Goal: Task Accomplishment & Management: Use online tool/utility

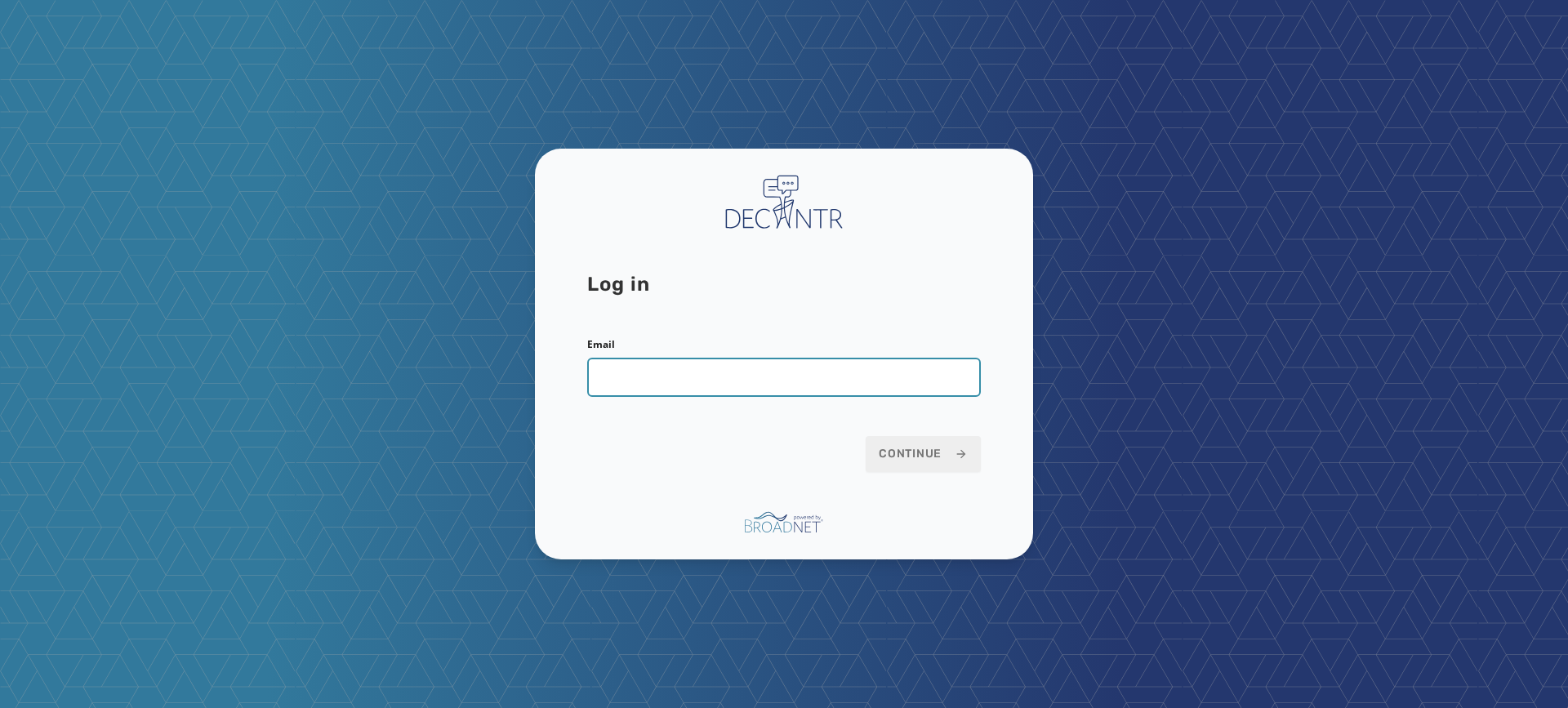
click at [734, 391] on input "Email" at bounding box center [784, 377] width 393 height 39
type input "**********"
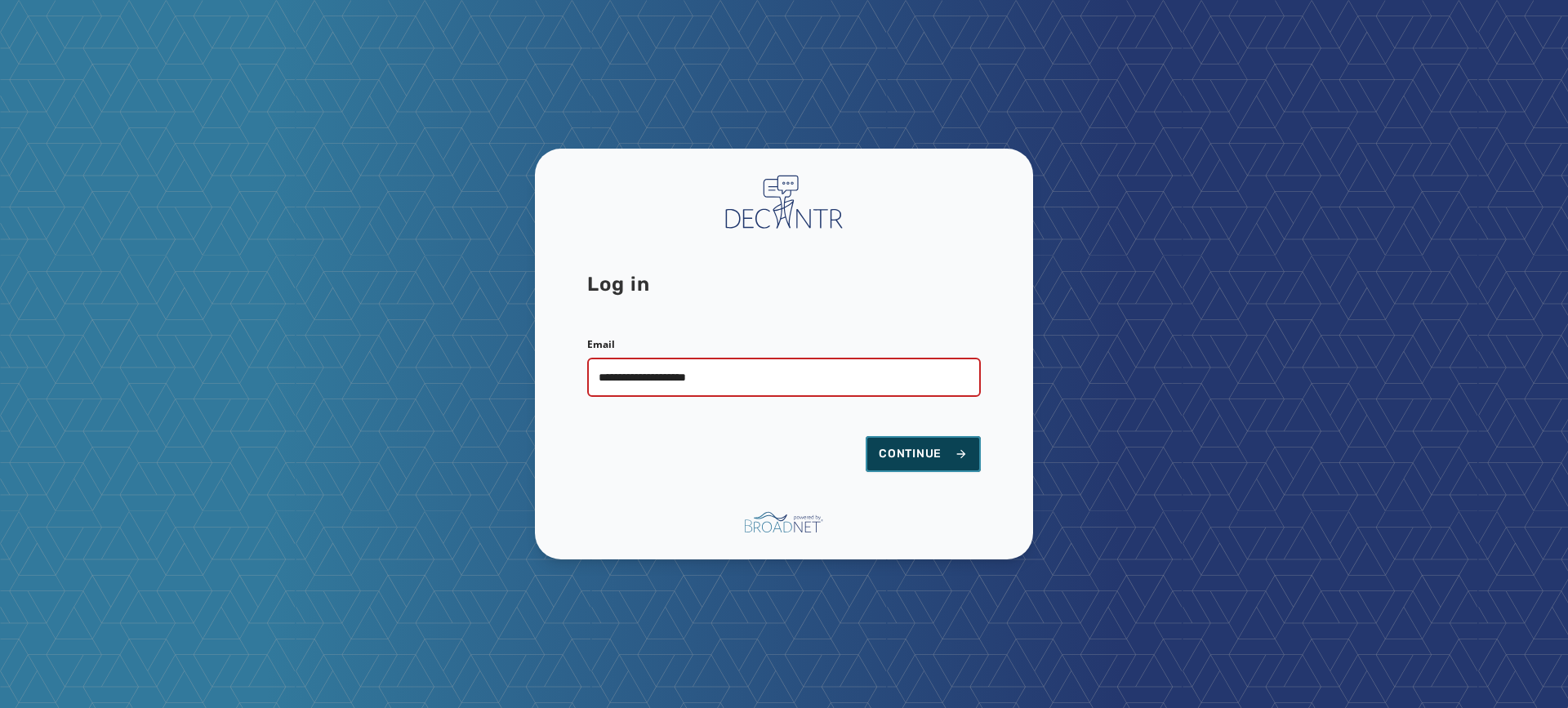
click at [946, 442] on button "Continue" at bounding box center [922, 454] width 115 height 36
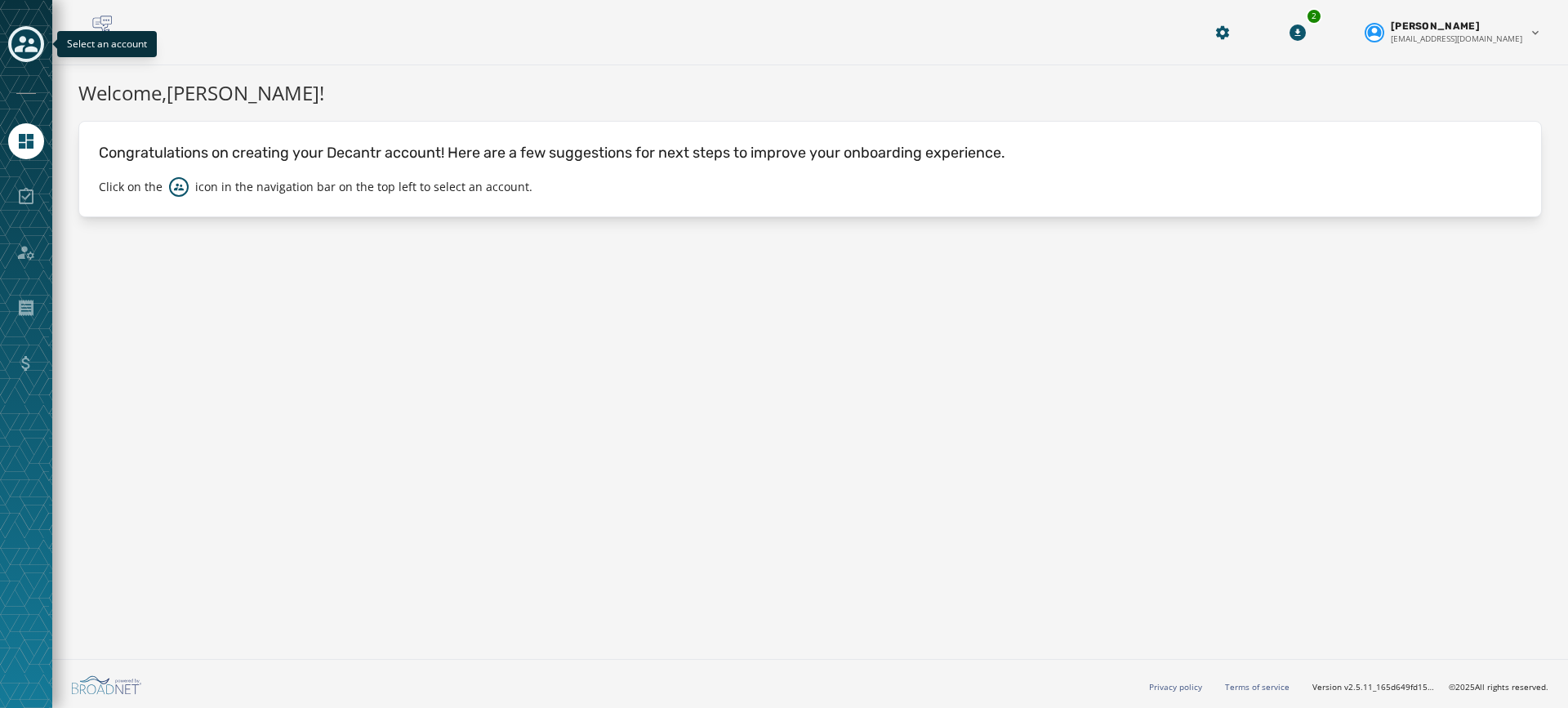
click at [18, 42] on icon "Toggle account select drawer" at bounding box center [26, 43] width 23 height 23
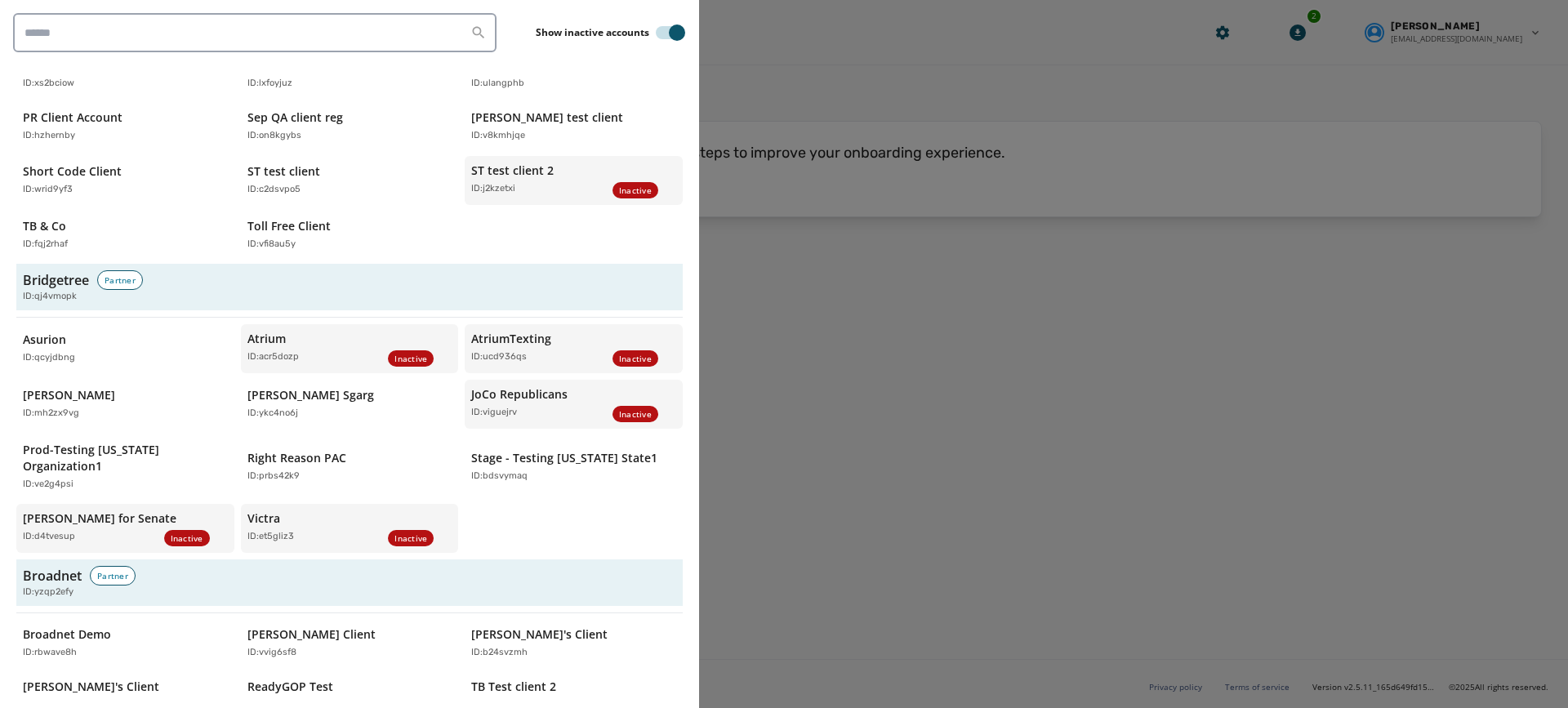
scroll to position [1143, 0]
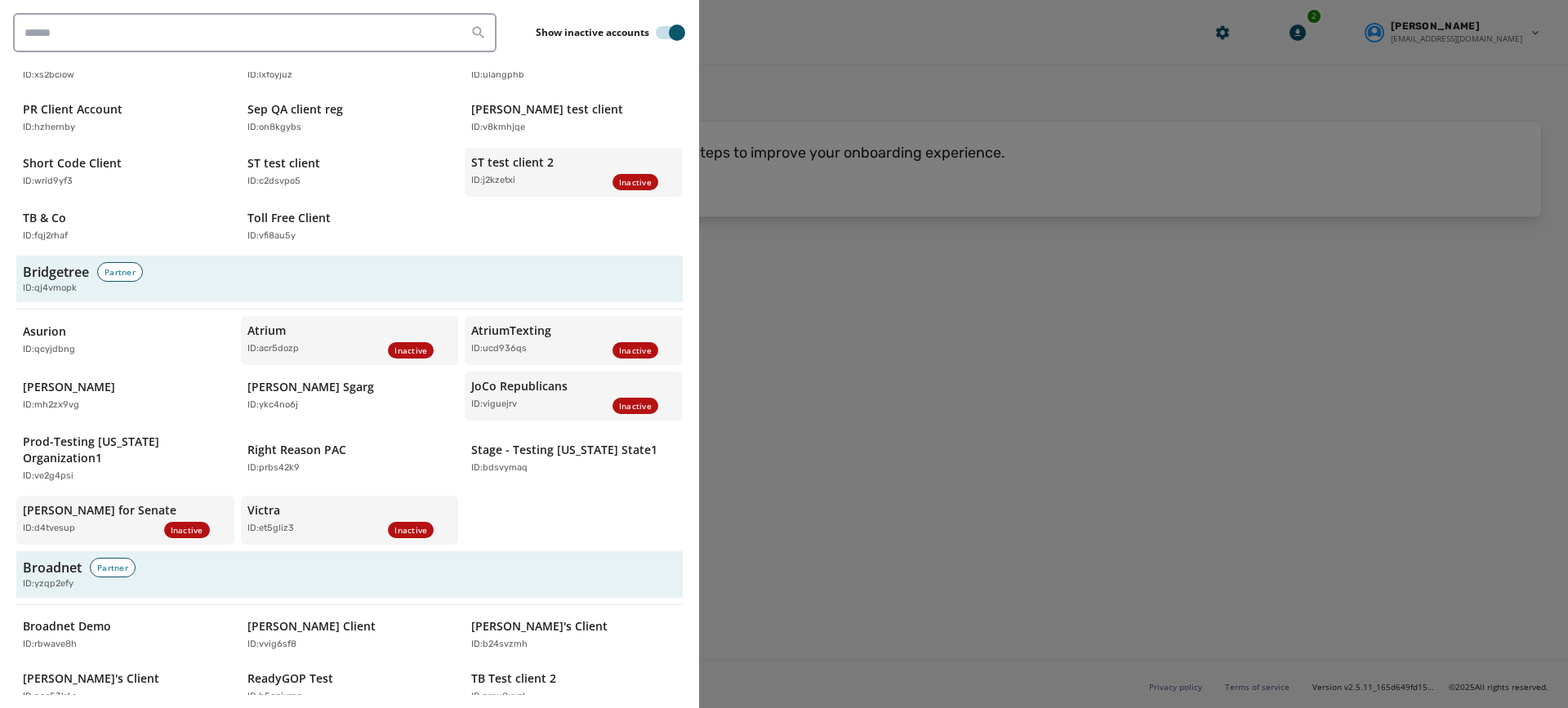
click at [80, 202] on div "AM Client ID: bwn4bt8z API Broadway ID: rrvcwnem API update client 10/2 ID: yp8…" at bounding box center [349, 9] width 666 height 482
click at [82, 218] on div "TB & Co ID: fqj2rhaf" at bounding box center [117, 226] width 188 height 33
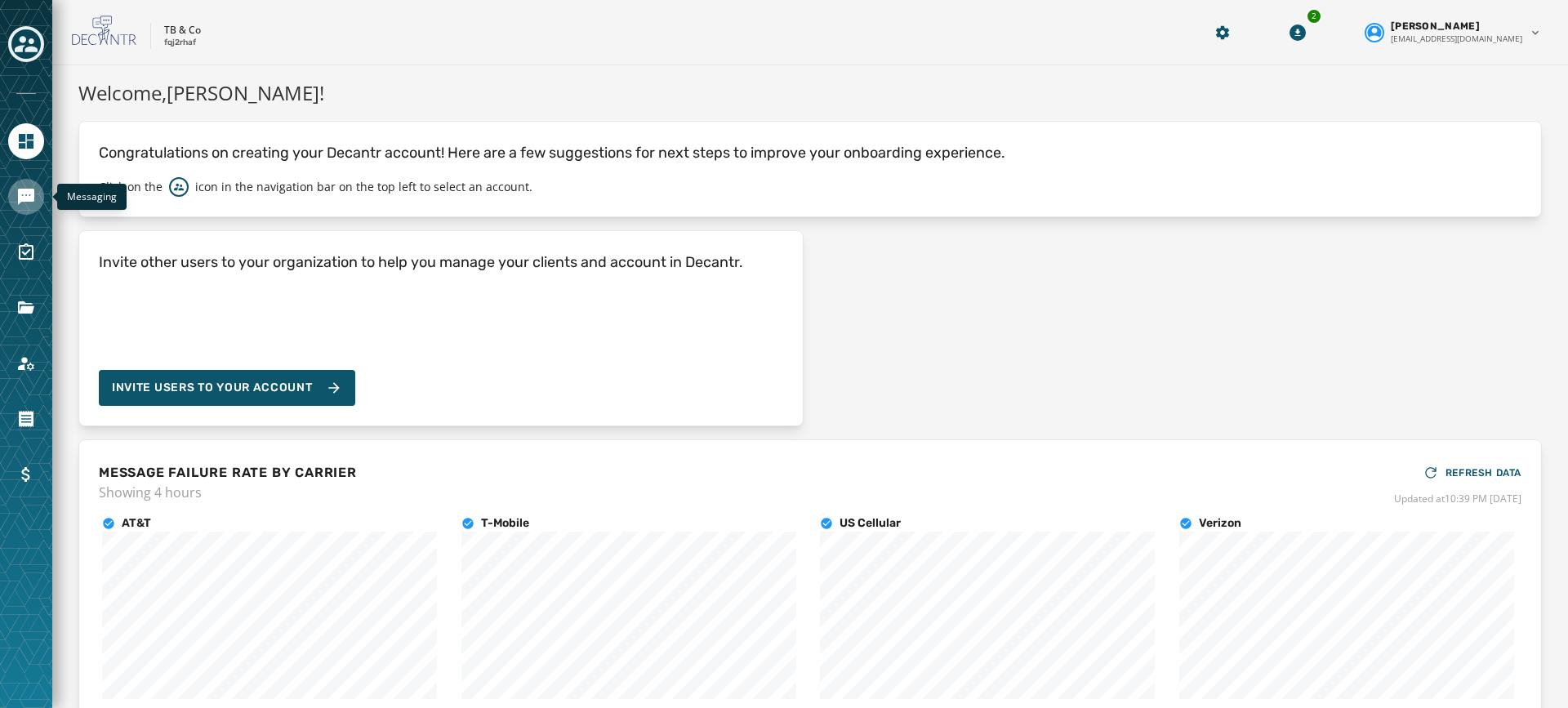
click at [28, 205] on icon "Navigate to Messaging" at bounding box center [26, 197] width 20 height 20
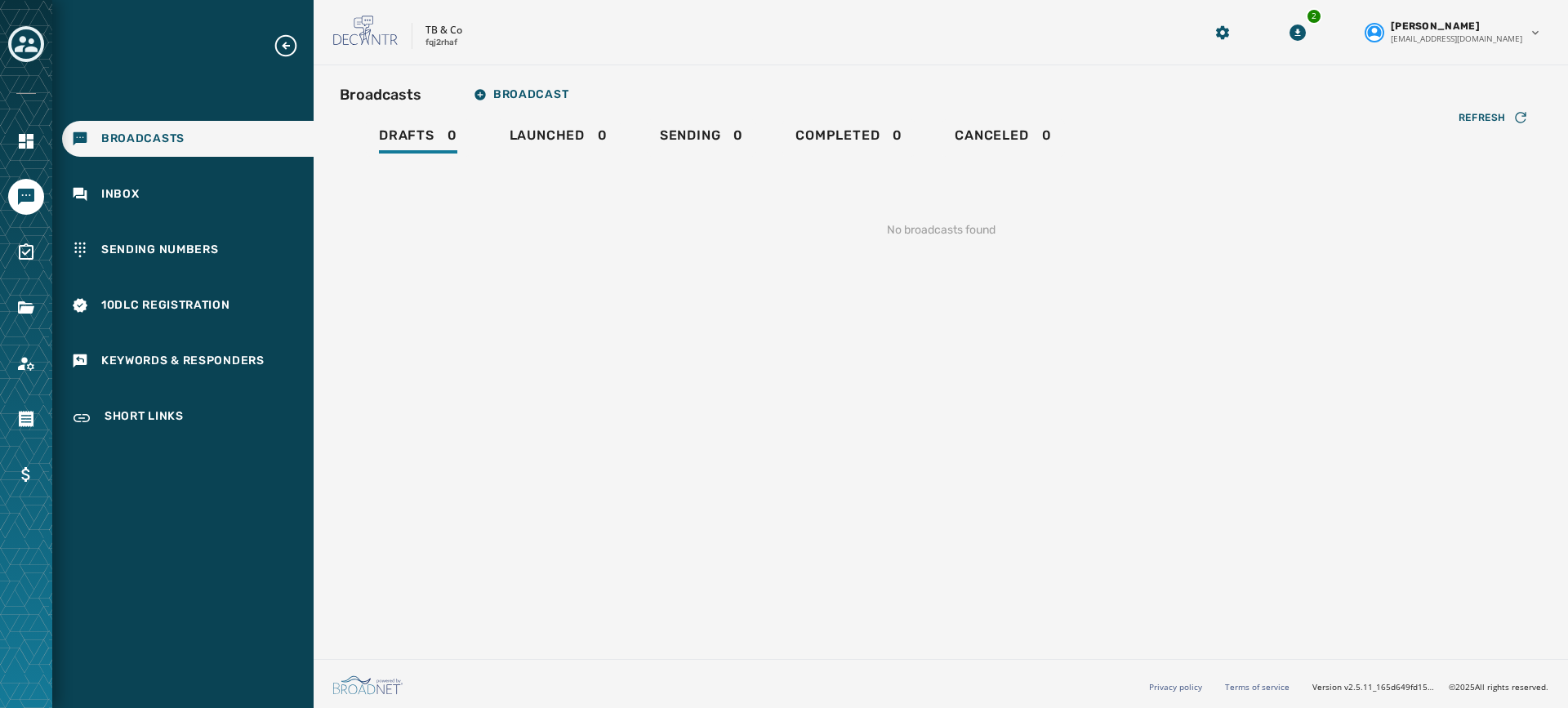
click at [292, 45] on icon "Expand sub nav menu" at bounding box center [285, 45] width 26 height 26
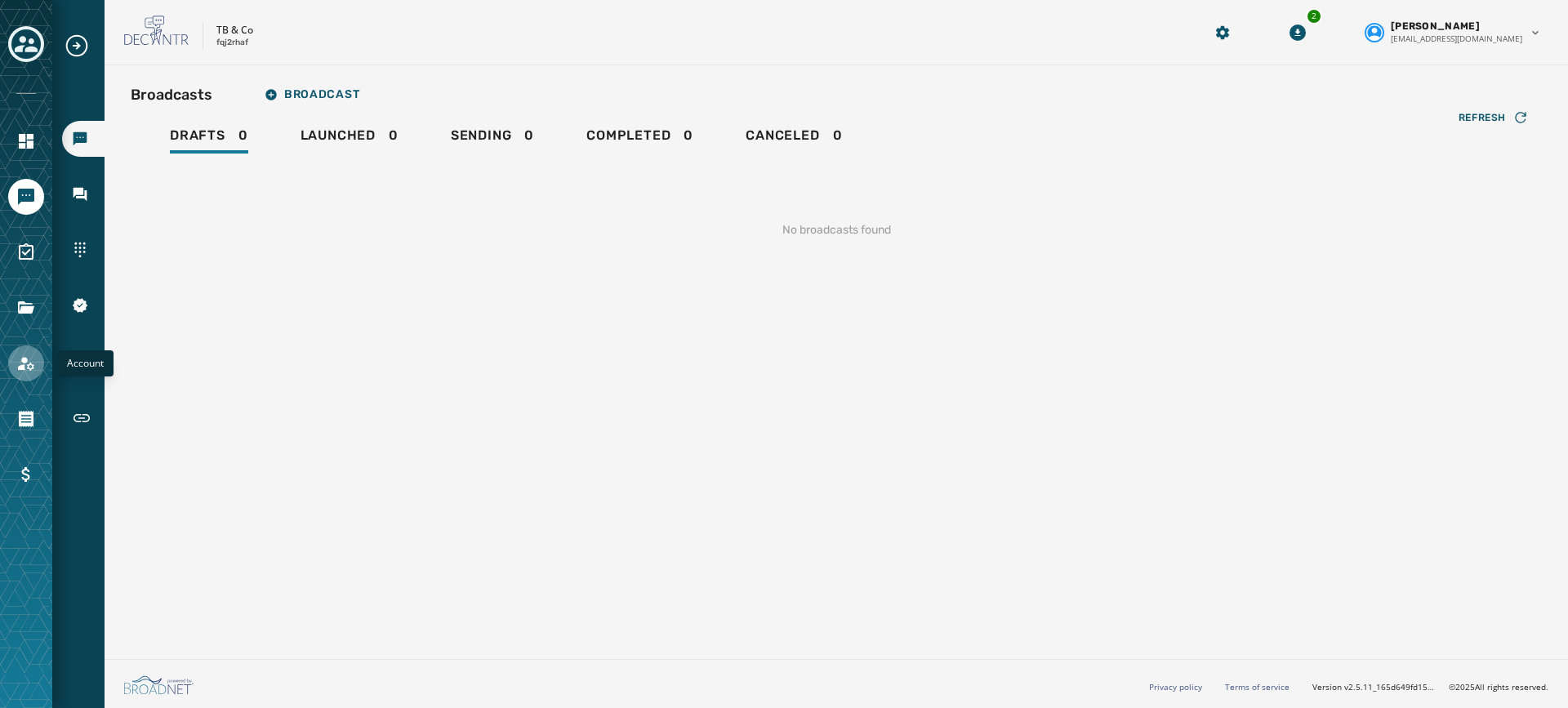
click at [26, 366] on icon "Navigate to Account" at bounding box center [26, 363] width 20 height 20
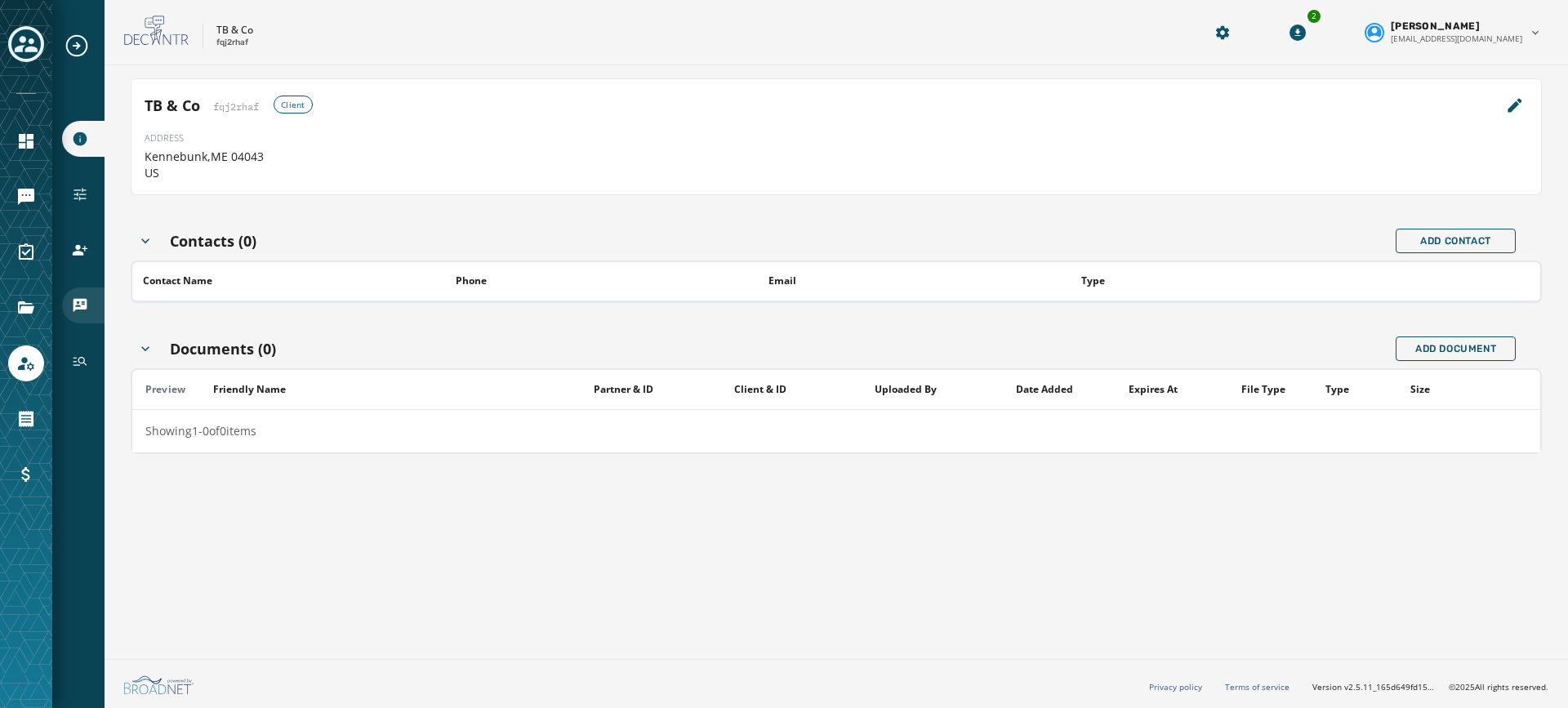
click at [79, 307] on icon "Navigate to vCards" at bounding box center [80, 306] width 14 height 14
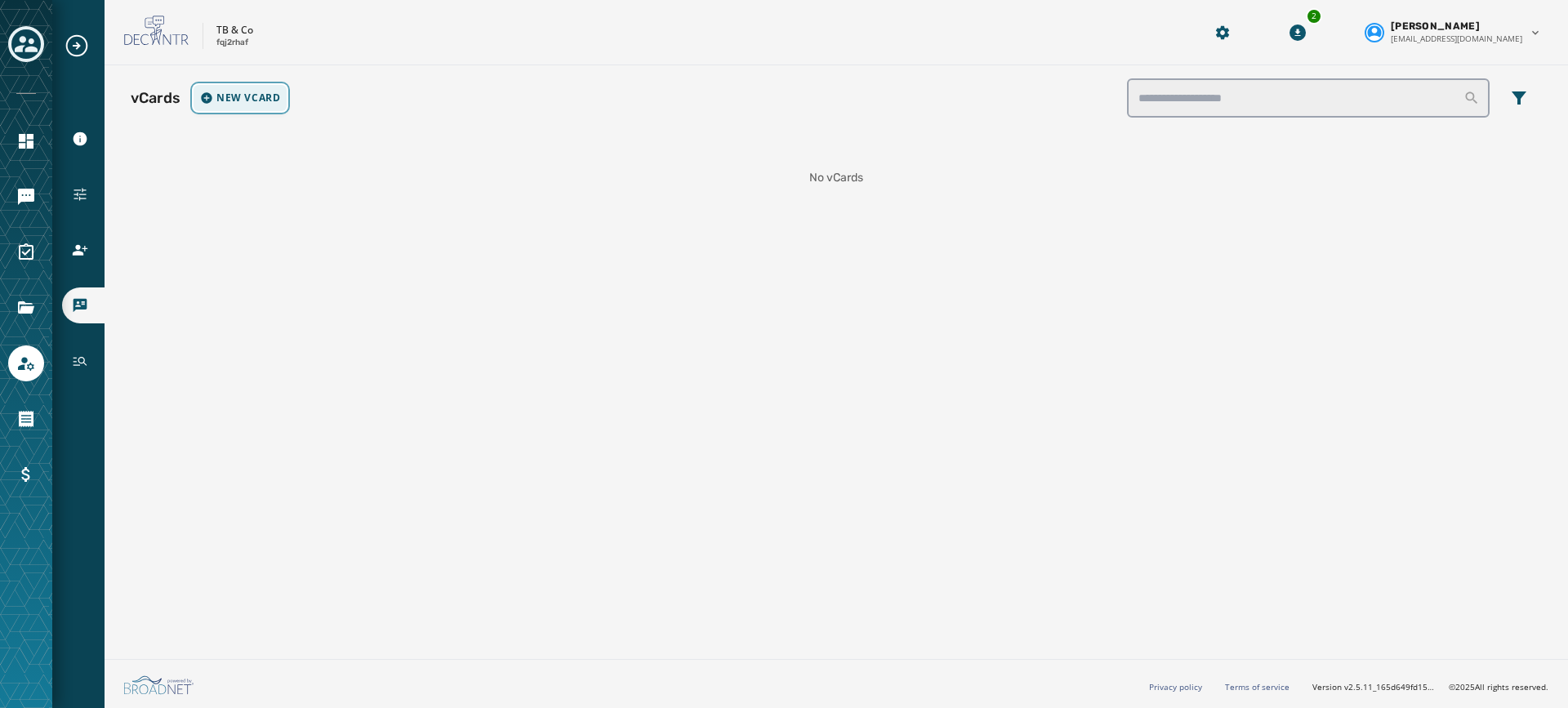
click at [251, 102] on span "New vCard" at bounding box center [248, 97] width 64 height 13
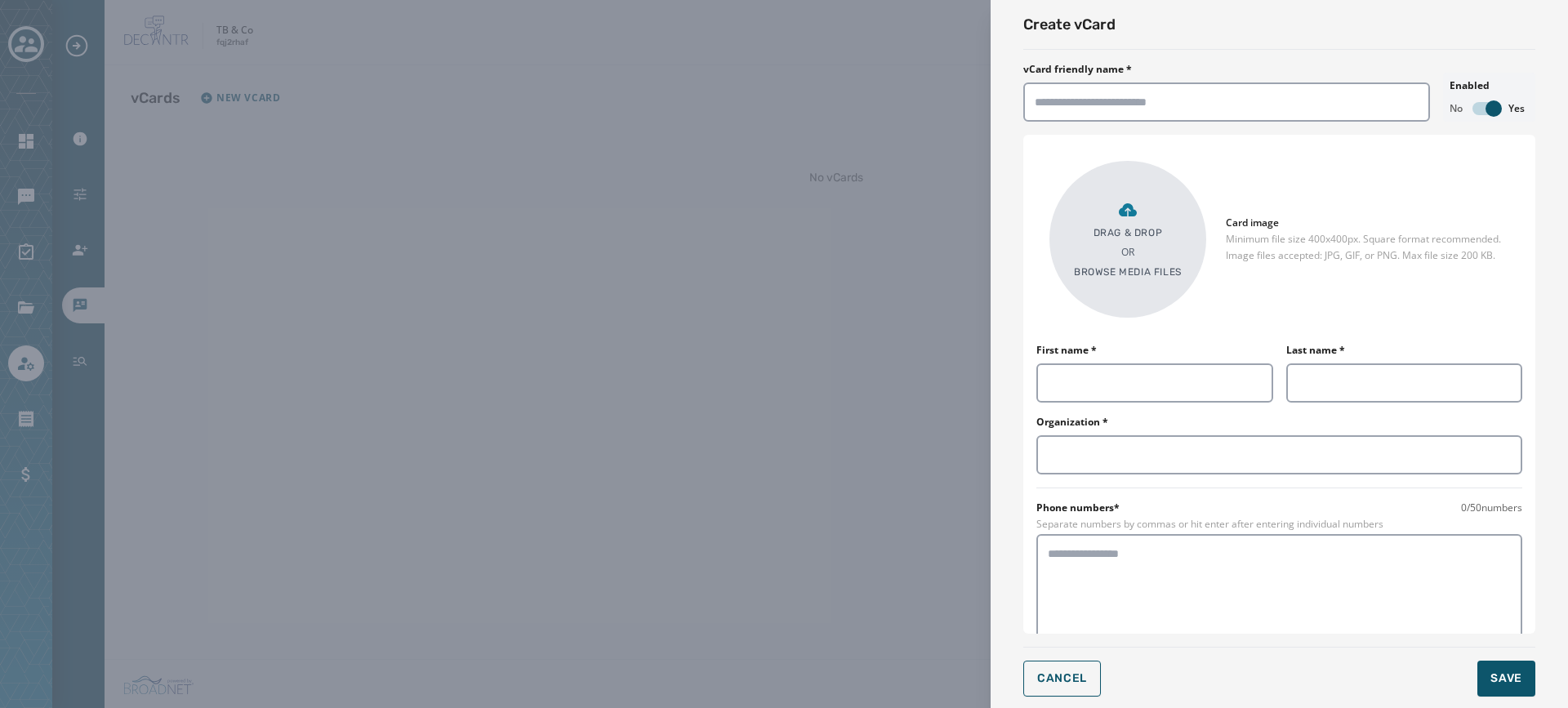
click at [1140, 80] on div "vCard friendly name *" at bounding box center [1226, 92] width 406 height 59
click at [1154, 90] on input "vCard friendly name *" at bounding box center [1226, 102] width 406 height 39
type input "*********"
type input "*"
type input "*******"
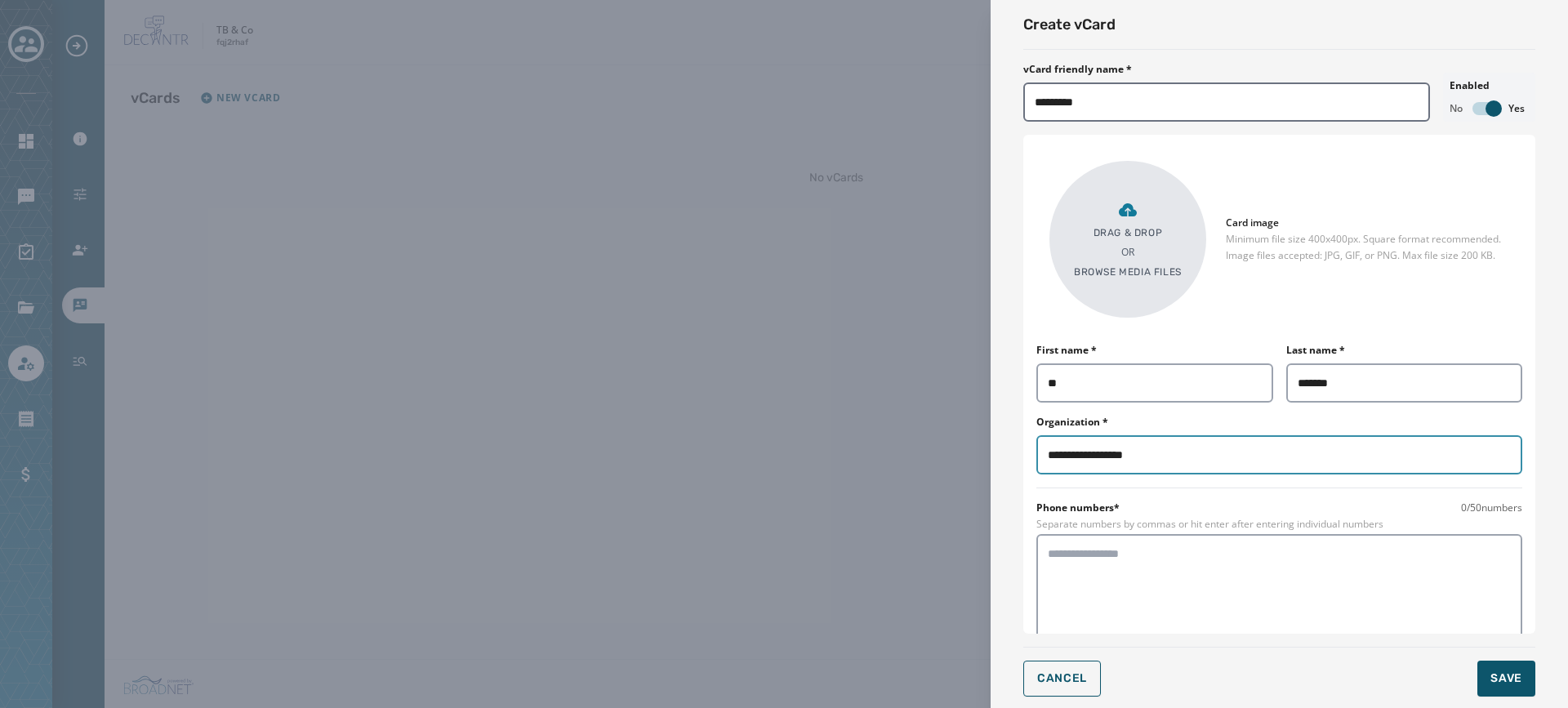
type input "**********"
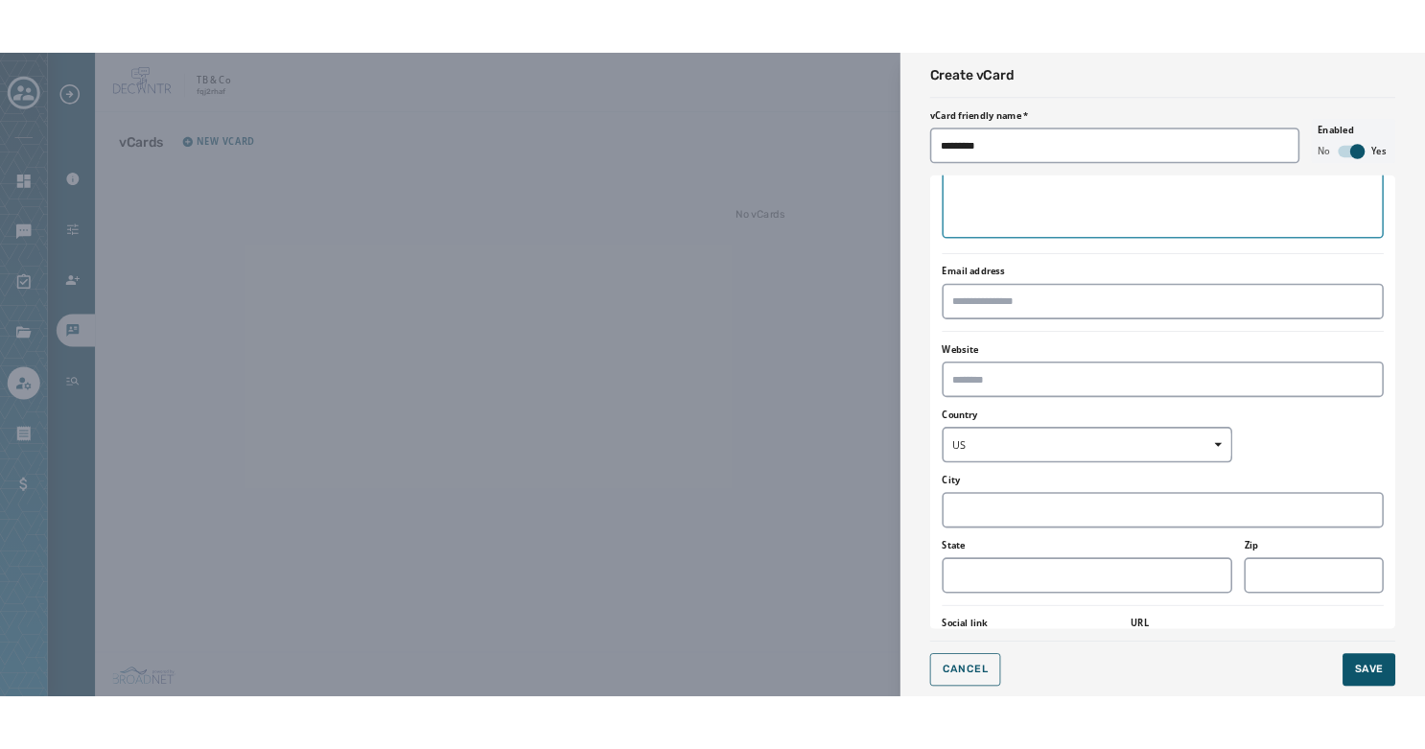
scroll to position [479, 0]
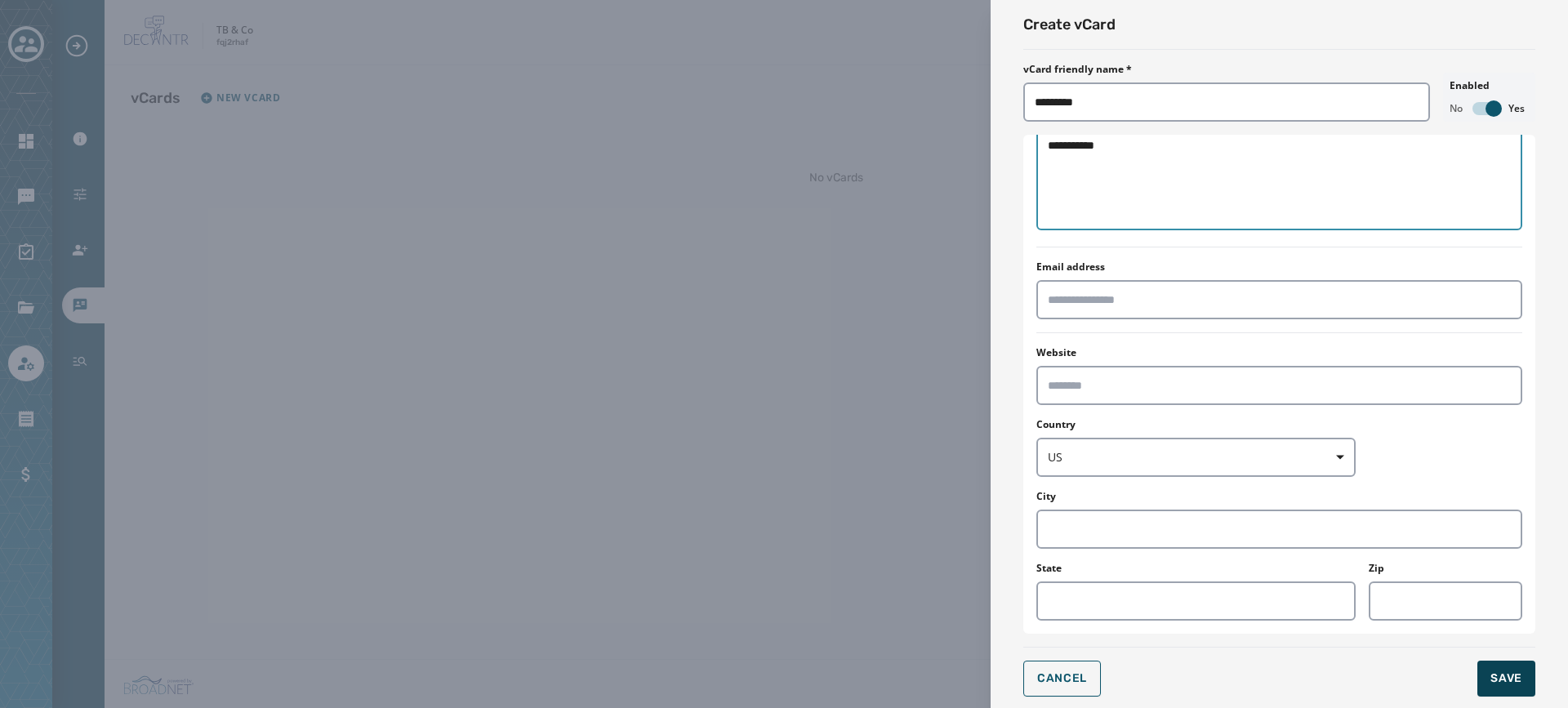
type textarea "**********"
click at [1504, 664] on button "Save" at bounding box center [1506, 679] width 58 height 36
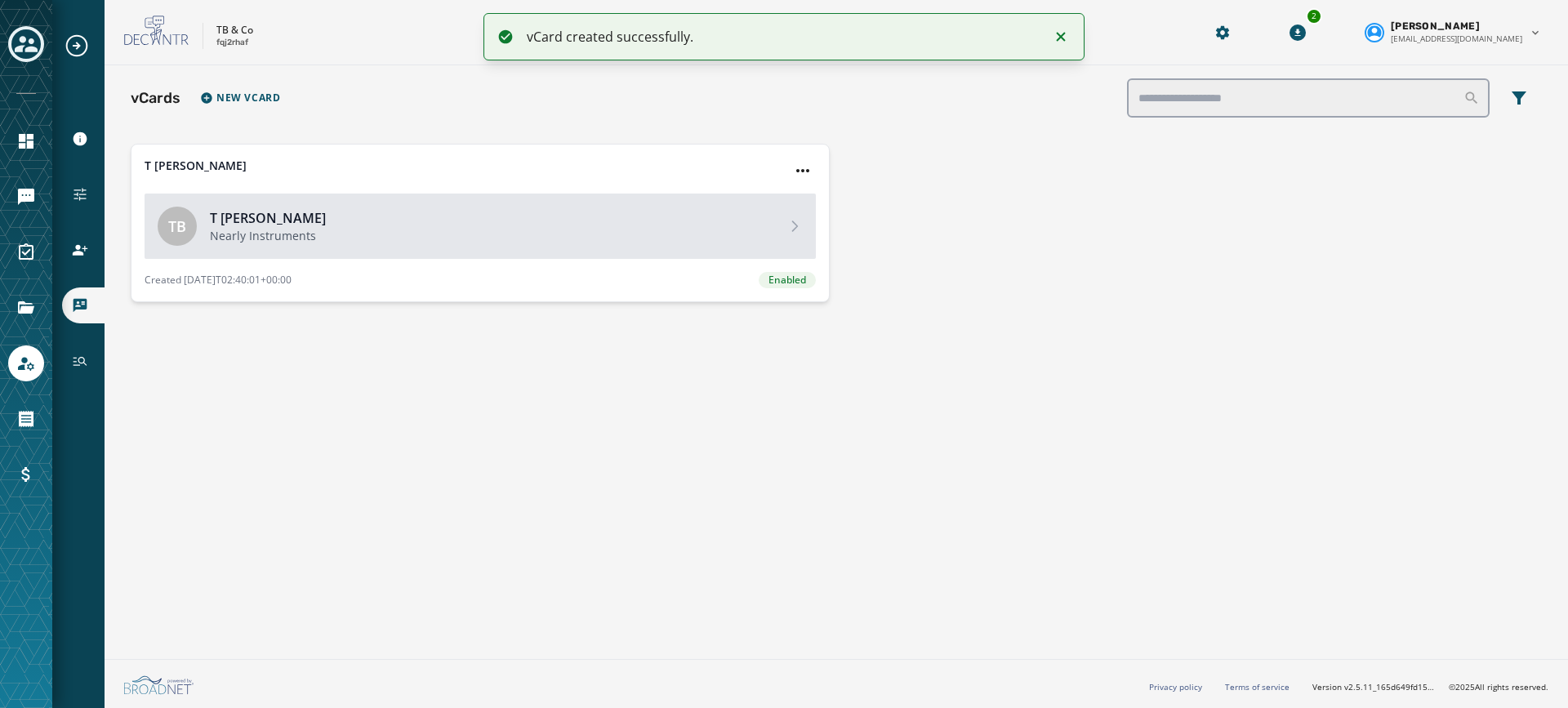
click at [816, 178] on div "T [PERSON_NAME] [PERSON_NAME] Nearly Instruments Created [DATE]T02:40:01+00:00 …" at bounding box center [480, 223] width 699 height 158
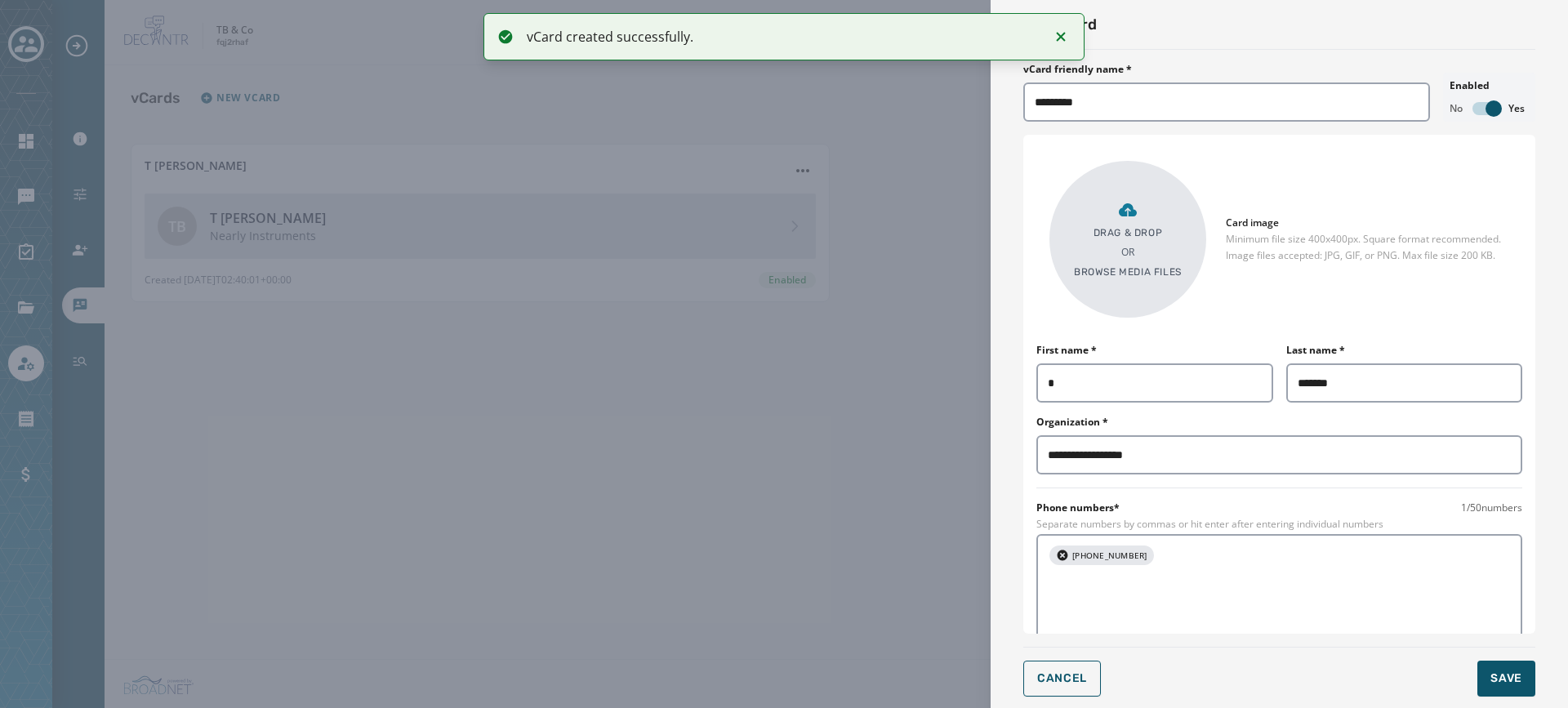
click at [811, 175] on div "**********" at bounding box center [784, 354] width 1568 height 708
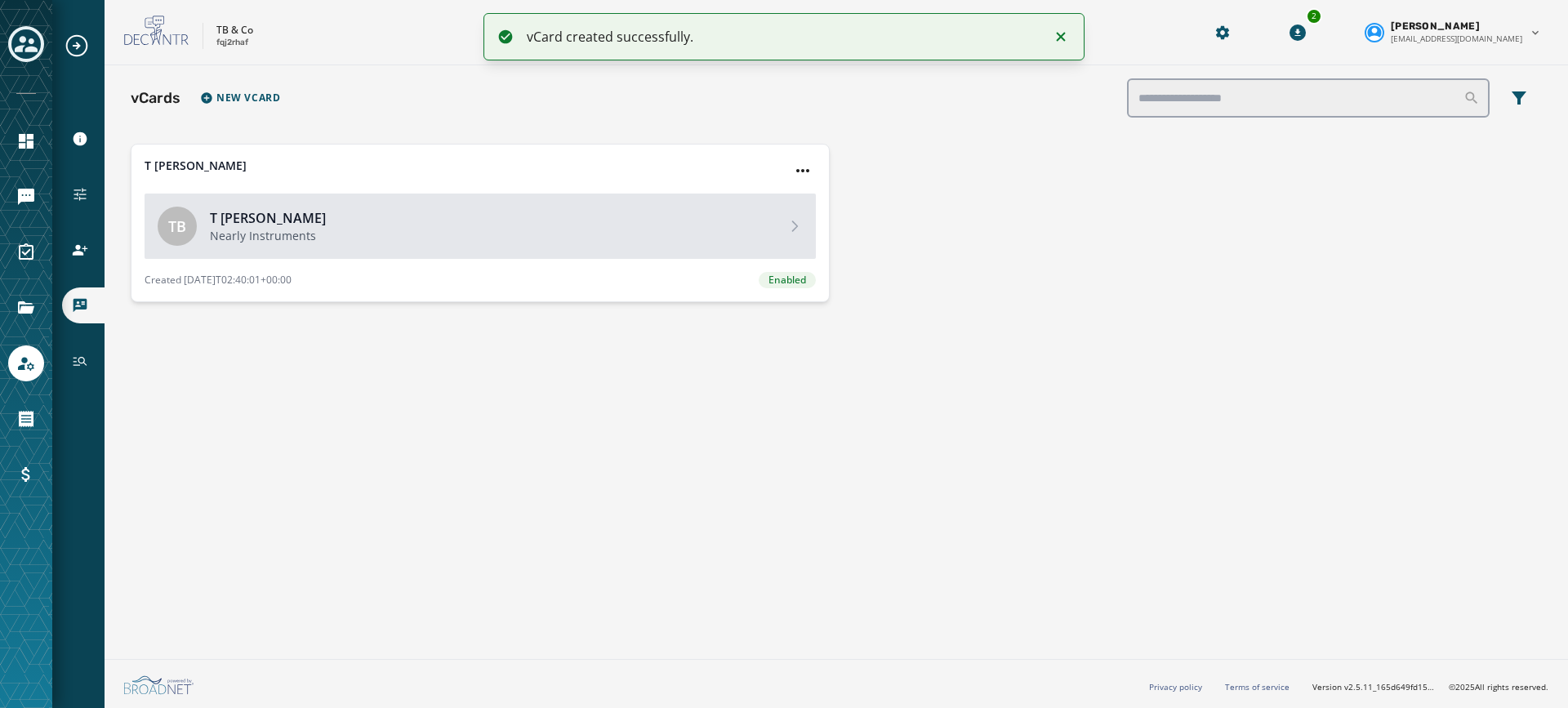
click at [817, 155] on div "T [PERSON_NAME] [PERSON_NAME] Nearly Instruments Created [DATE]T02:40:01+00:00 …" at bounding box center [480, 223] width 699 height 158
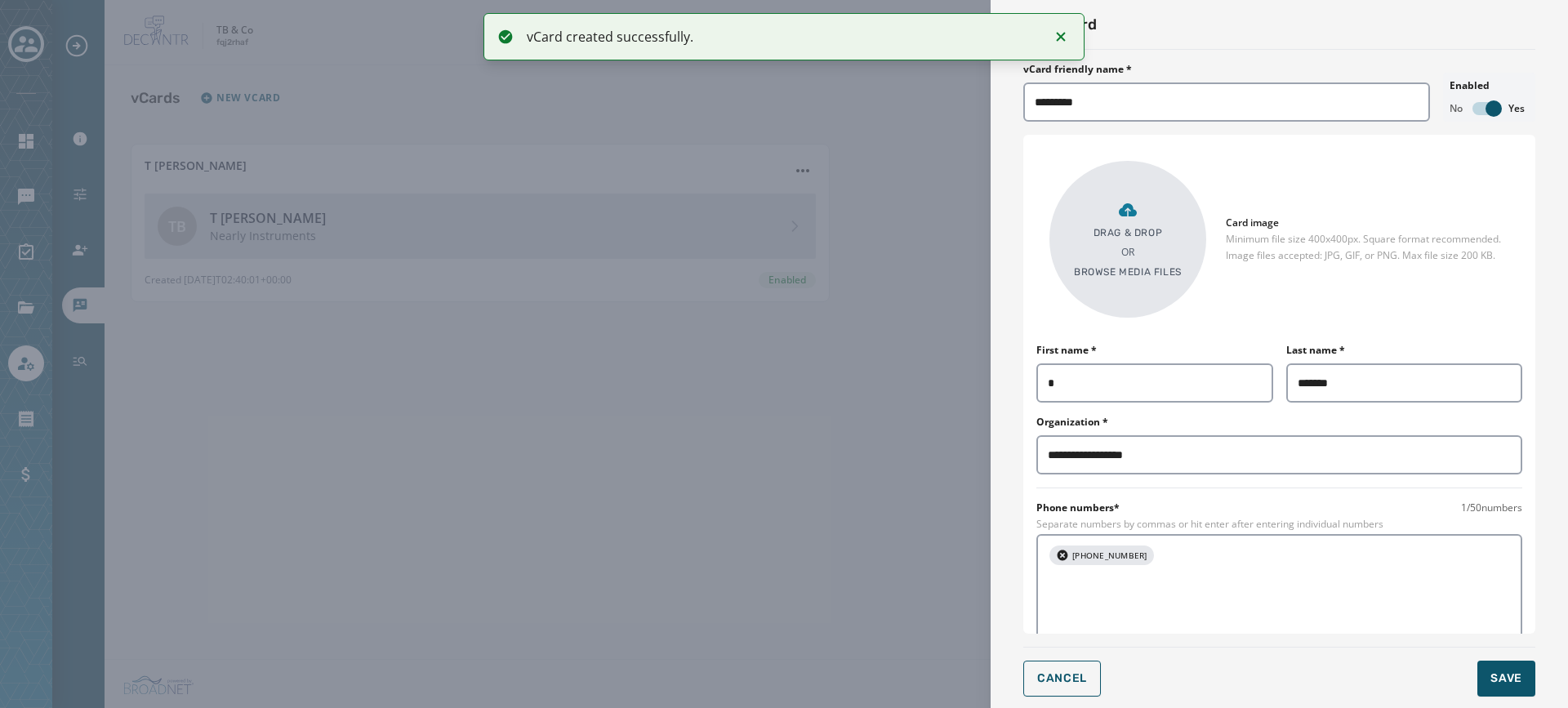
click at [1136, 204] on icon at bounding box center [1127, 210] width 20 height 20
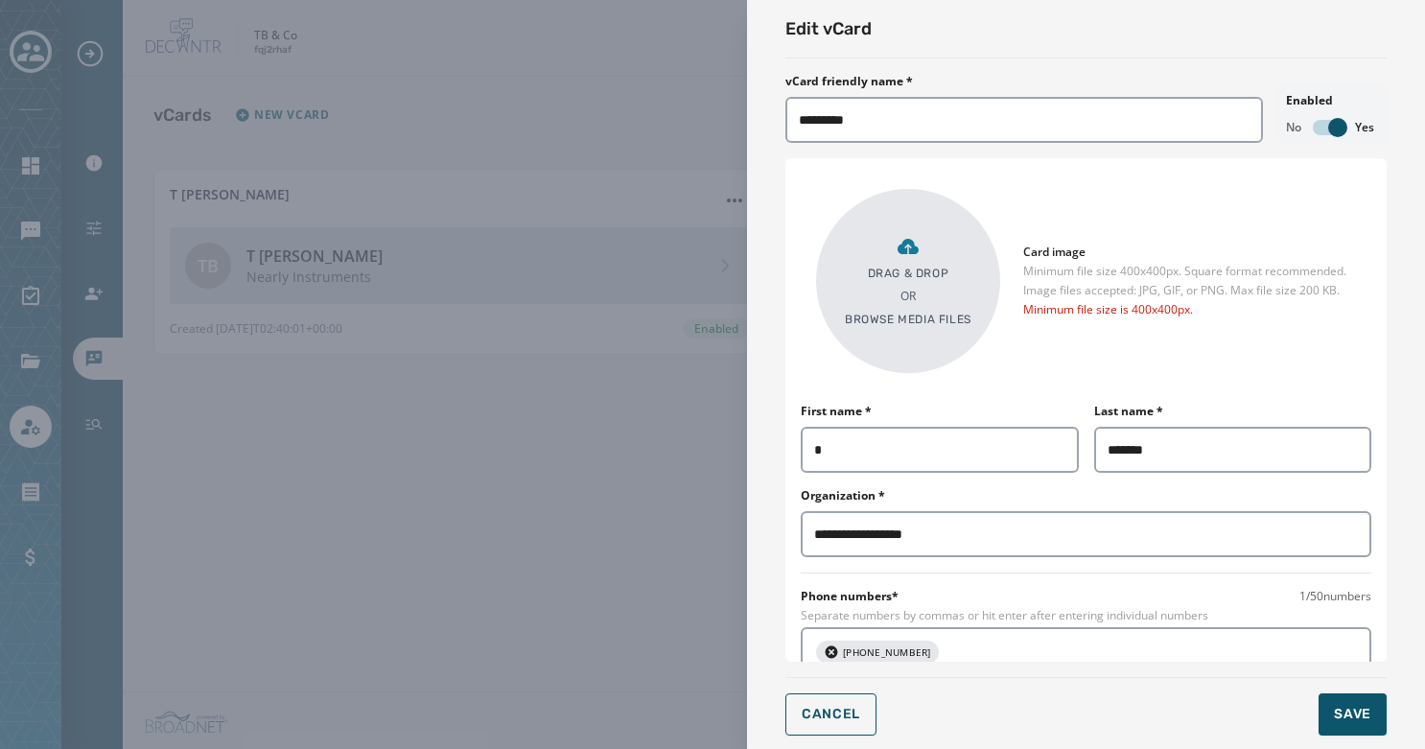
click at [916, 266] on p "Drag & Drop" at bounding box center [908, 273] width 81 height 15
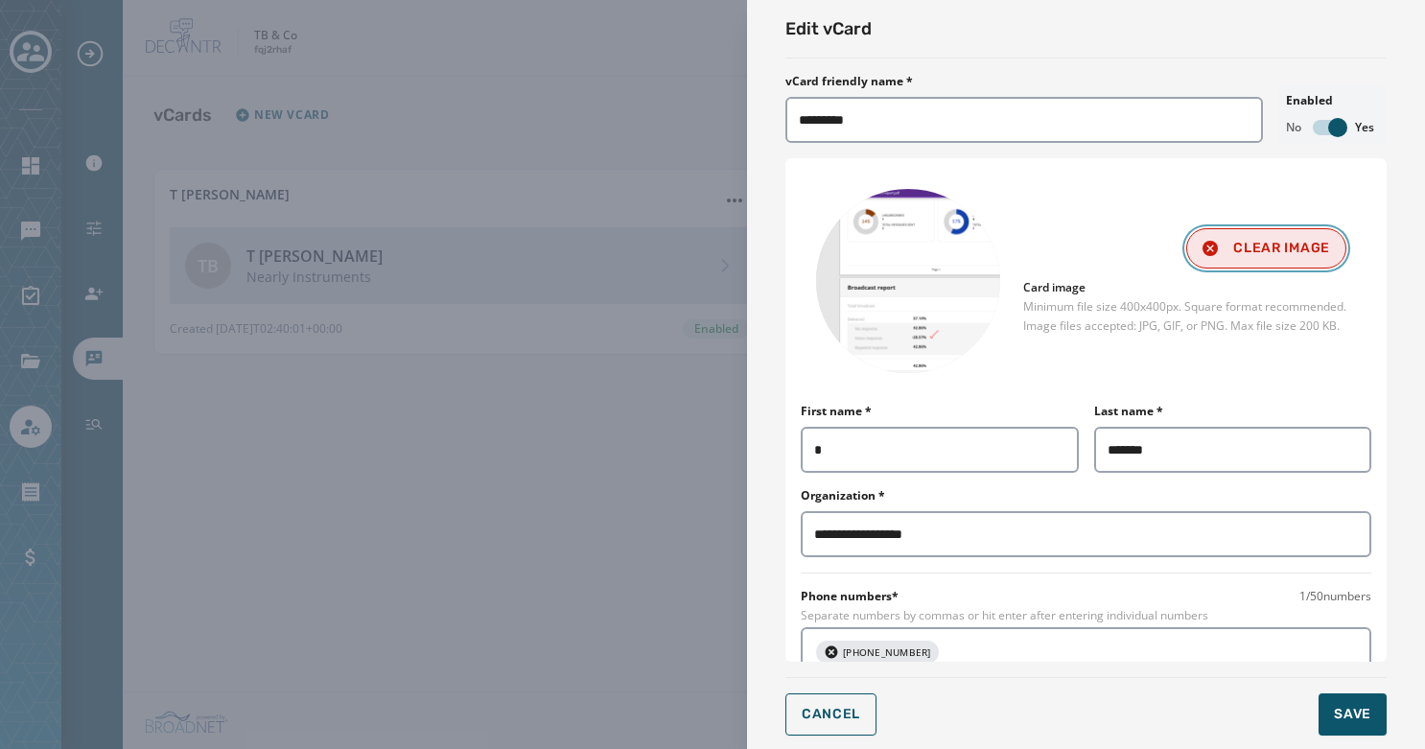
click at [1249, 252] on button "Clear Image" at bounding box center [1266, 248] width 160 height 40
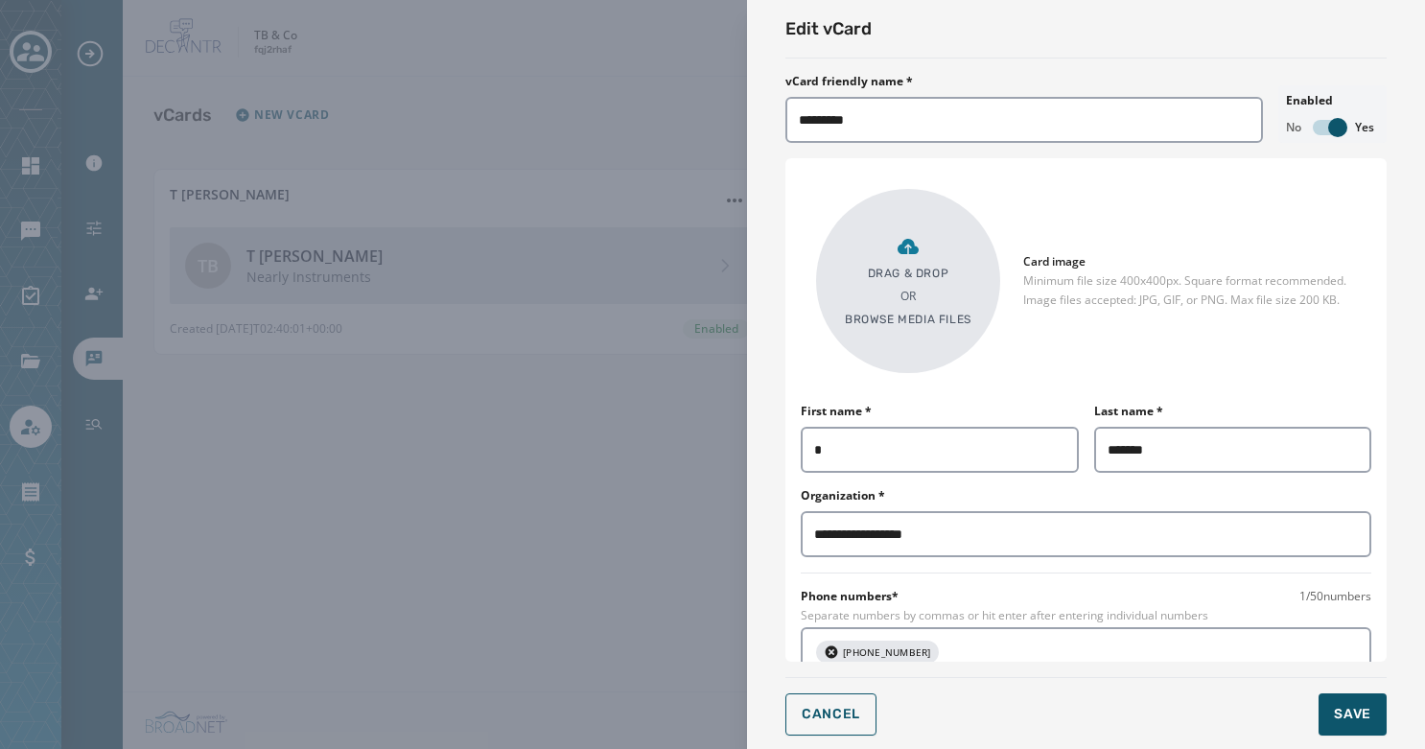
click at [889, 283] on div "Drag & Drop OR Browse media files" at bounding box center [908, 281] width 127 height 92
click at [989, 308] on div "Drag & Drop OR Browse media files" at bounding box center [908, 281] width 184 height 184
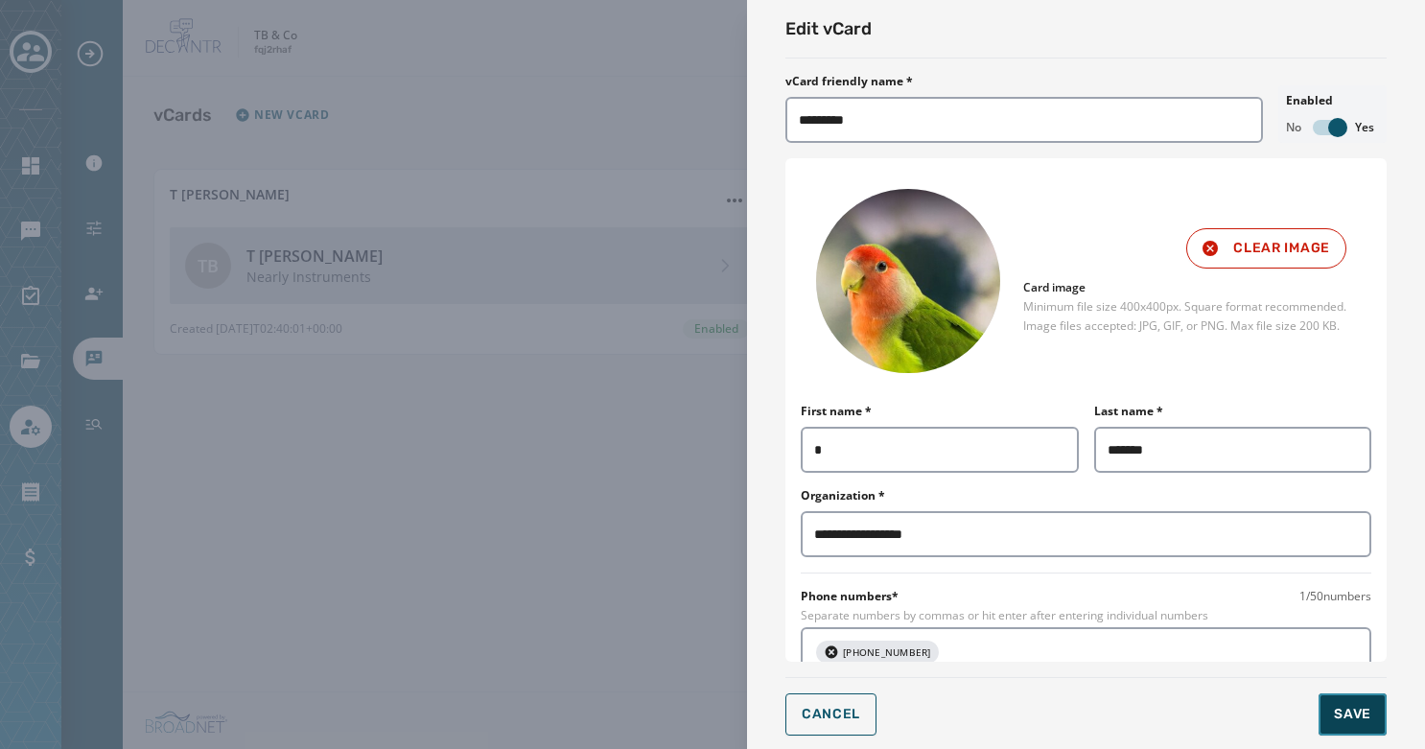
click at [1338, 716] on span "Save" at bounding box center [1352, 714] width 37 height 19
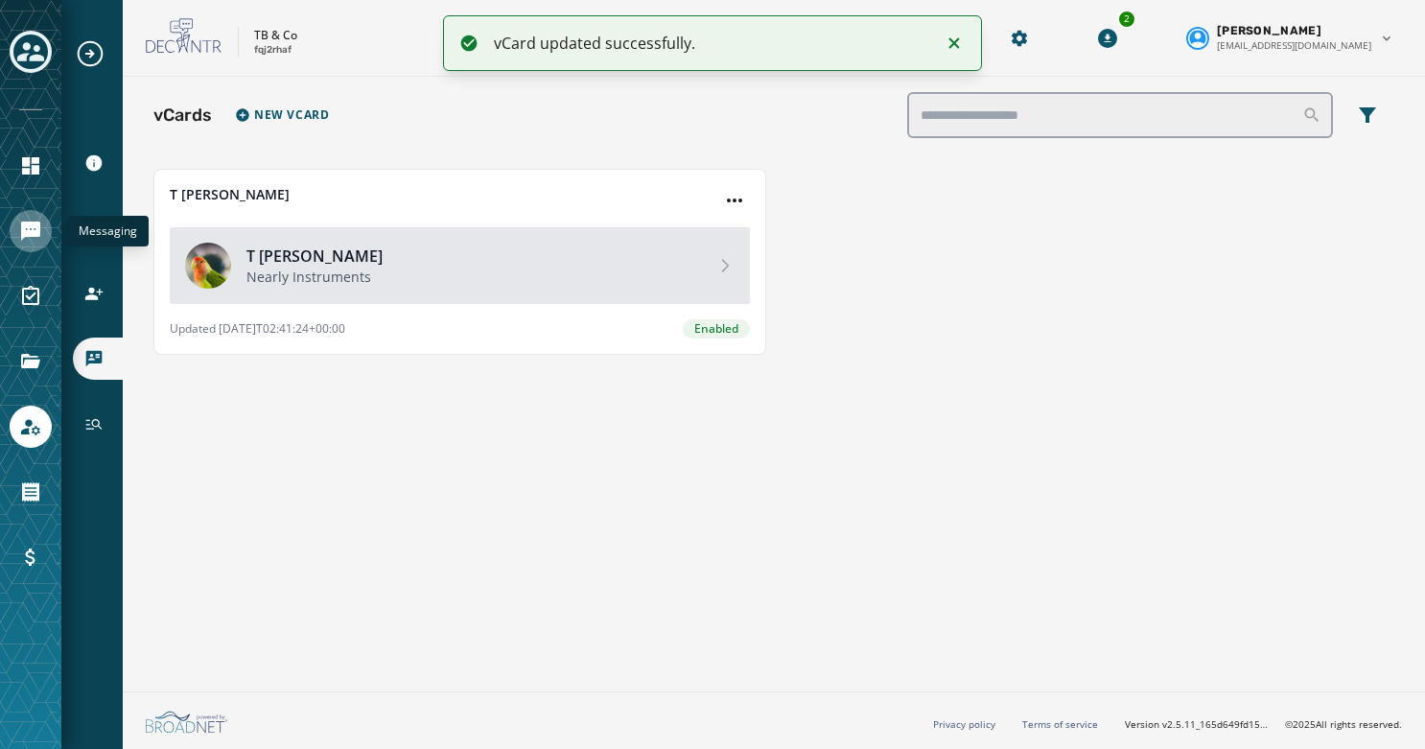
click at [25, 241] on icon "Navigate to Messaging" at bounding box center [30, 231] width 23 height 23
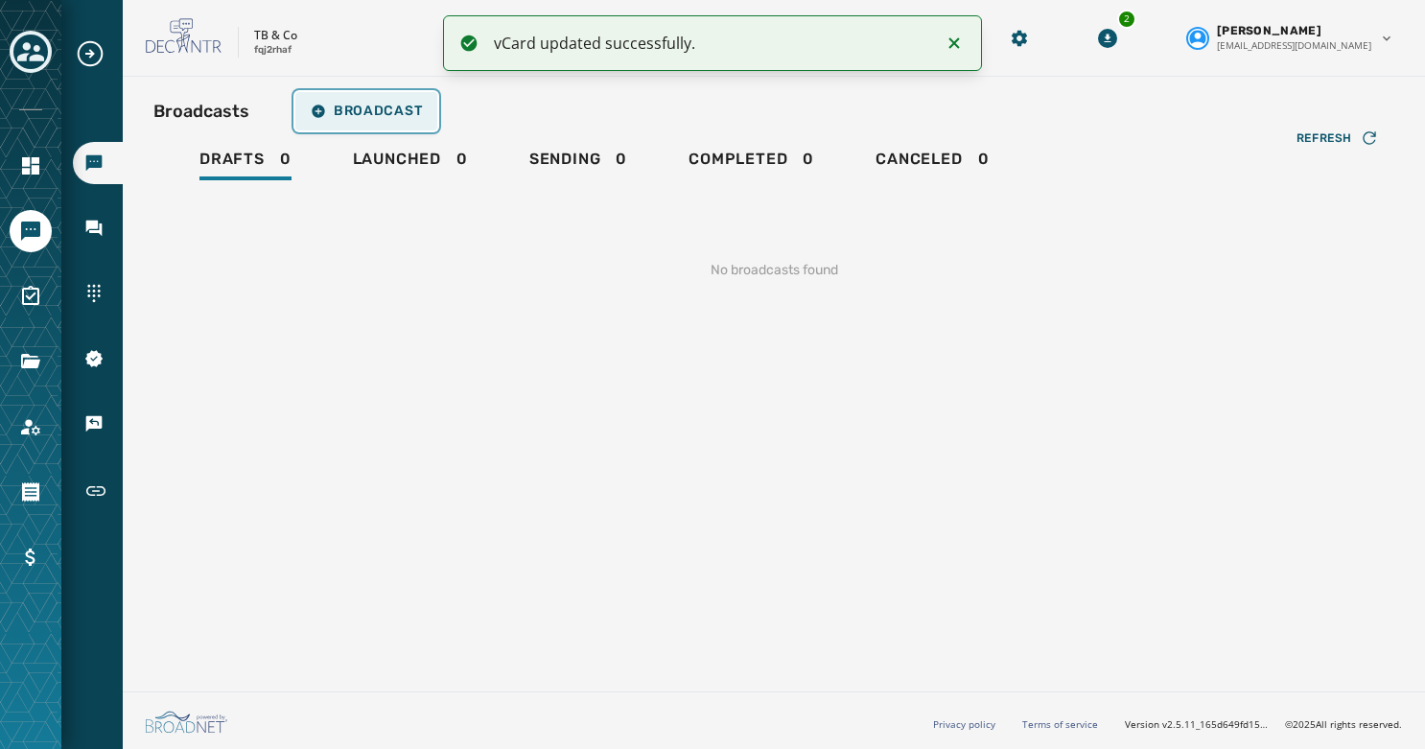
click at [368, 101] on button "Broadcast" at bounding box center [366, 111] width 142 height 38
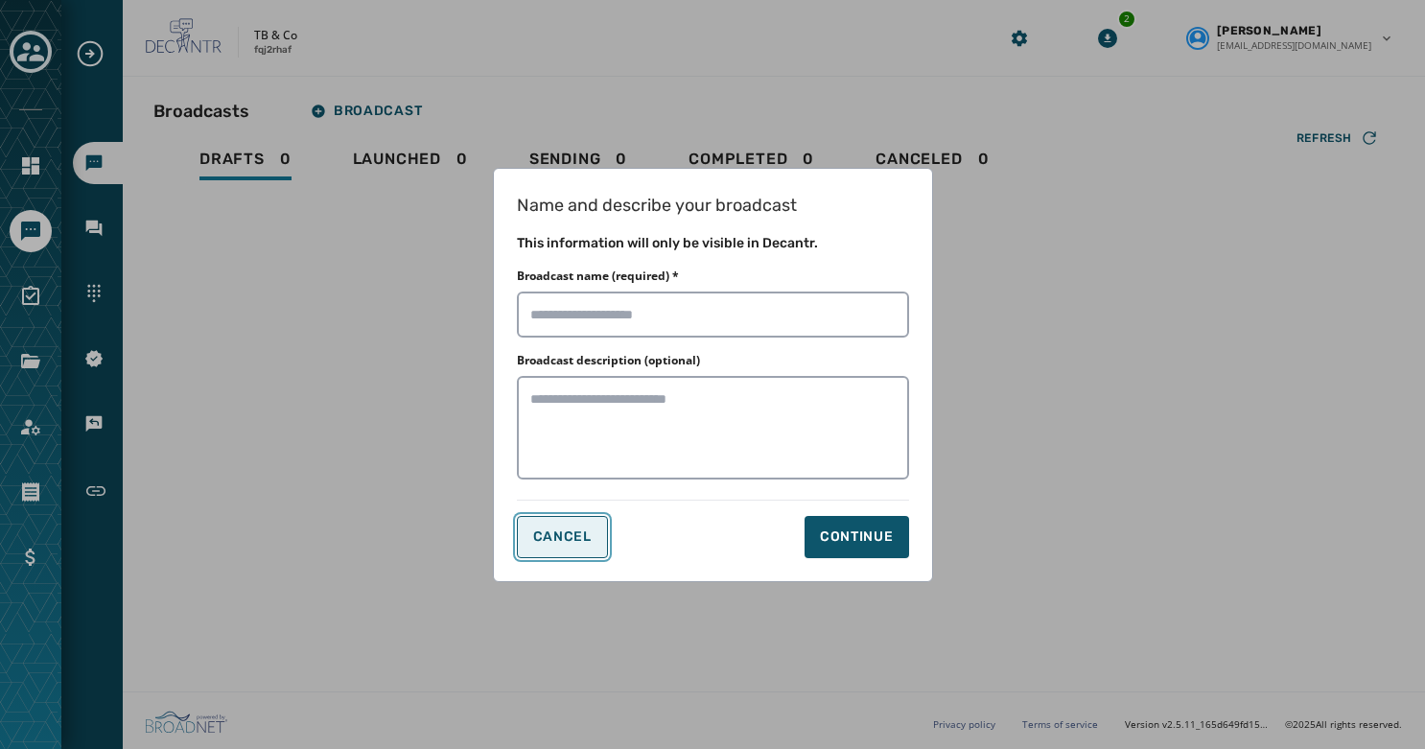
drag, startPoint x: 589, startPoint y: 529, endPoint x: 415, endPoint y: 527, distance: 173.5
click at [587, 530] on button "Cancel" at bounding box center [562, 537] width 91 height 42
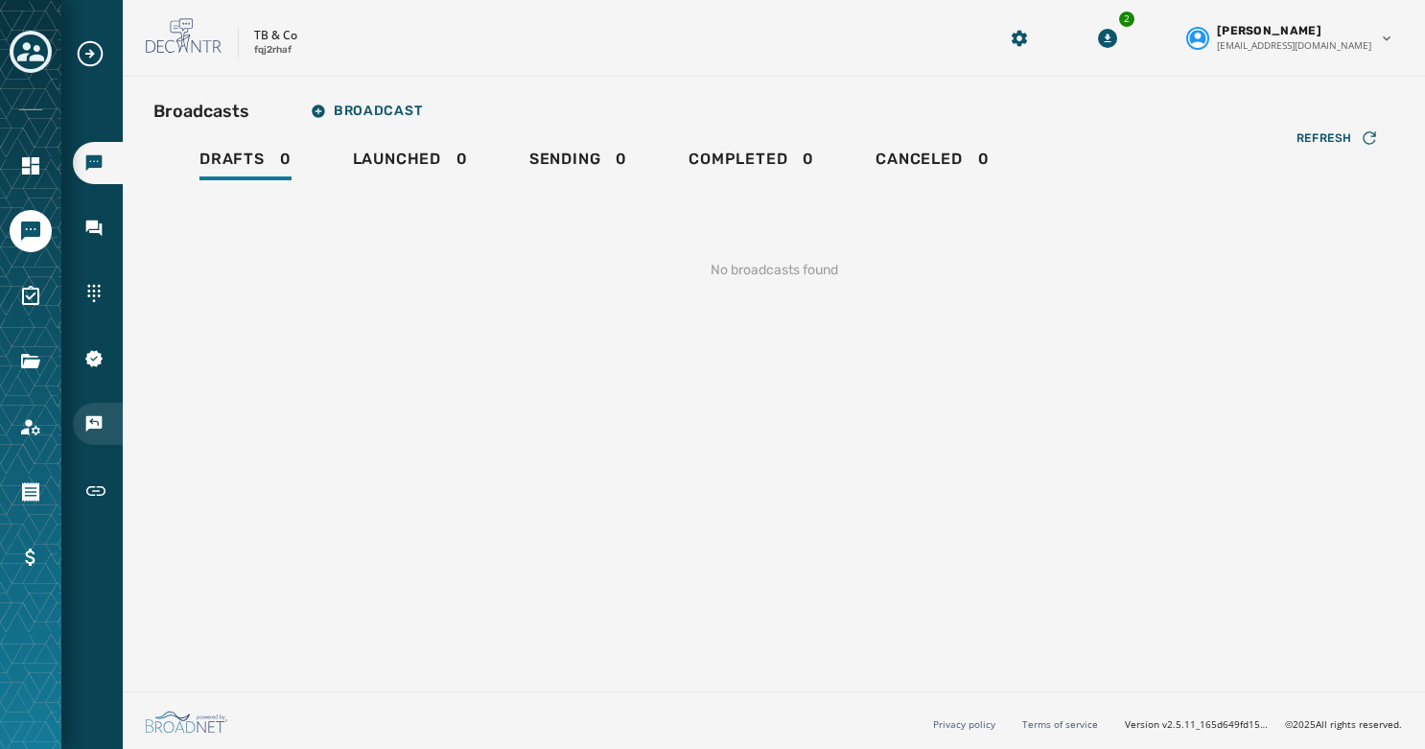
click at [81, 411] on div "Keywords & Responders" at bounding box center [98, 424] width 50 height 42
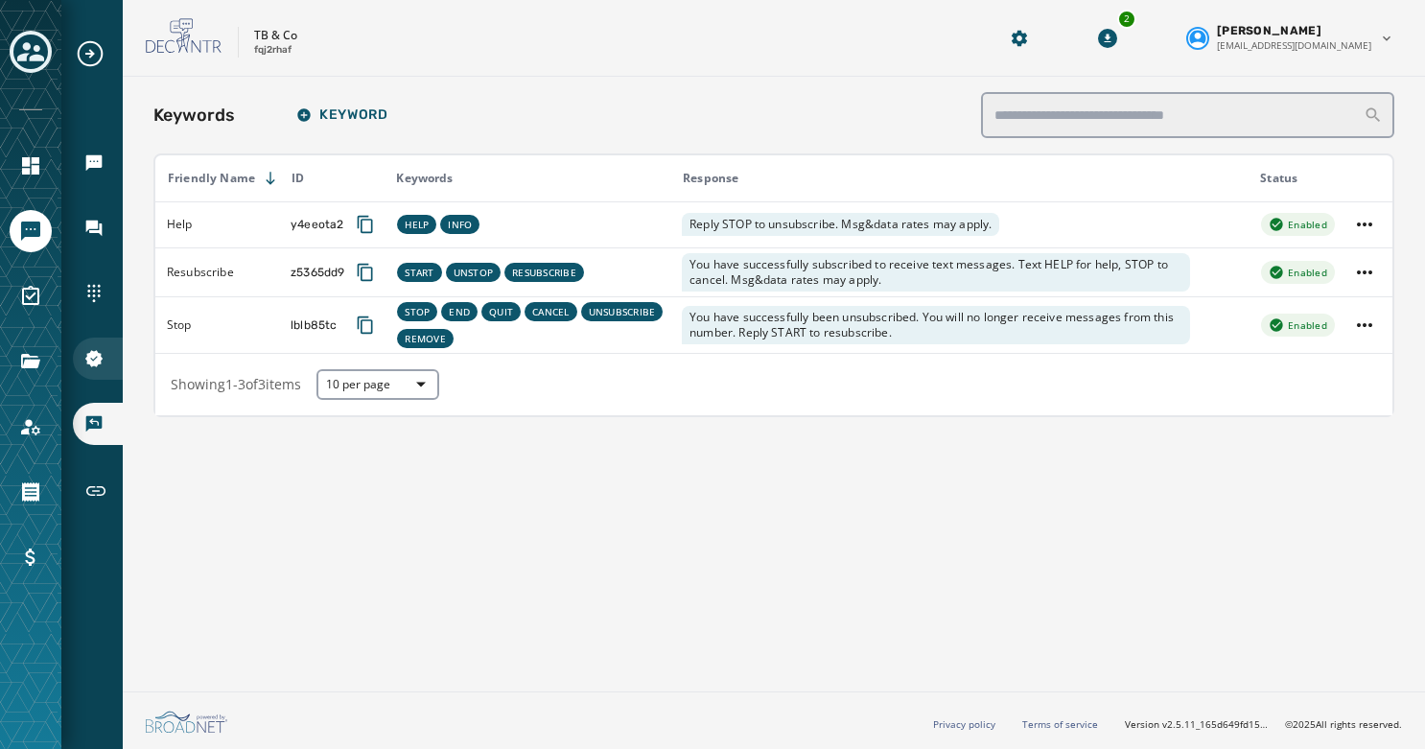
click at [86, 368] on div "10DLC Registration" at bounding box center [98, 358] width 50 height 42
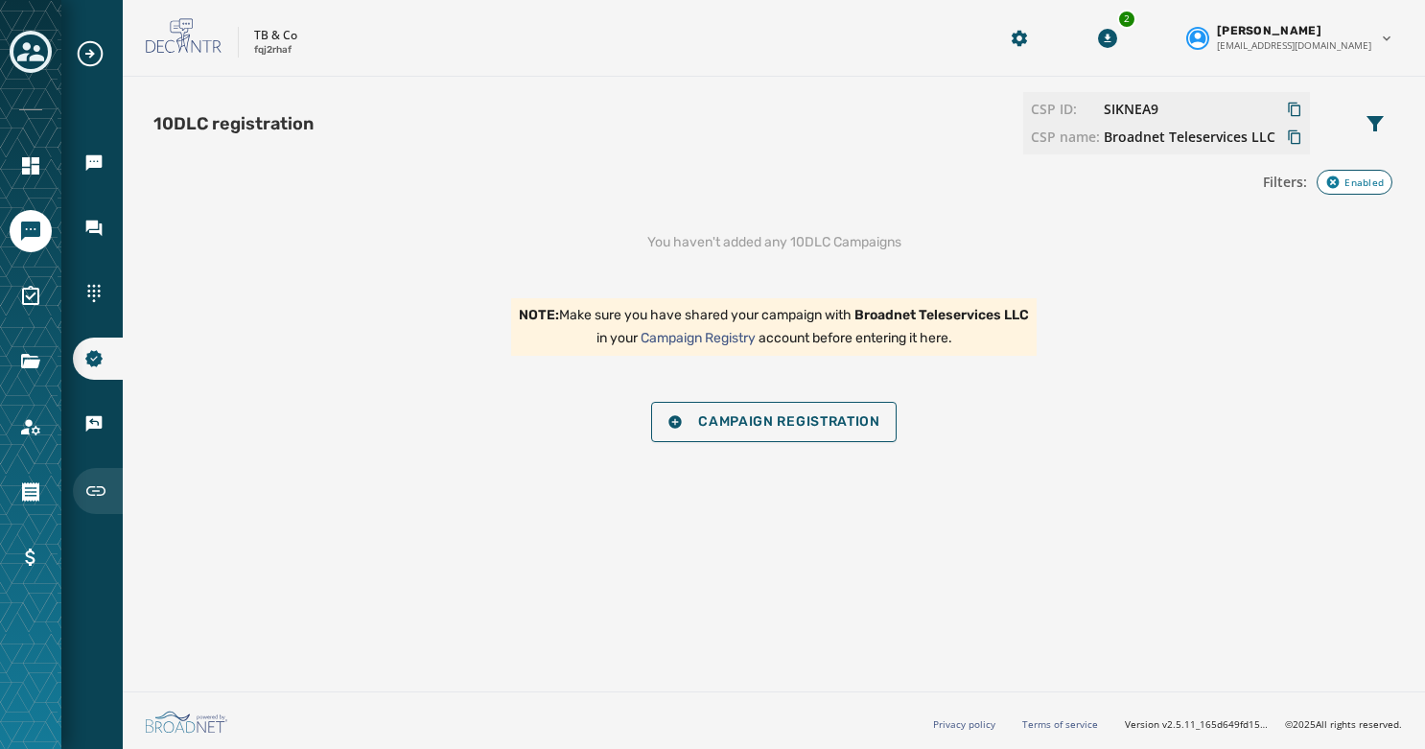
click at [104, 487] on icon "Navigate to Short Links" at bounding box center [95, 490] width 23 height 23
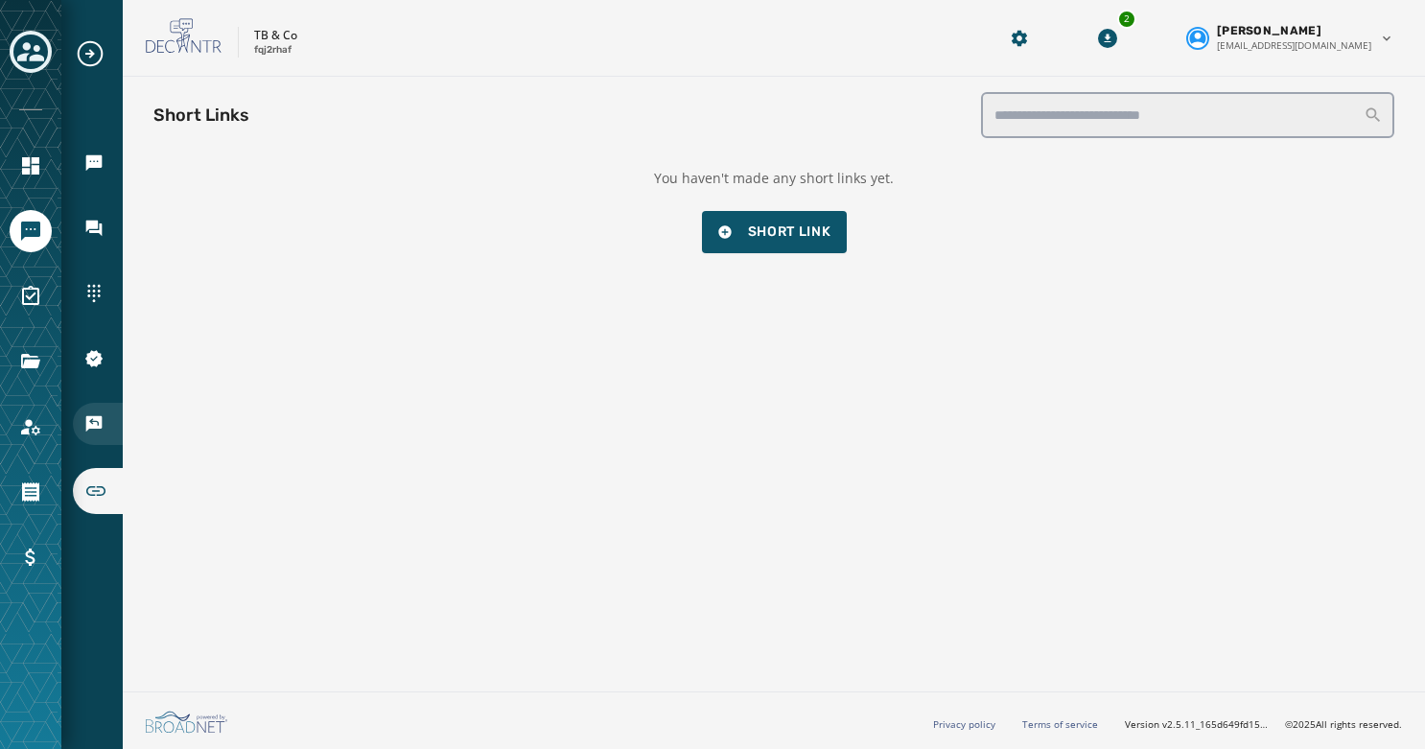
click at [85, 435] on div "Keywords & Responders" at bounding box center [98, 424] width 50 height 42
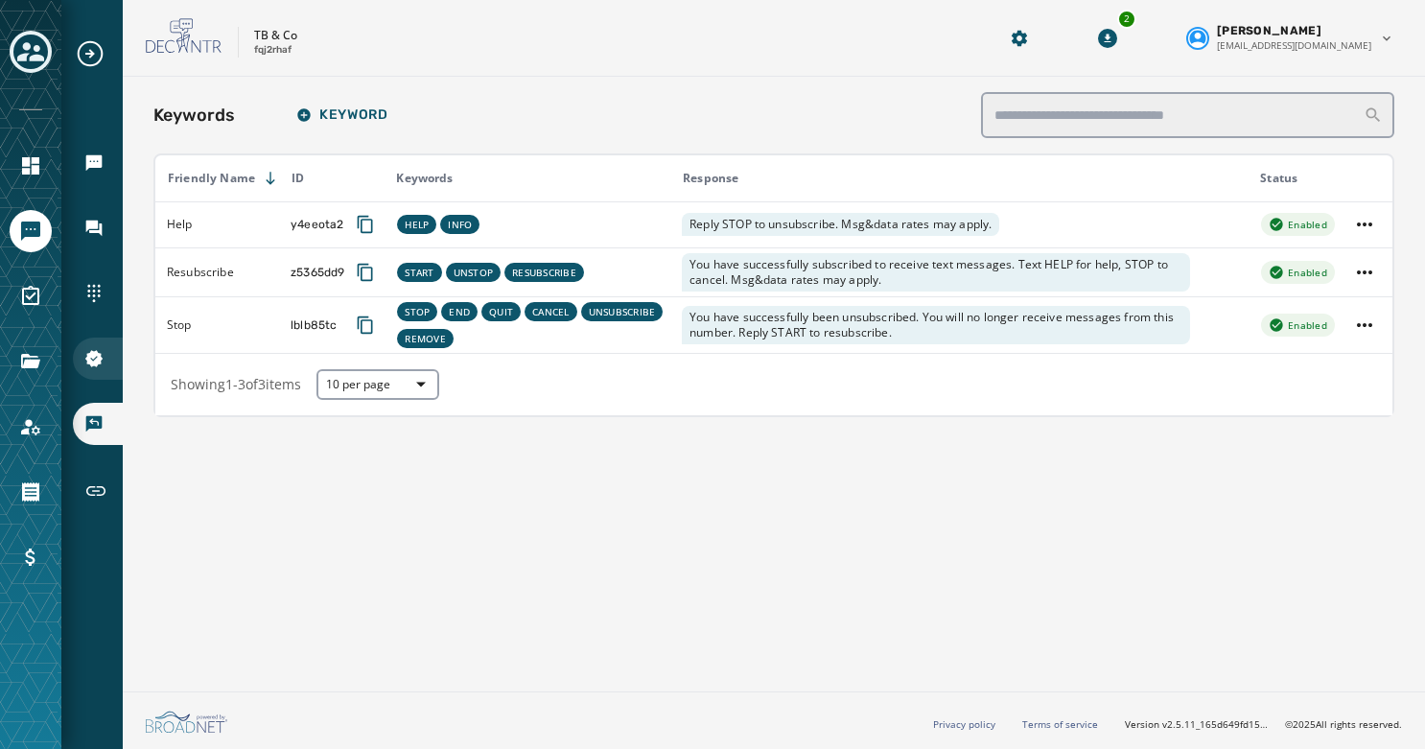
click at [95, 365] on icon "Navigate to 10DLC Registration" at bounding box center [93, 358] width 17 height 17
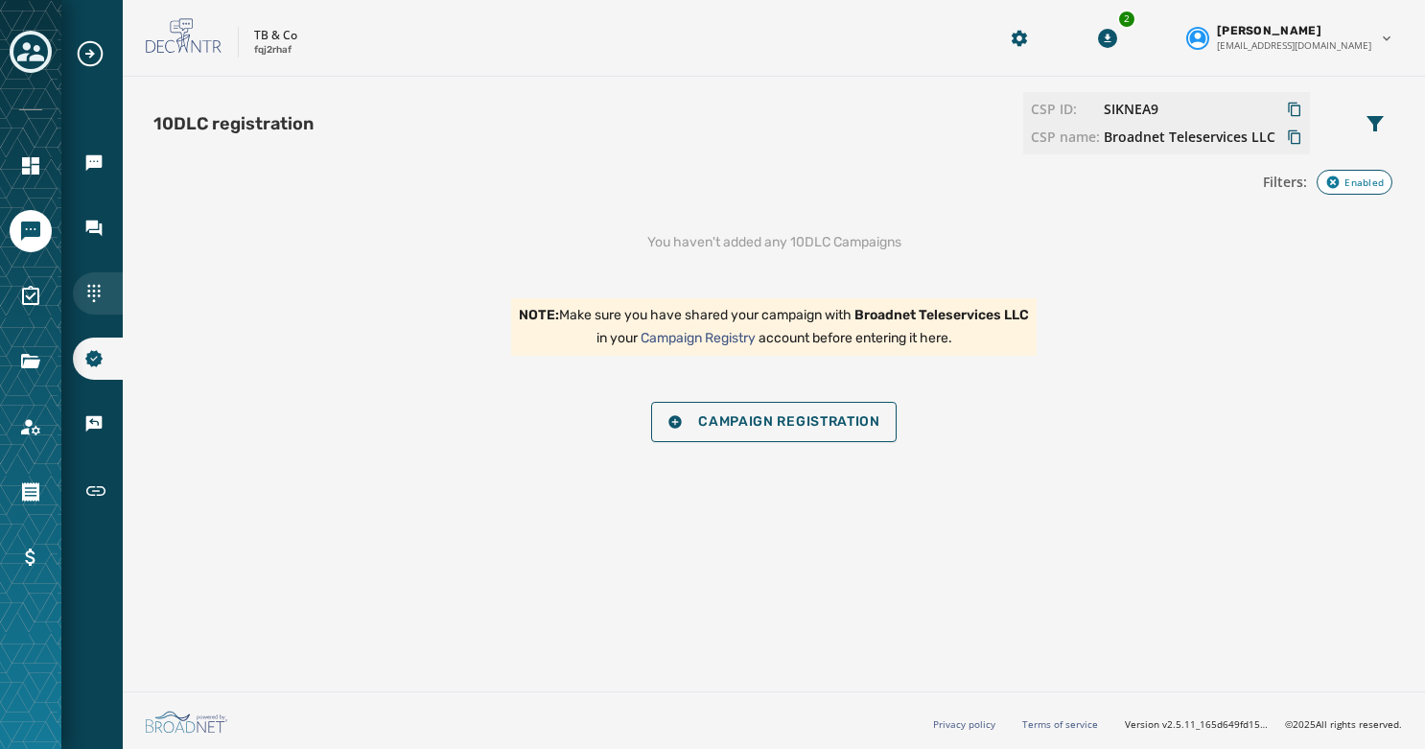
click at [96, 289] on icon "Navigate to Sending Numbers" at bounding box center [93, 293] width 19 height 19
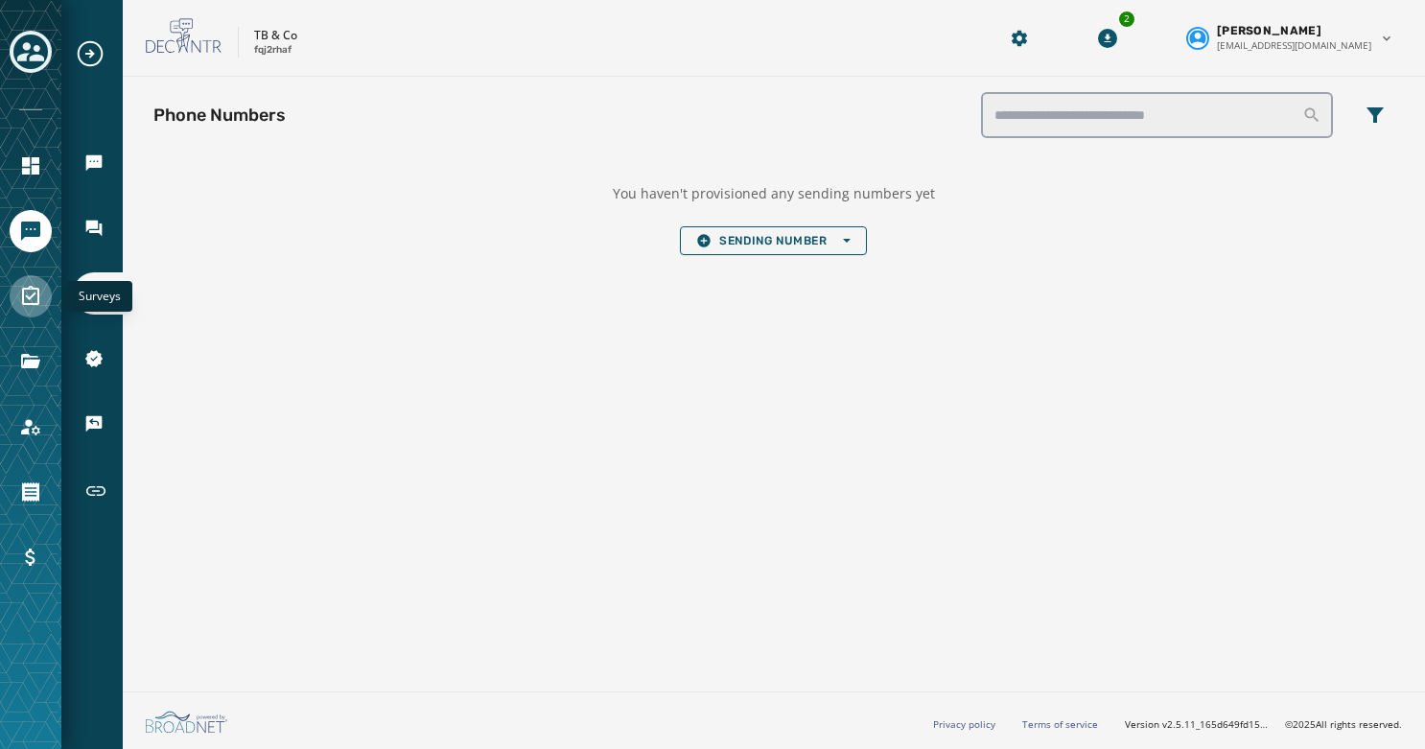
click at [29, 309] on link "Navigate to Surveys" at bounding box center [31, 296] width 42 height 42
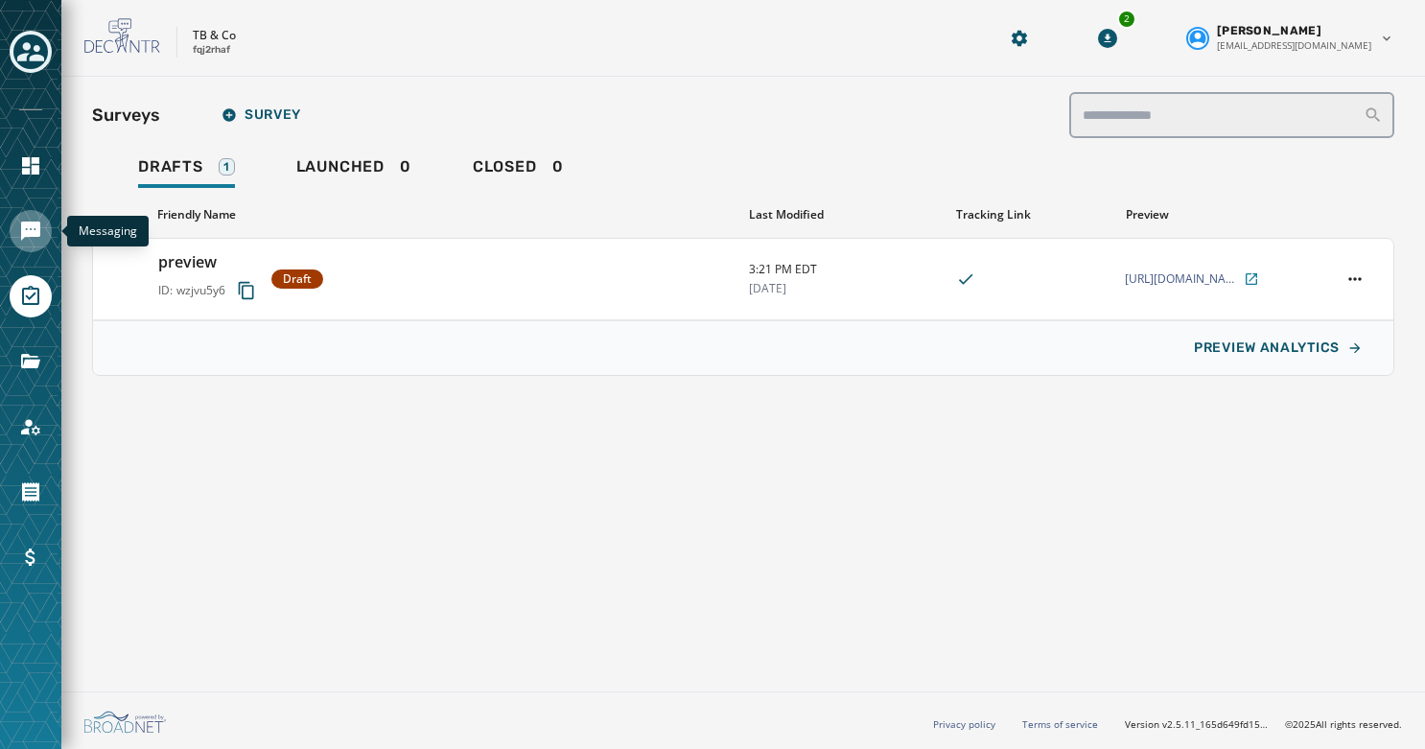
click at [23, 241] on icon "Navigate to Messaging" at bounding box center [30, 231] width 23 height 23
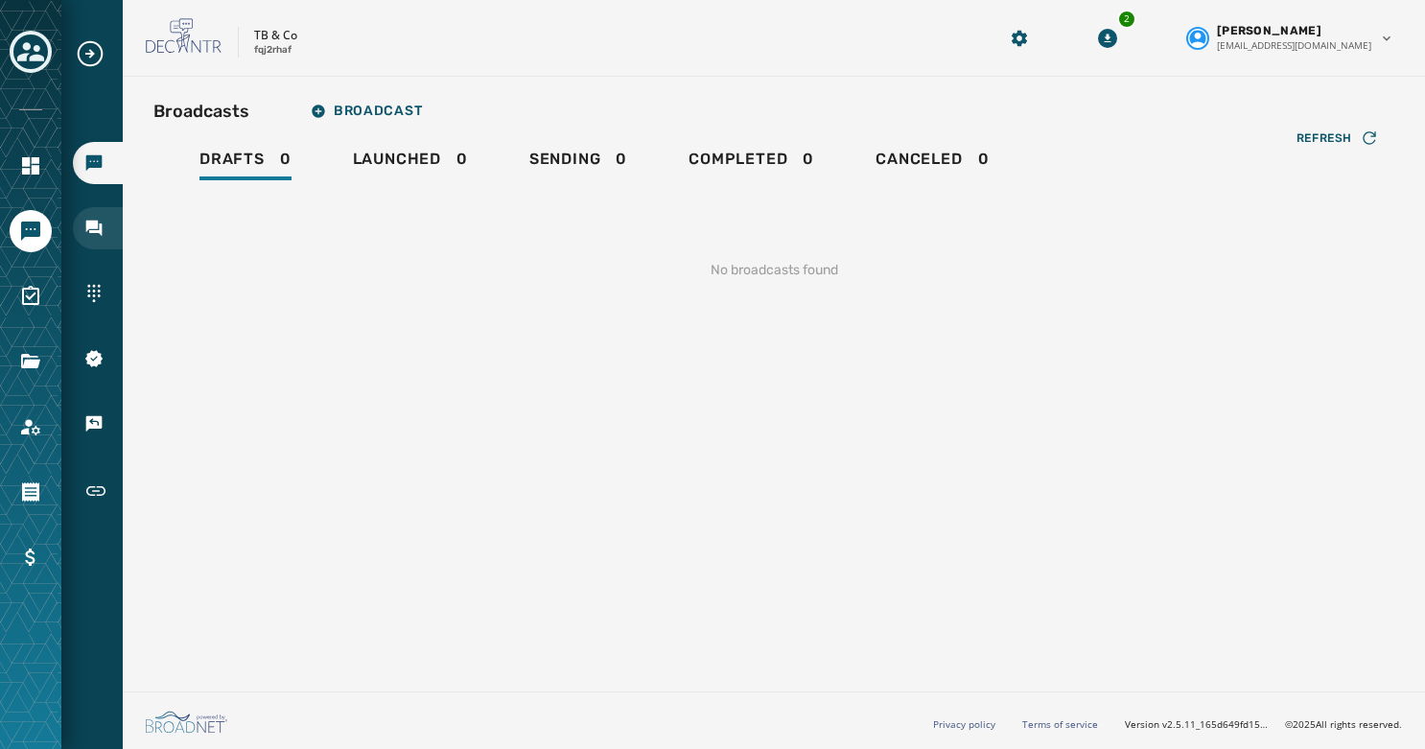
click at [111, 237] on div "Inbox" at bounding box center [98, 228] width 50 height 42
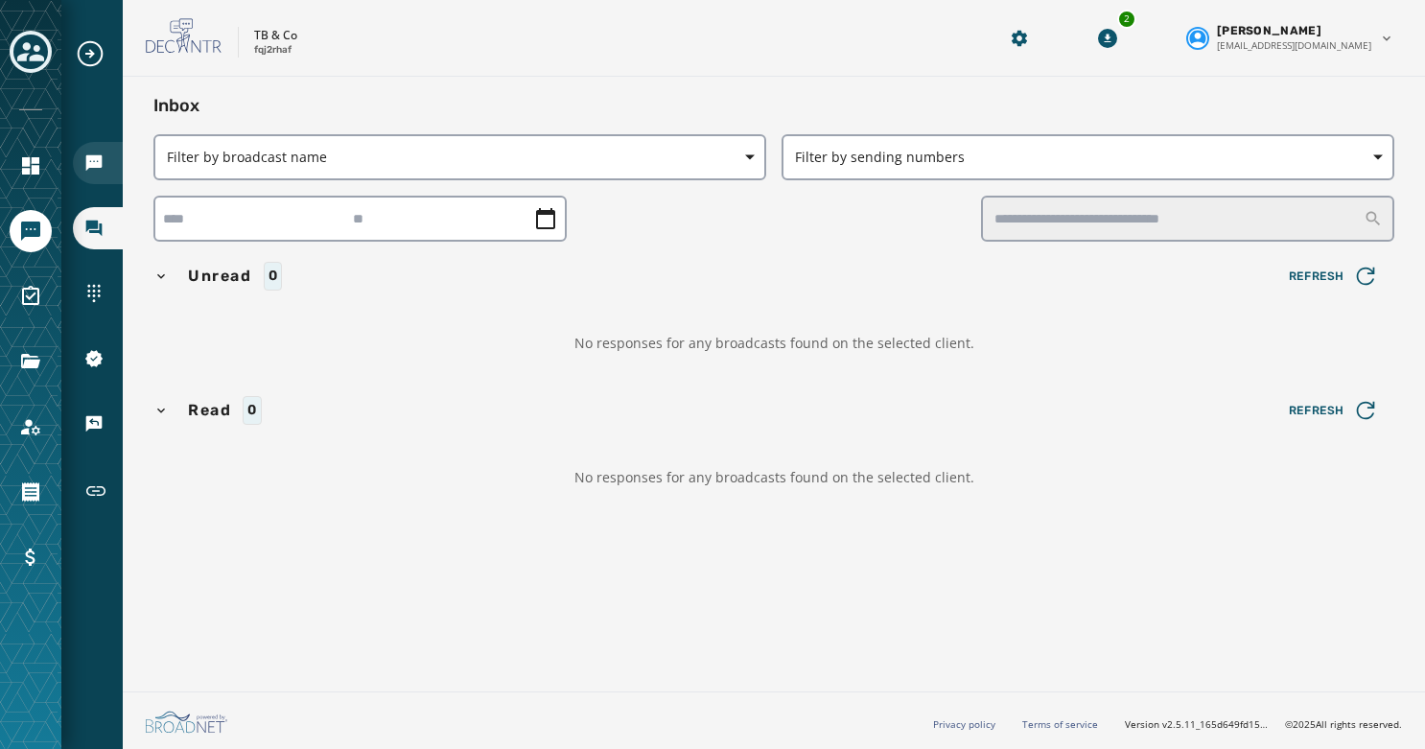
click at [97, 175] on div "Broadcasts" at bounding box center [98, 163] width 50 height 42
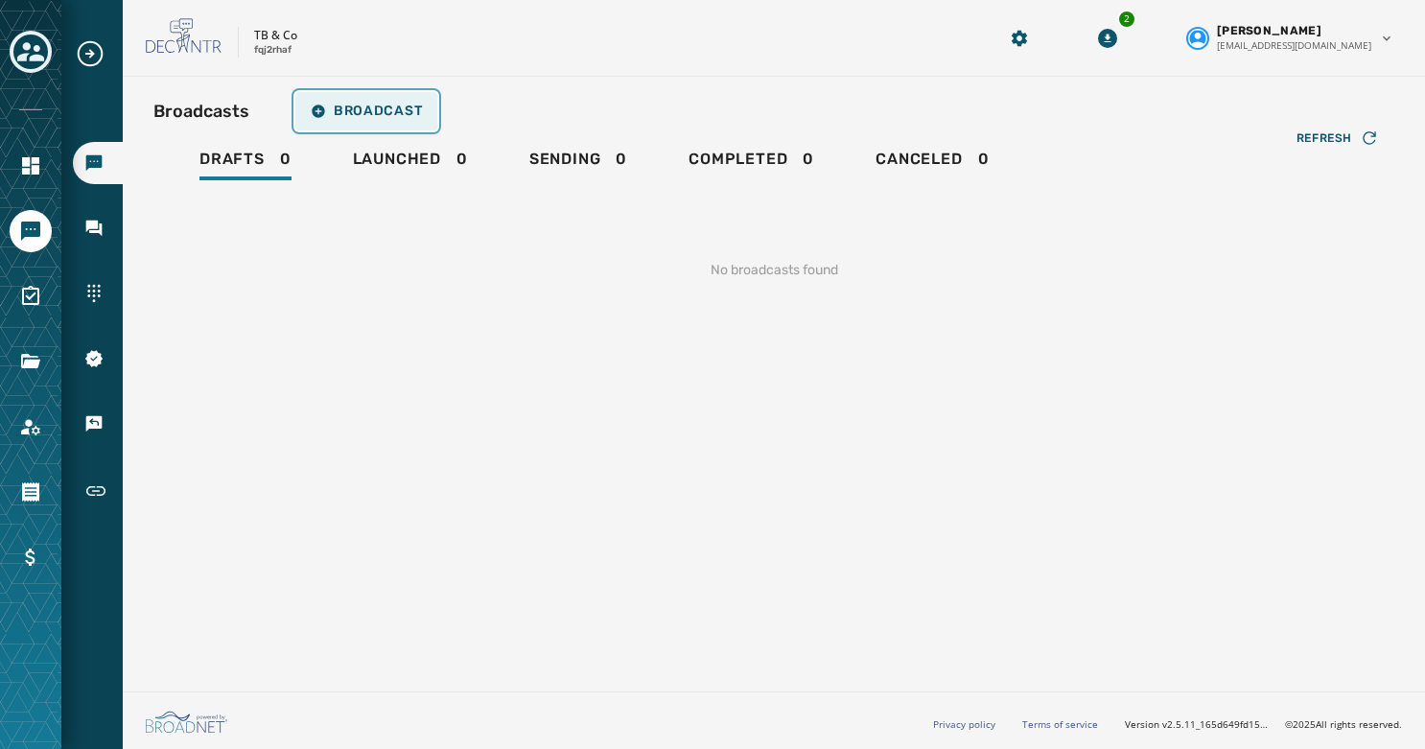
click at [381, 110] on span "Broadcast" at bounding box center [366, 111] width 111 height 15
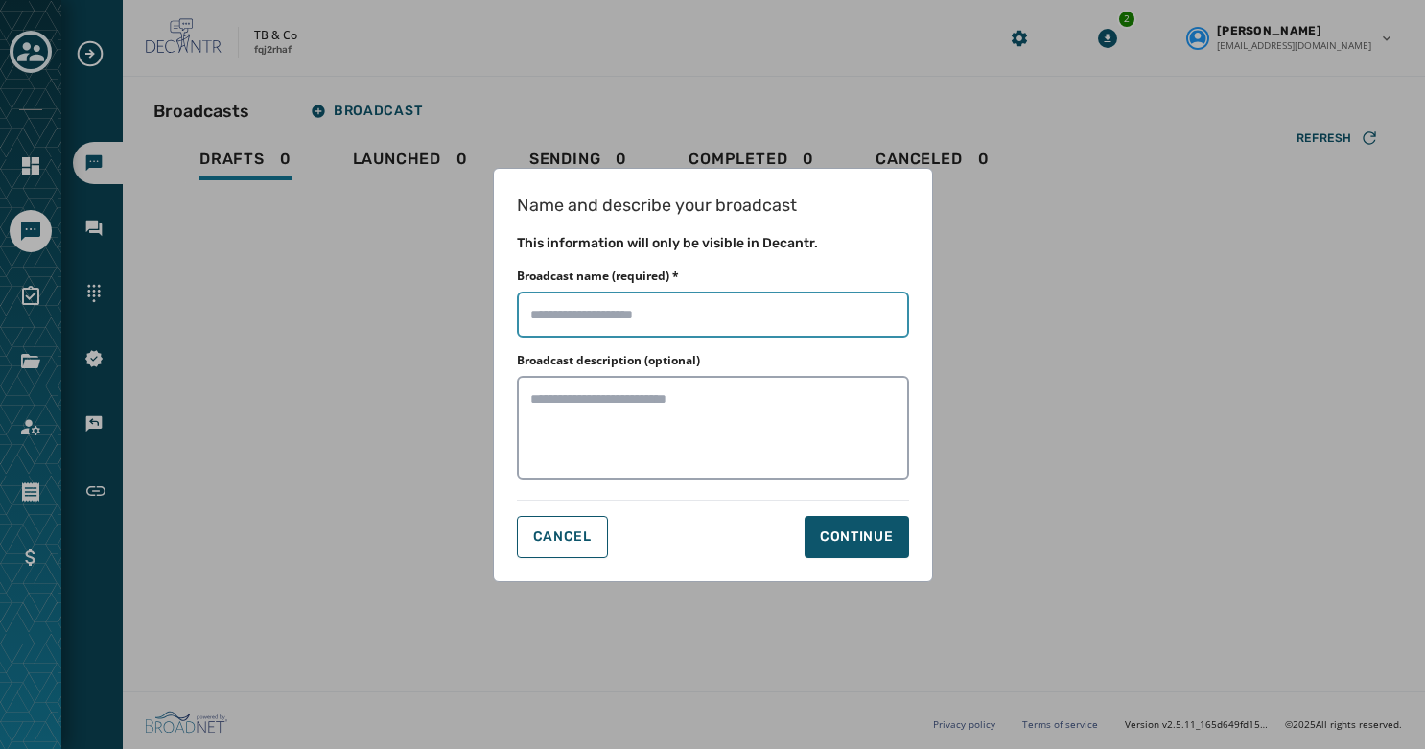
click at [590, 313] on input "Broadcast name (required) *" at bounding box center [713, 314] width 392 height 46
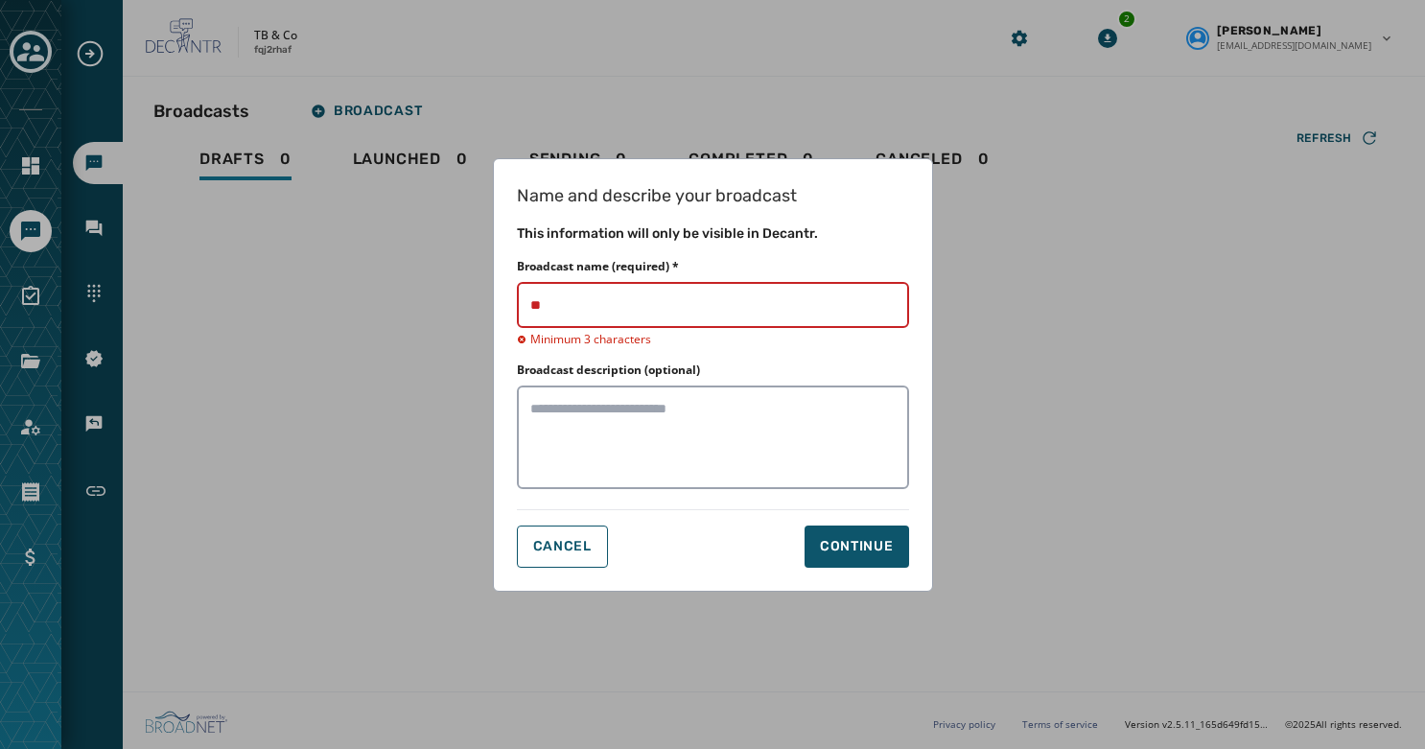
click at [857, 517] on div "Name and describe your broadcast This information will only be visible in Decan…" at bounding box center [713, 374] width 440 height 433
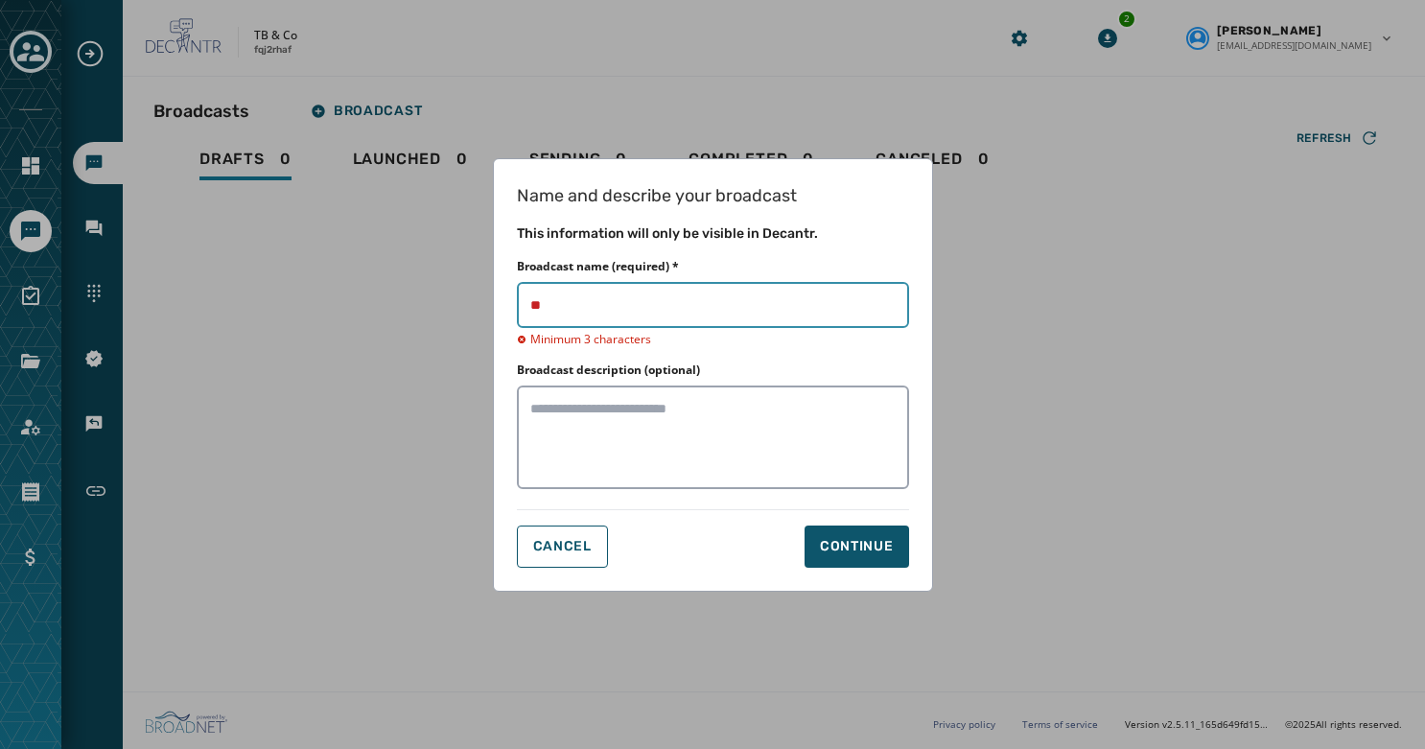
click at [578, 307] on input "Broadcast name (required) *" at bounding box center [713, 305] width 392 height 46
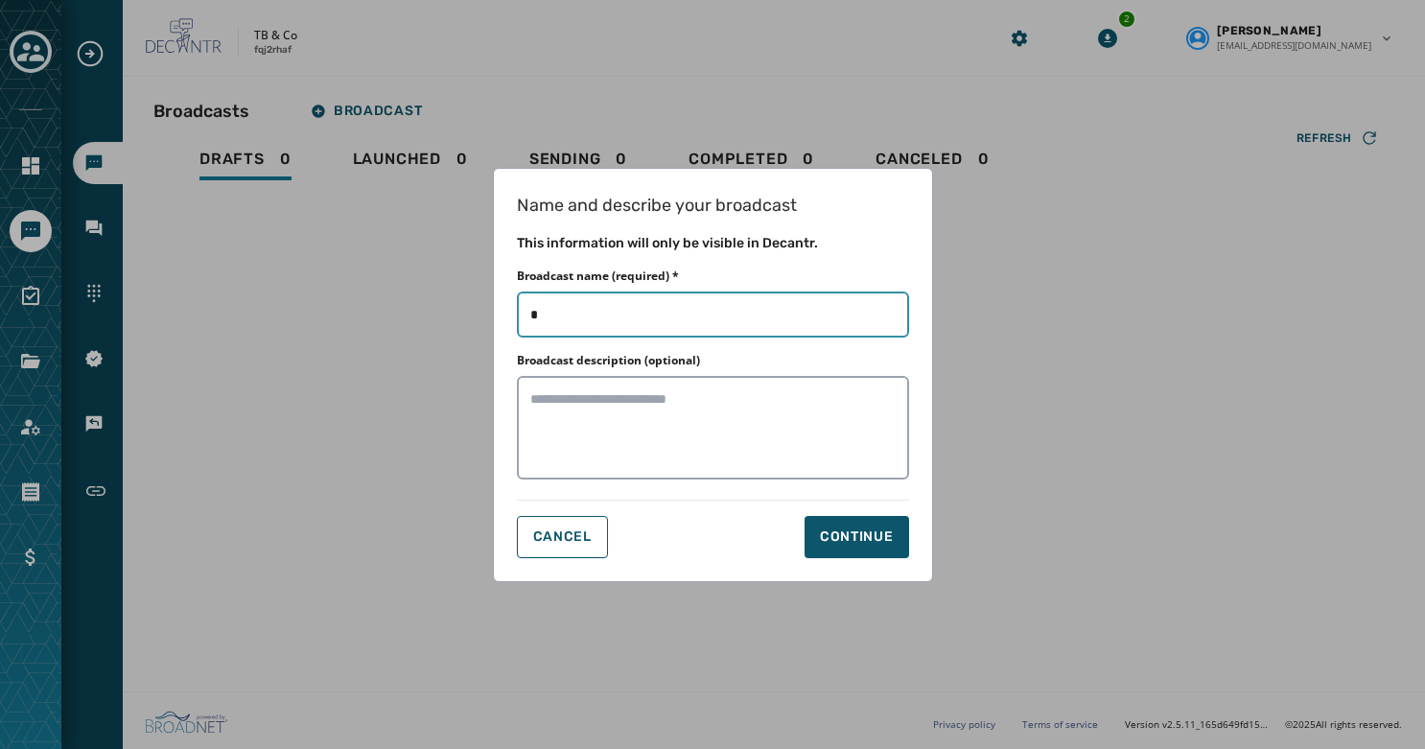
drag, startPoint x: 578, startPoint y: 307, endPoint x: 425, endPoint y: 301, distance: 153.5
click at [425, 301] on div "Name and describe your broadcast This information will only be visible in Decan…" at bounding box center [712, 374] width 1425 height 749
type input "******"
click at [829, 506] on div "Name and describe your broadcast This information will only be visible in Decan…" at bounding box center [713, 375] width 440 height 414
click at [845, 519] on button "Continue" at bounding box center [856, 537] width 104 height 42
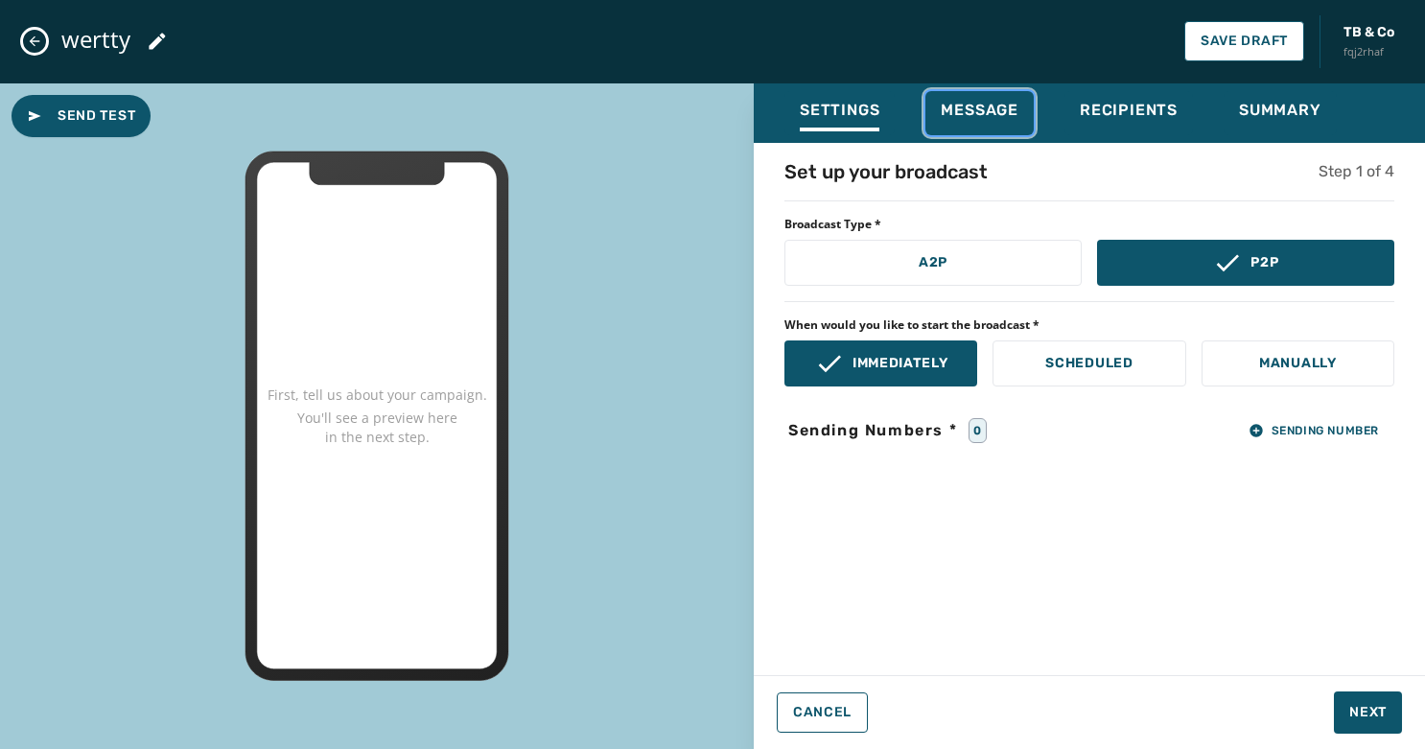
click at [975, 113] on span "Message" at bounding box center [979, 110] width 78 height 19
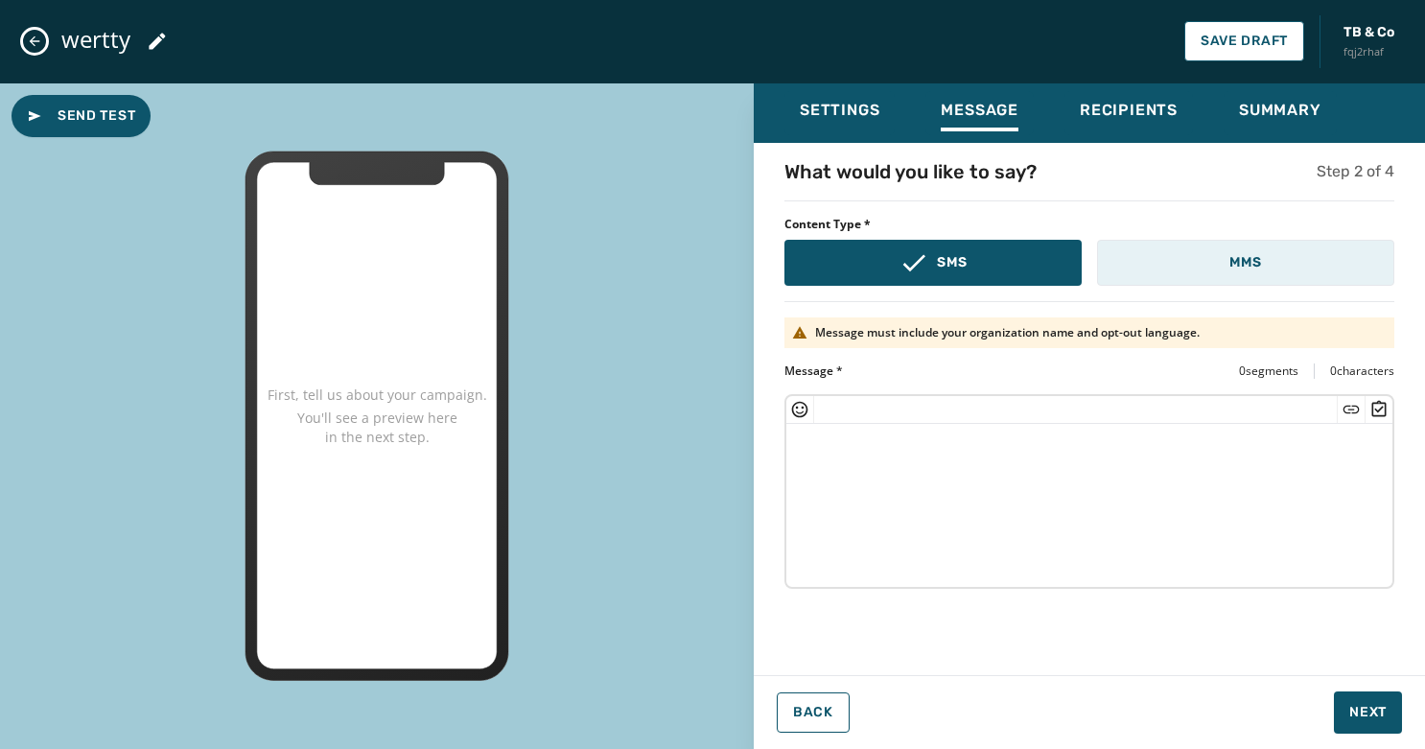
click at [1134, 262] on button "MMS" at bounding box center [1245, 263] width 297 height 46
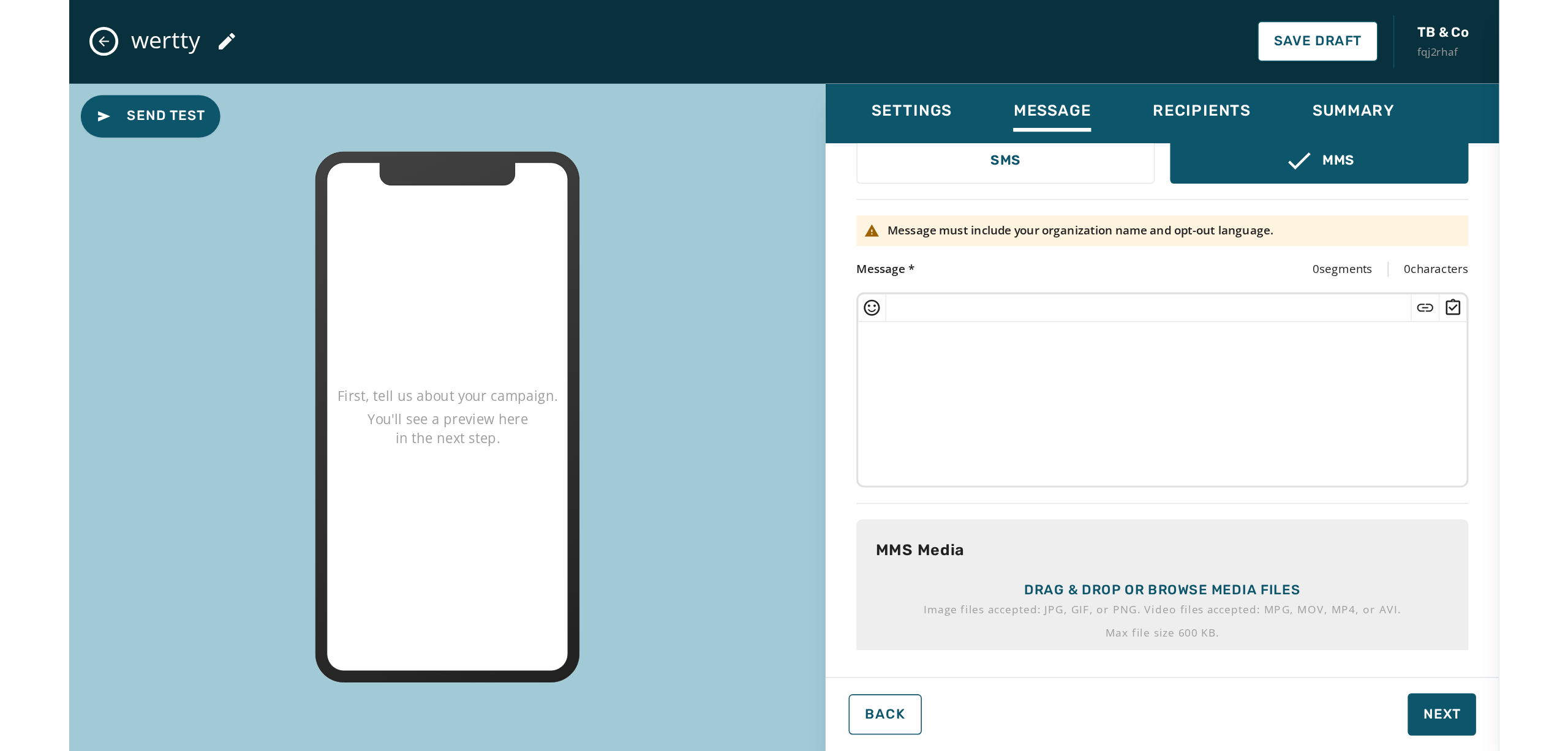
scroll to position [144, 0]
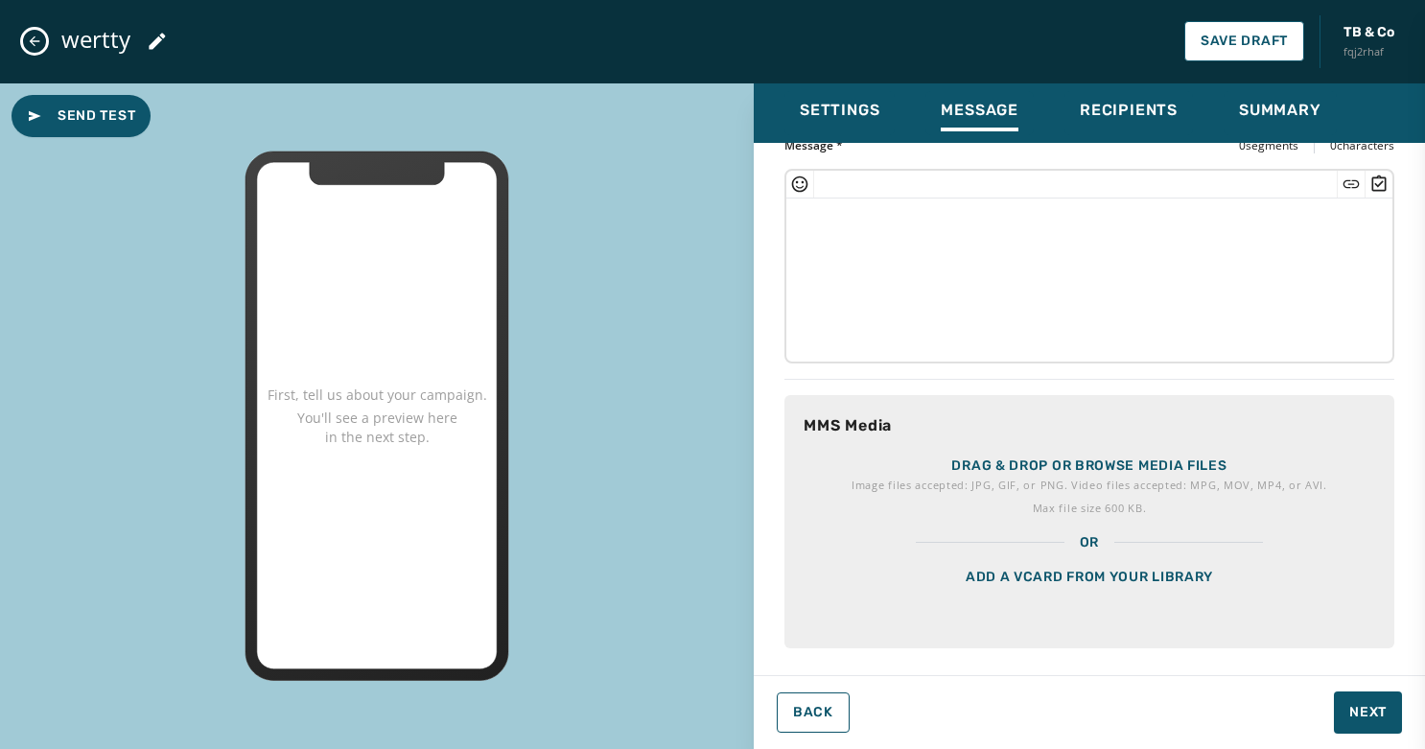
click at [993, 472] on p "Drag & drop or browse media files" at bounding box center [1088, 465] width 275 height 19
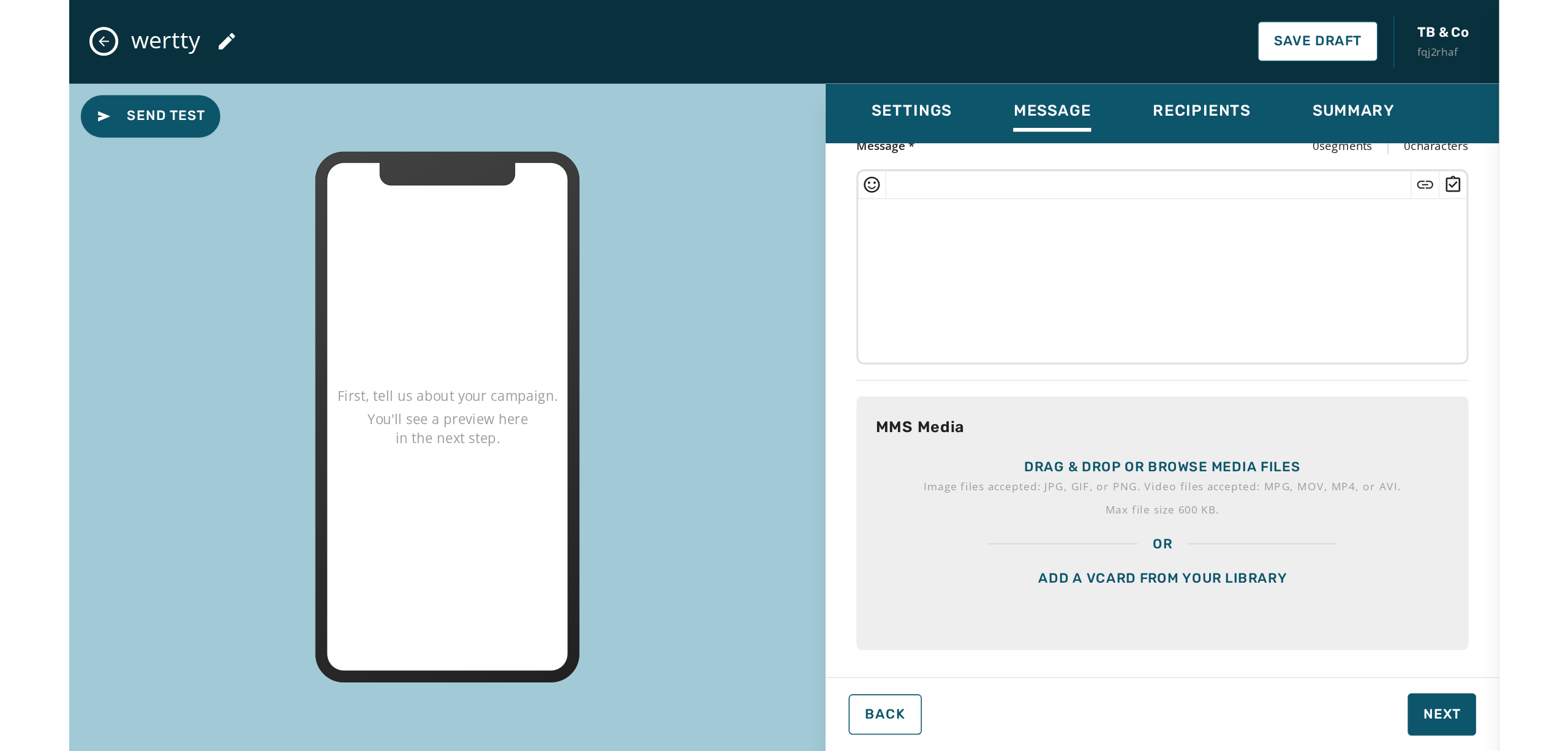
scroll to position [0, 0]
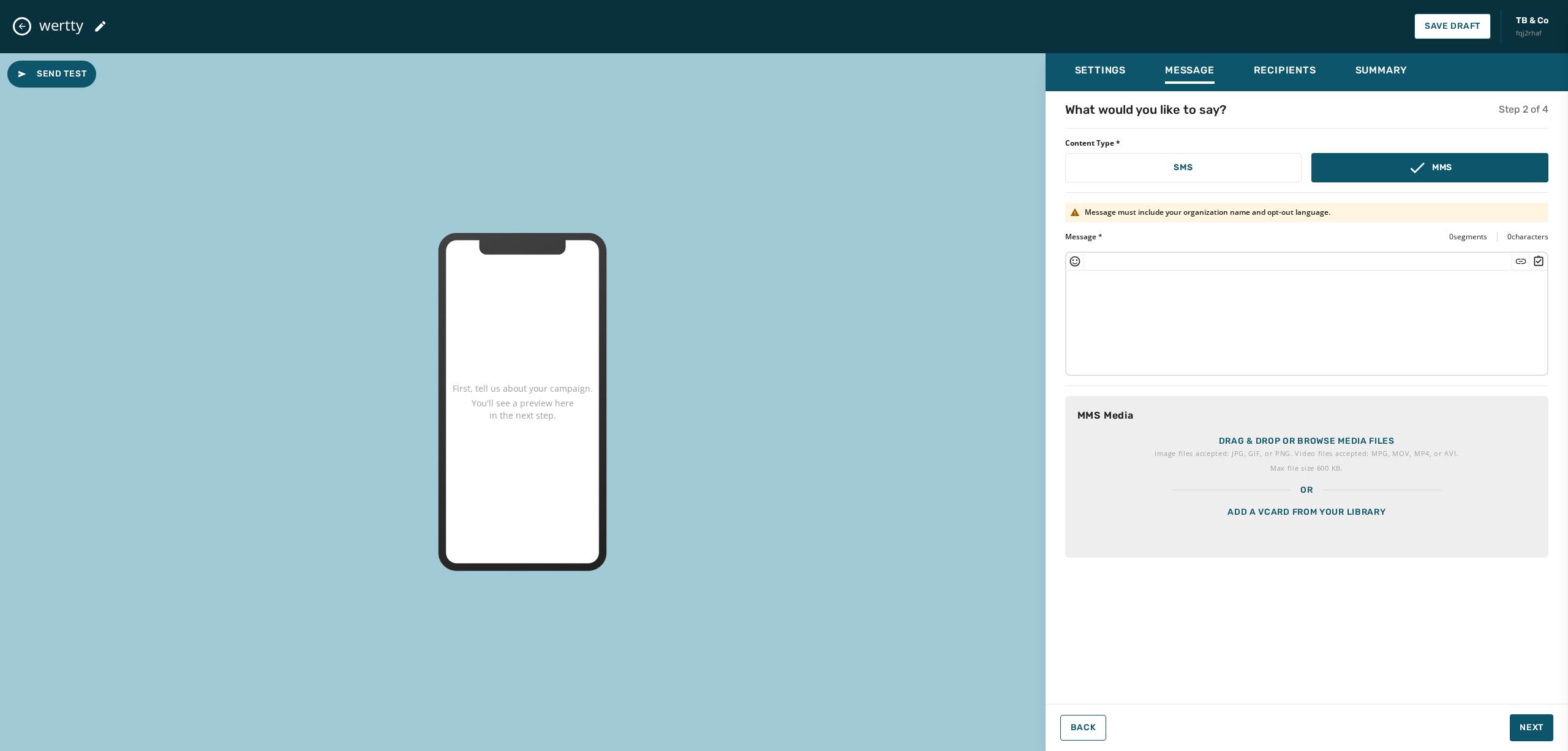
click at [1176, 434] on div "Drag & drop or browse media files Image files accepted: JPG, GIF, or PNG. Video…" at bounding box center [1307, 440] width 483 height 88
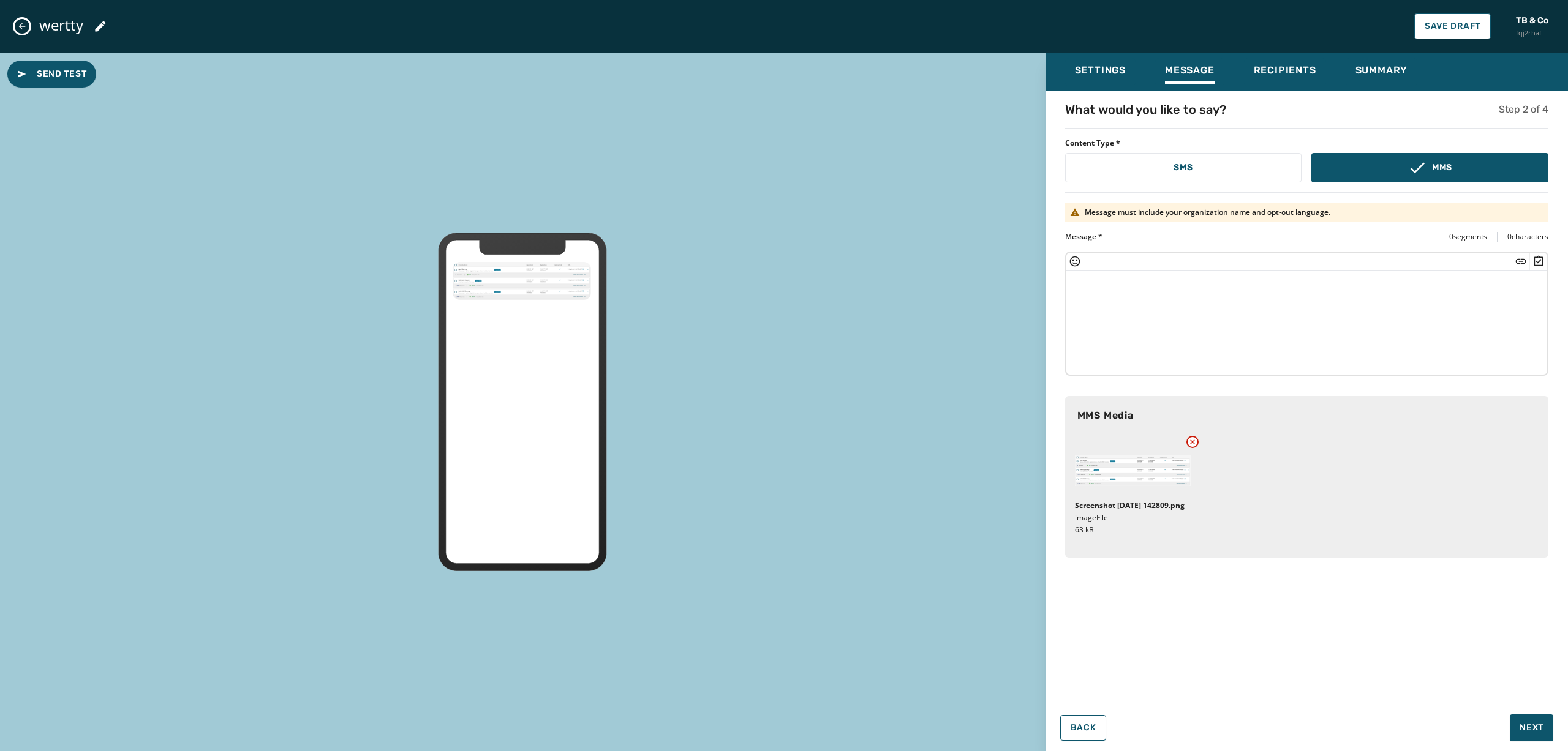
click at [1176, 439] on icon at bounding box center [1192, 442] width 10 height 10
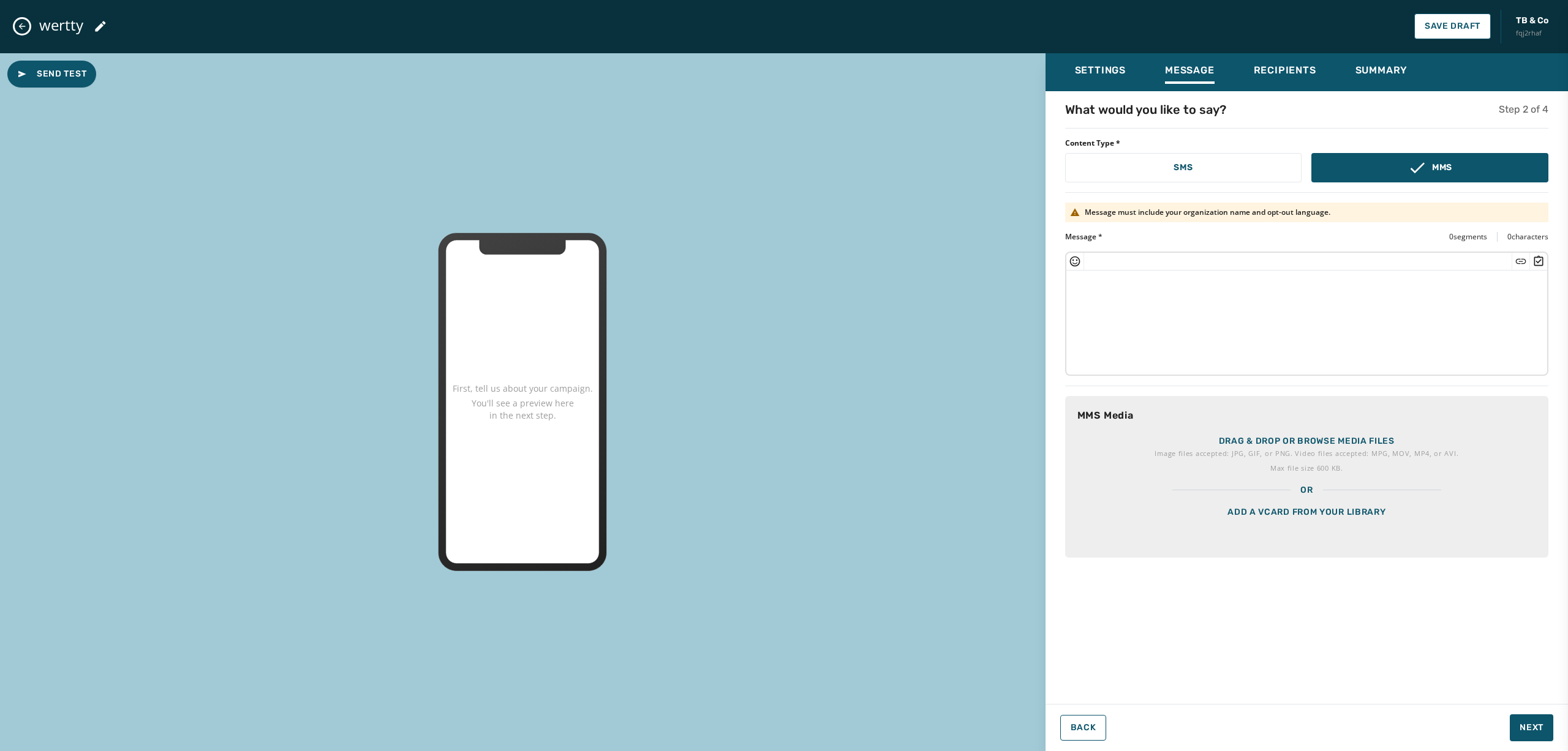
click at [1176, 448] on p "Image files accepted: JPG, GIF, or PNG. Video files accepted: MPG, MOV, MP4, or…" at bounding box center [1307, 453] width 304 height 12
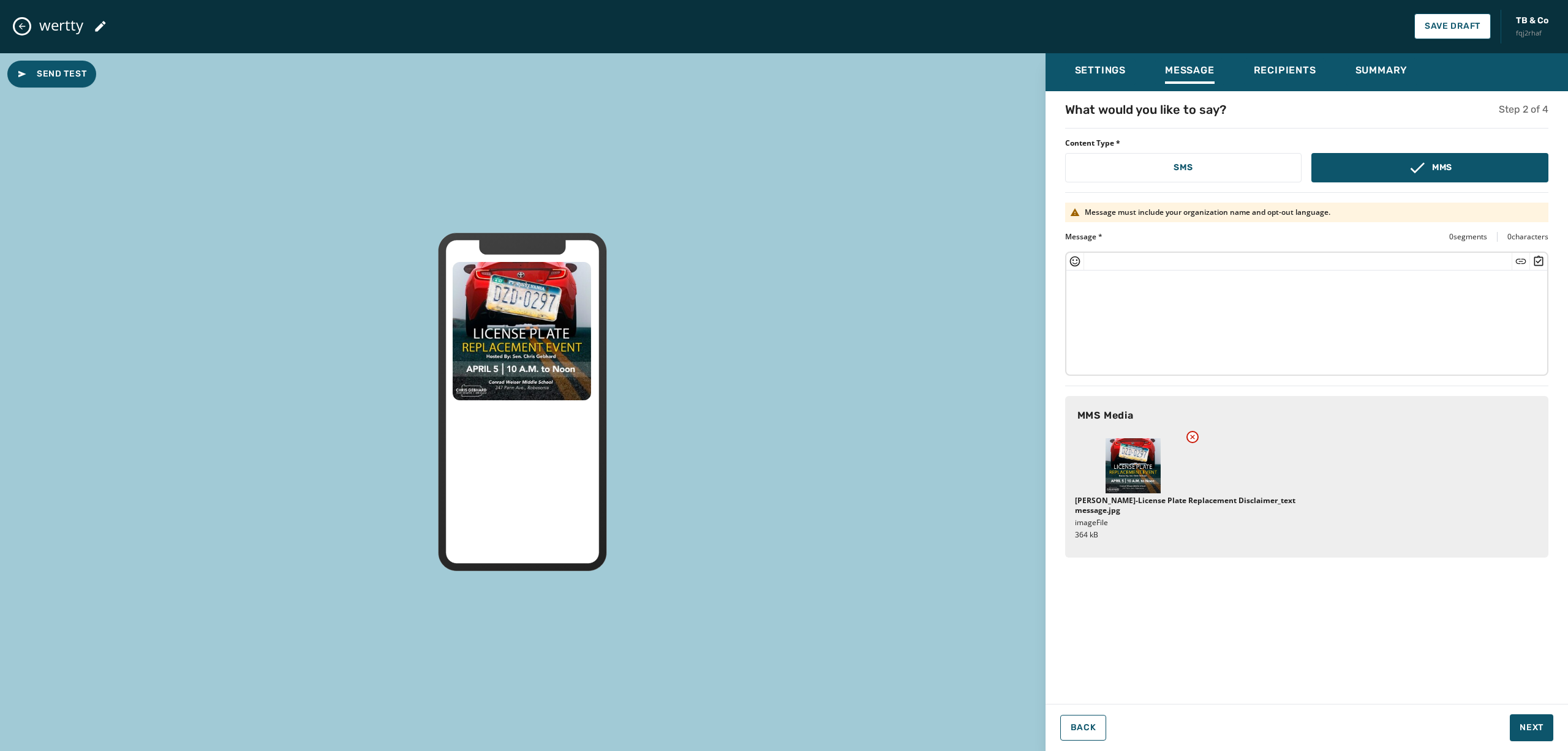
click at [1176, 432] on icon at bounding box center [1192, 437] width 10 height 10
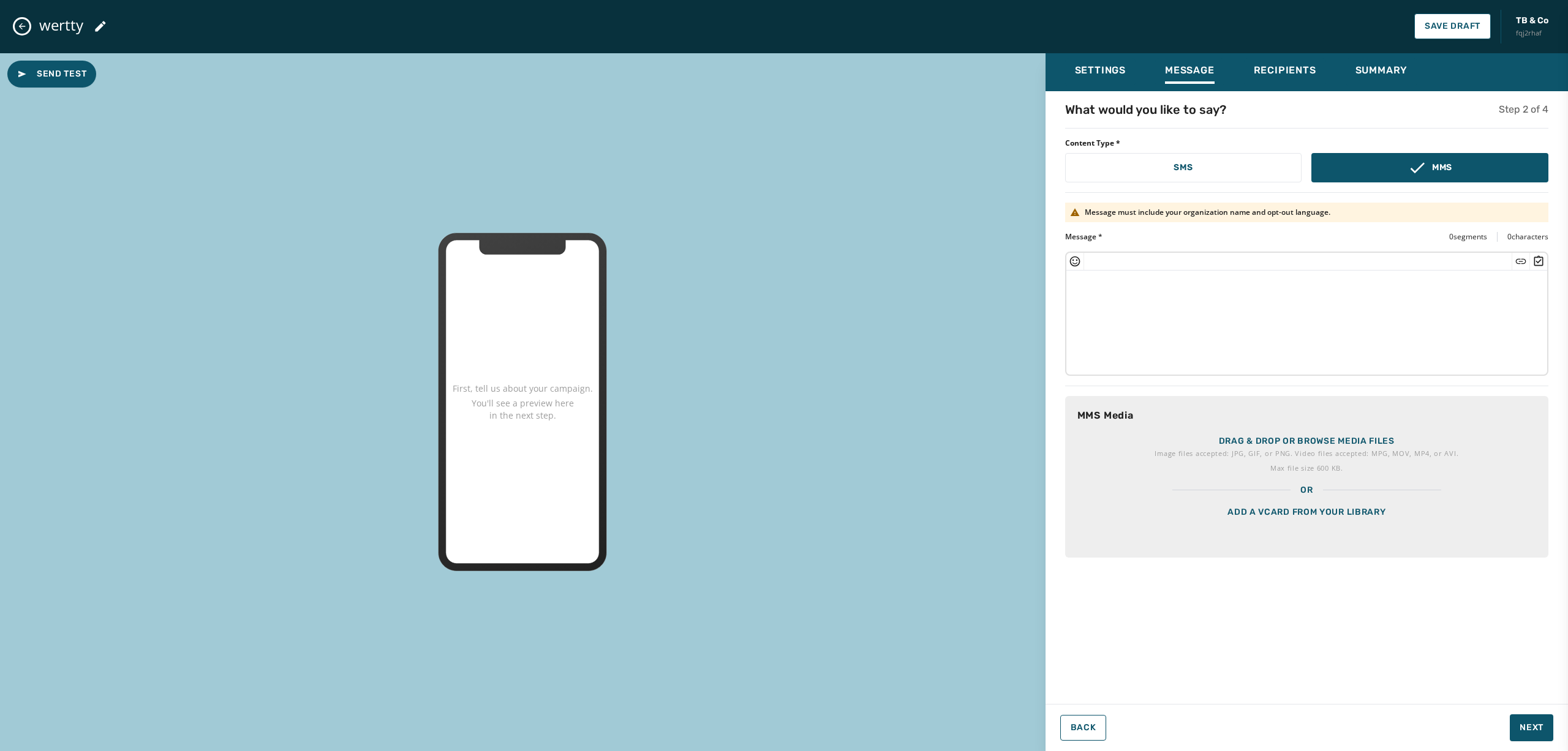
click at [31, 34] on div "wertty Save Draft TB & Co fqj2rhaf" at bounding box center [784, 26] width 1568 height 53
click at [22, 33] on button "Close admin drawer" at bounding box center [22, 26] width 15 height 15
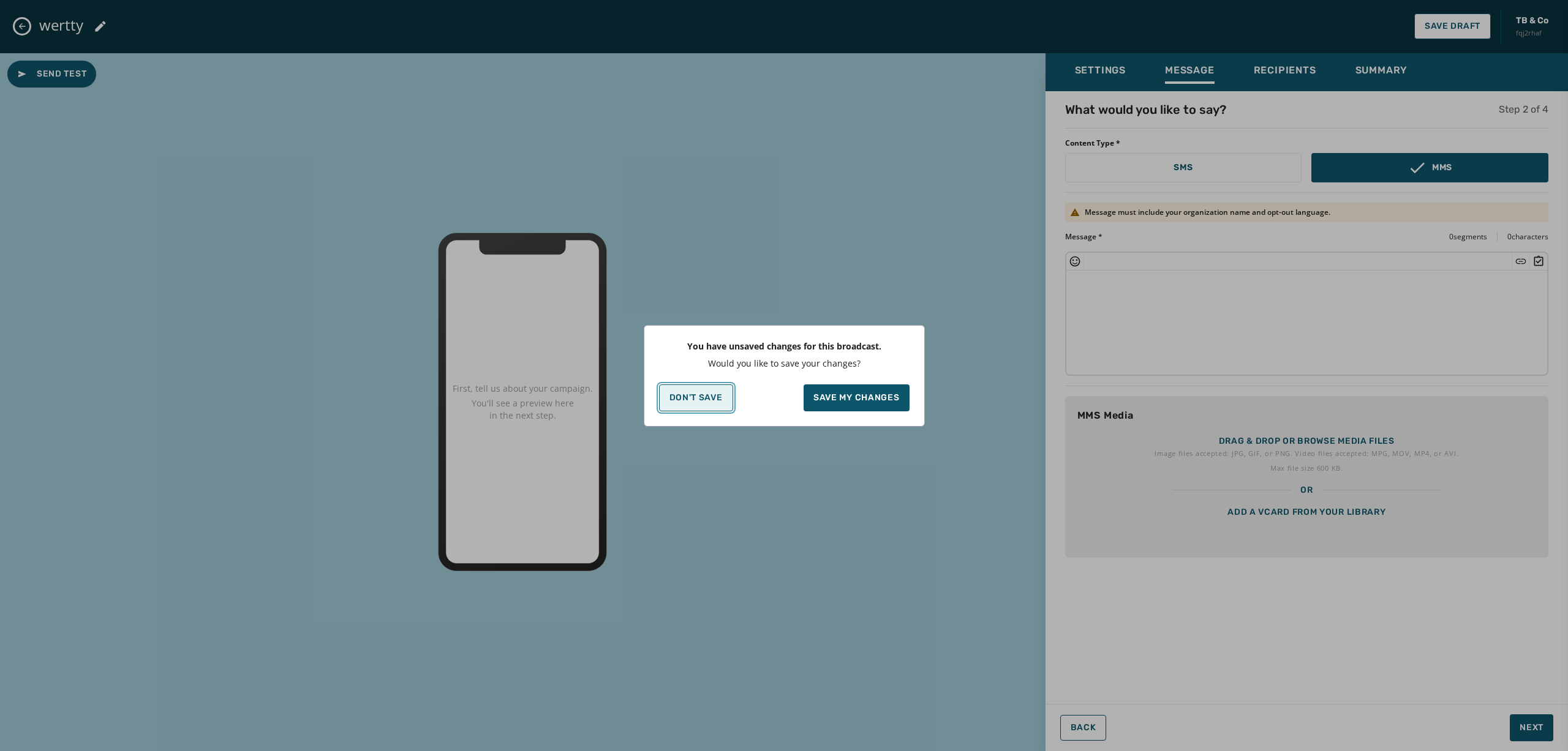
click at [707, 397] on p "Don't Save" at bounding box center [696, 397] width 53 height 10
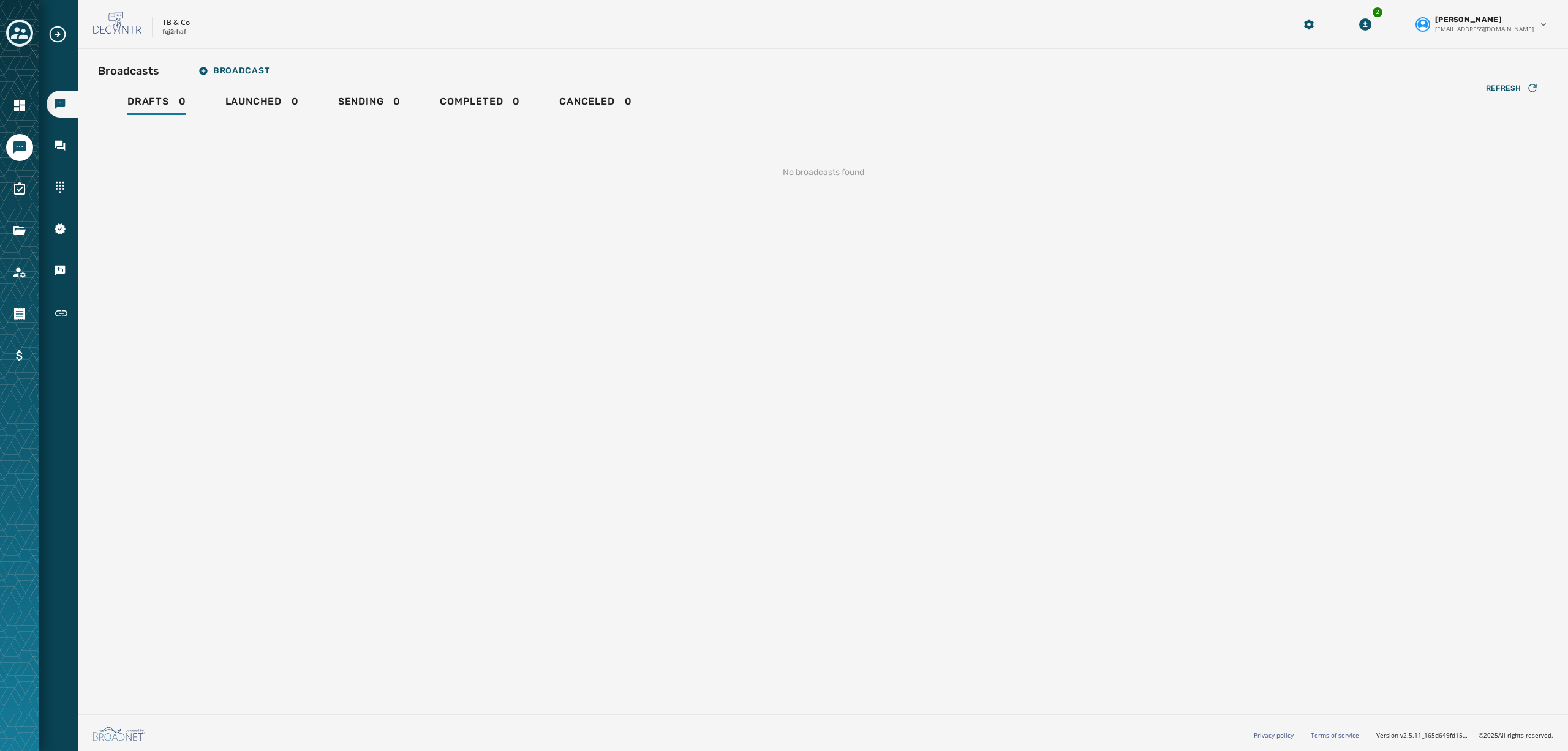
click at [17, 20] on button "Toggle account select drawer" at bounding box center [20, 33] width 27 height 27
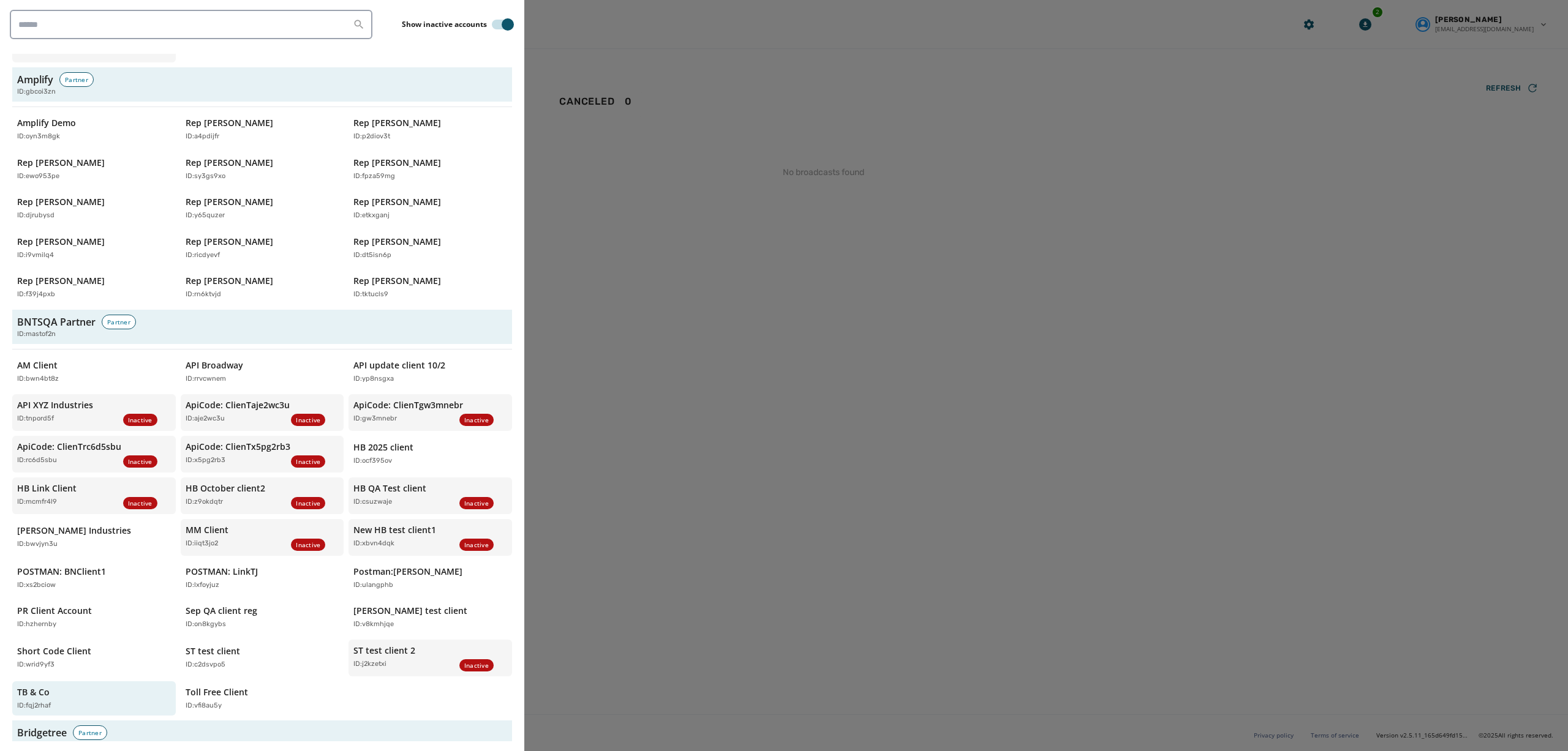
scroll to position [306, 0]
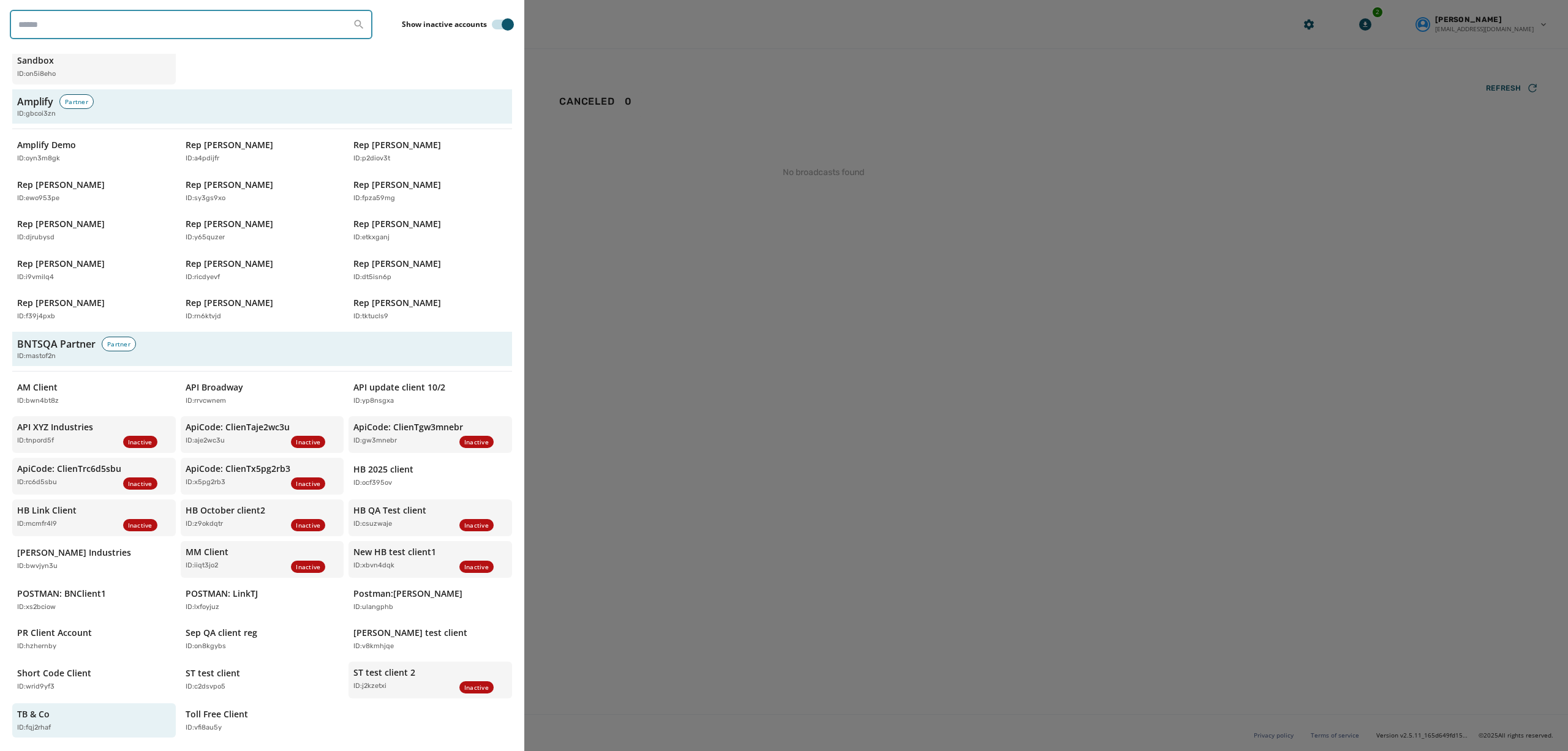
click at [104, 30] on input "search" at bounding box center [191, 24] width 363 height 29
type input "**********"
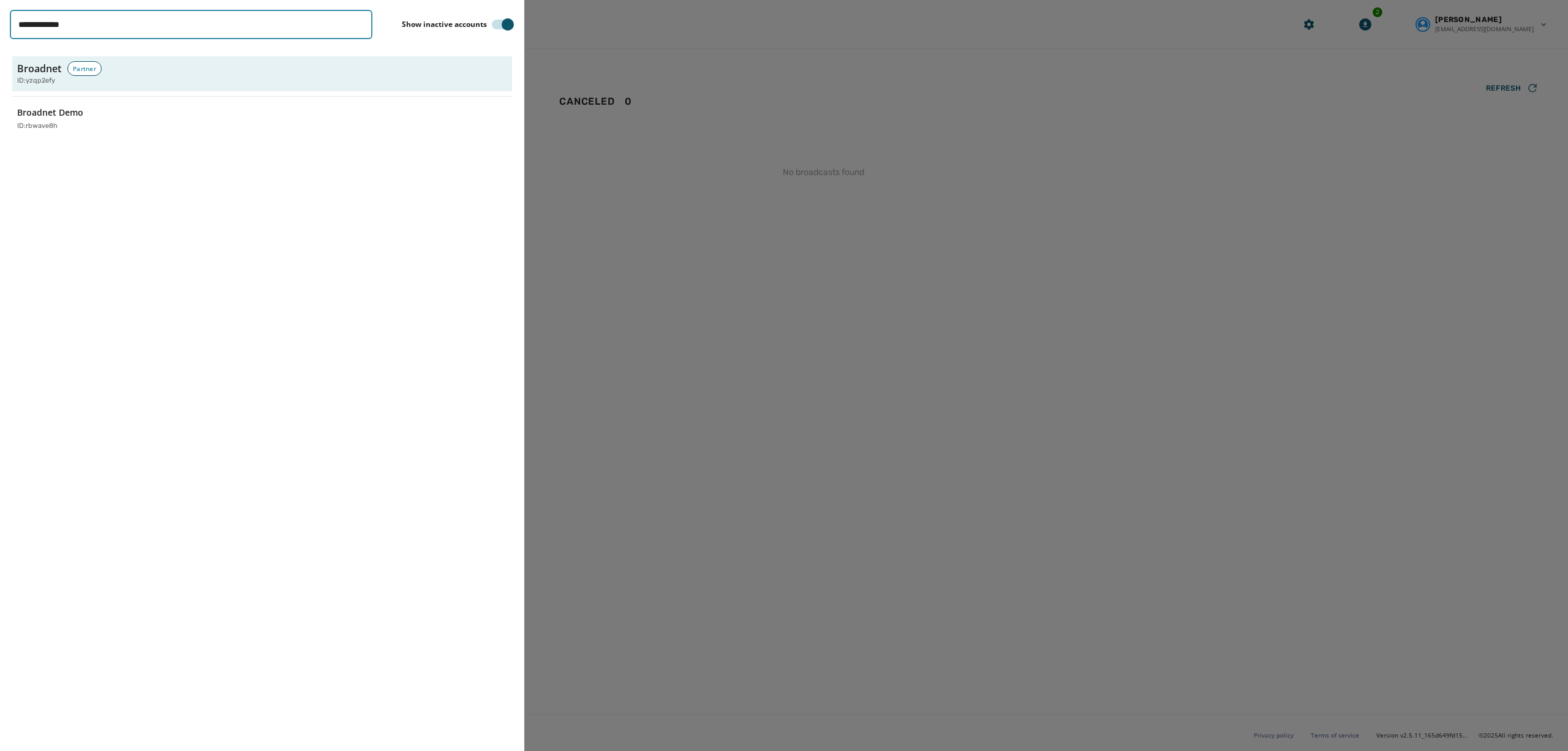
scroll to position [0, 0]
click at [30, 116] on p "Broadnet Demo" at bounding box center [50, 112] width 66 height 12
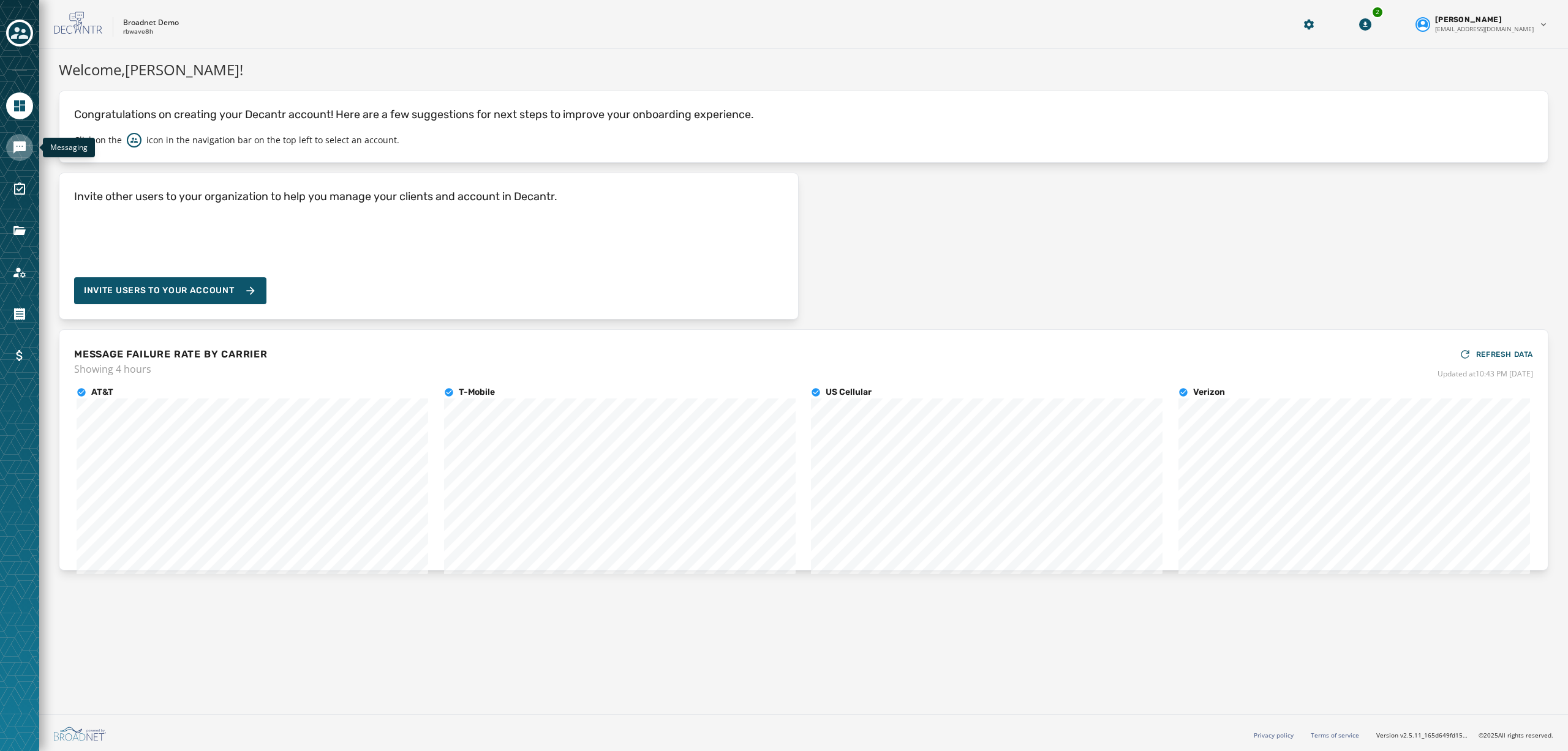
click at [20, 156] on link "Navigate to Messaging" at bounding box center [20, 148] width 27 height 27
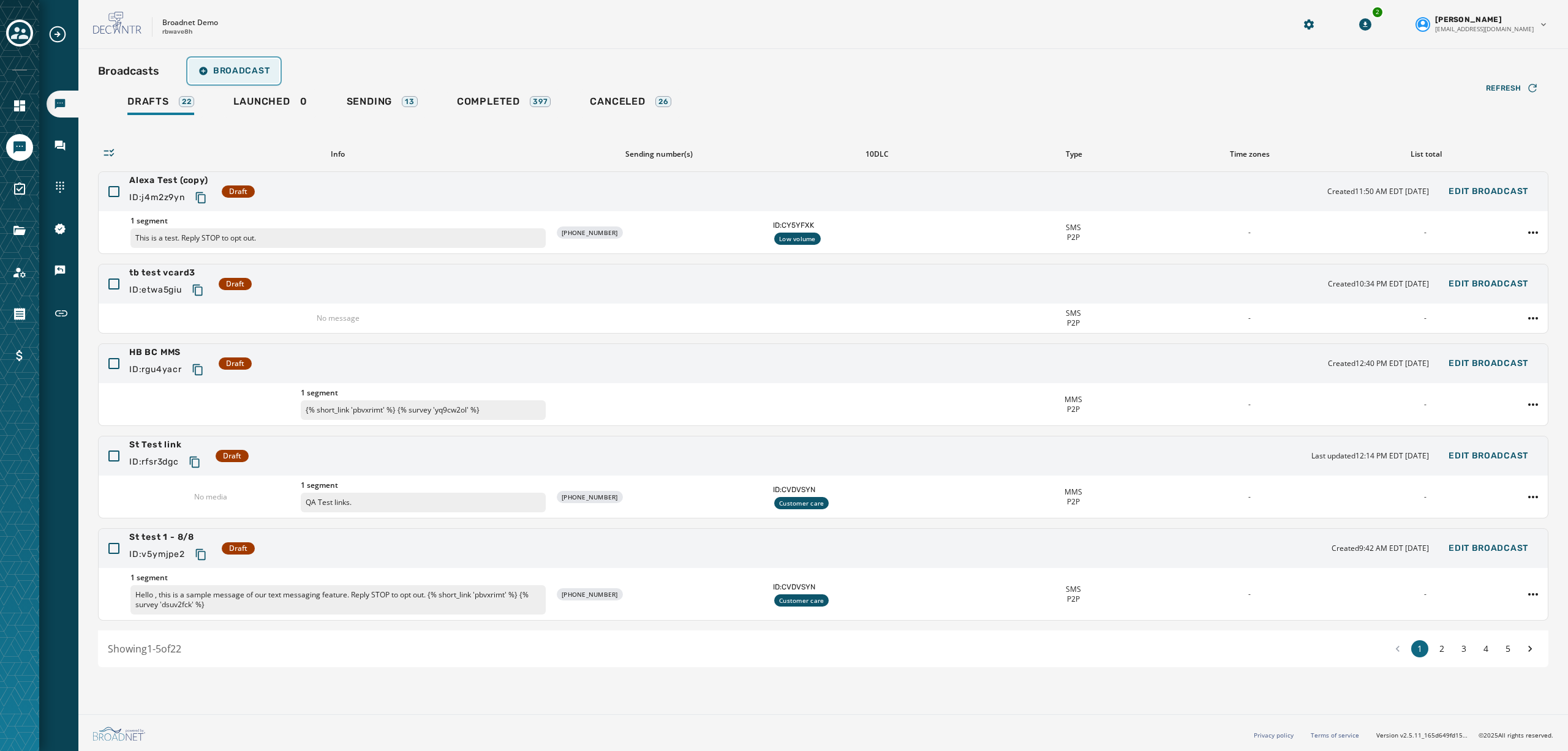
click at [248, 71] on span "Broadcast" at bounding box center [234, 71] width 71 height 10
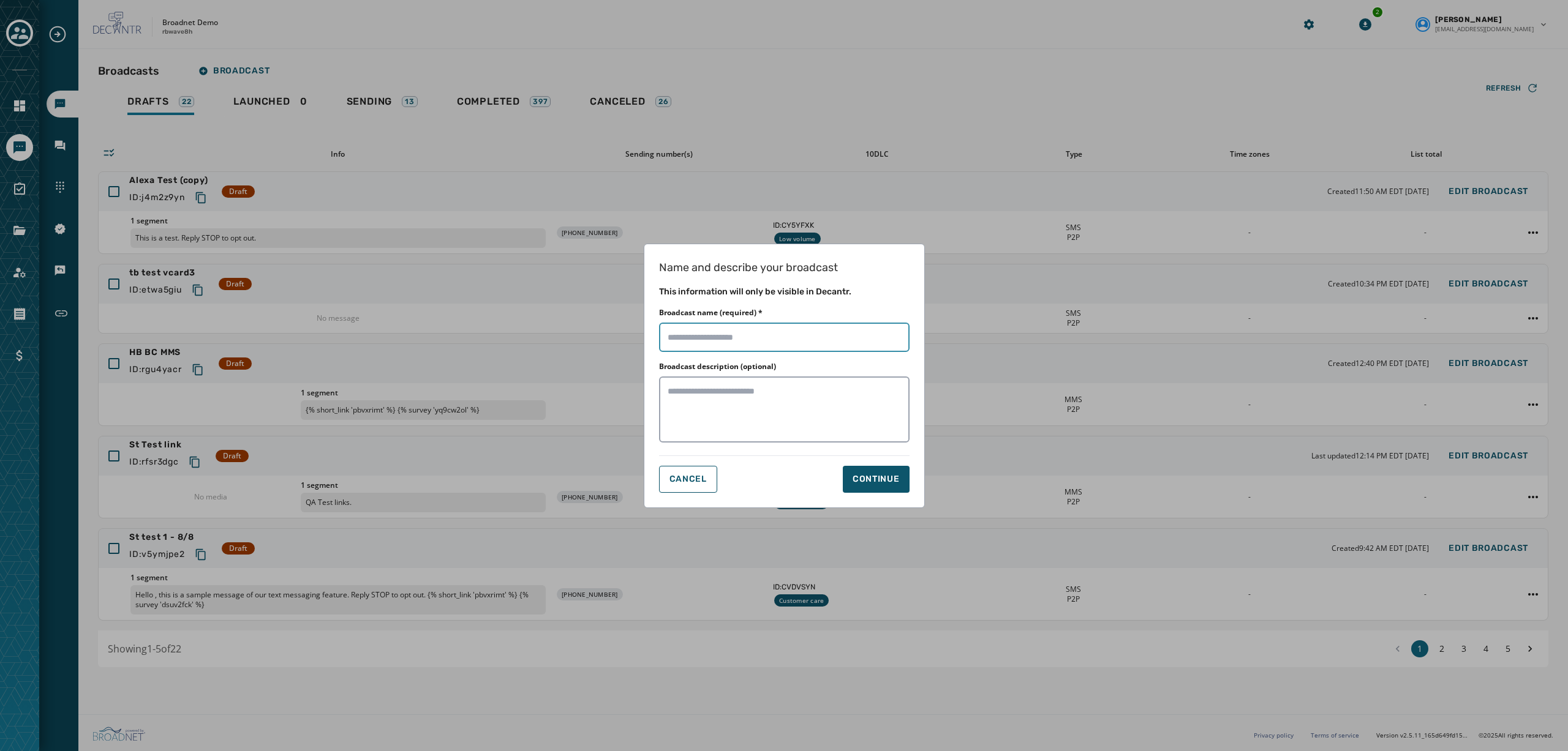
click at [741, 340] on input "Broadcast name (required) *" at bounding box center [785, 337] width 250 height 29
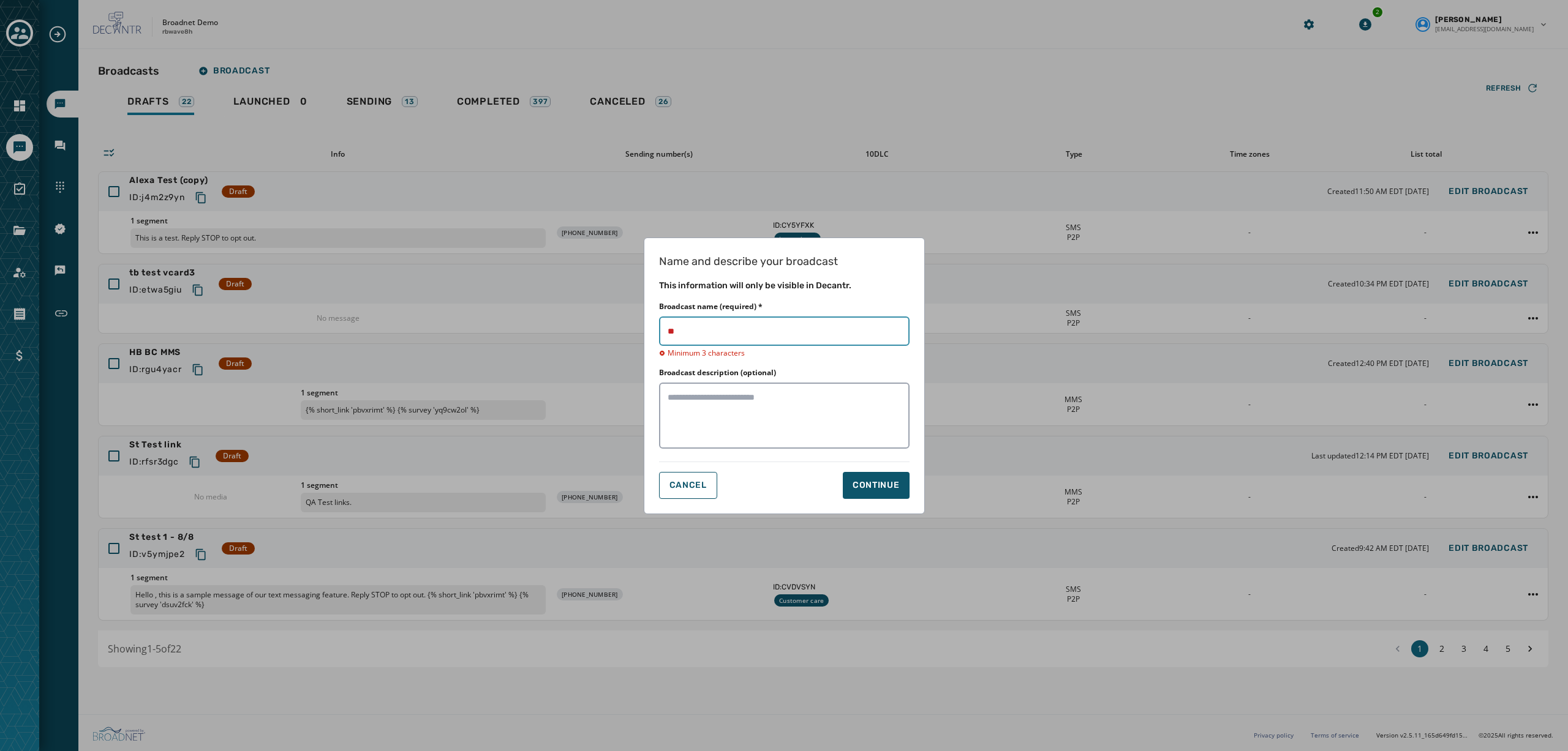
type input "*"
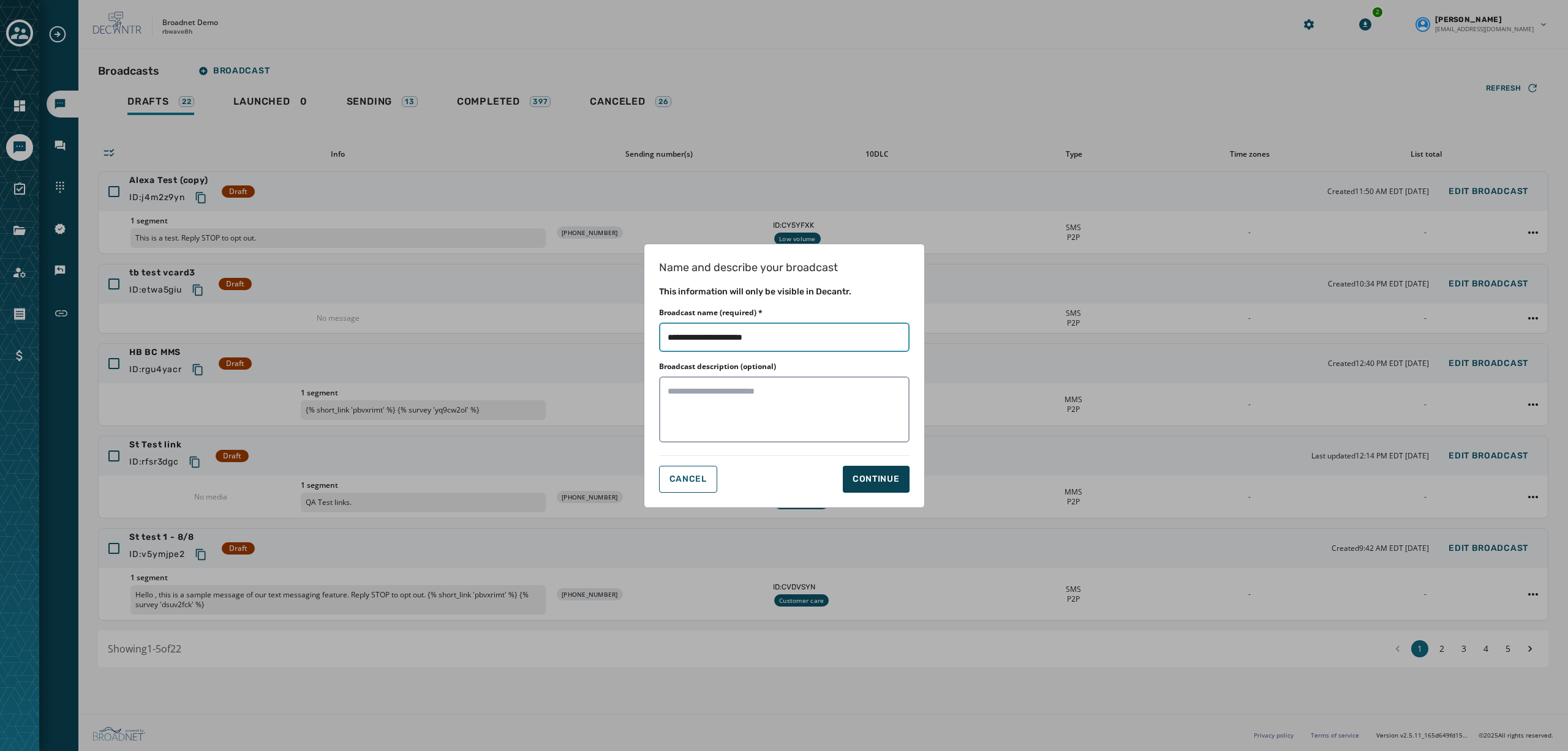
type input "**********"
click at [884, 467] on button "Continue" at bounding box center [876, 480] width 66 height 27
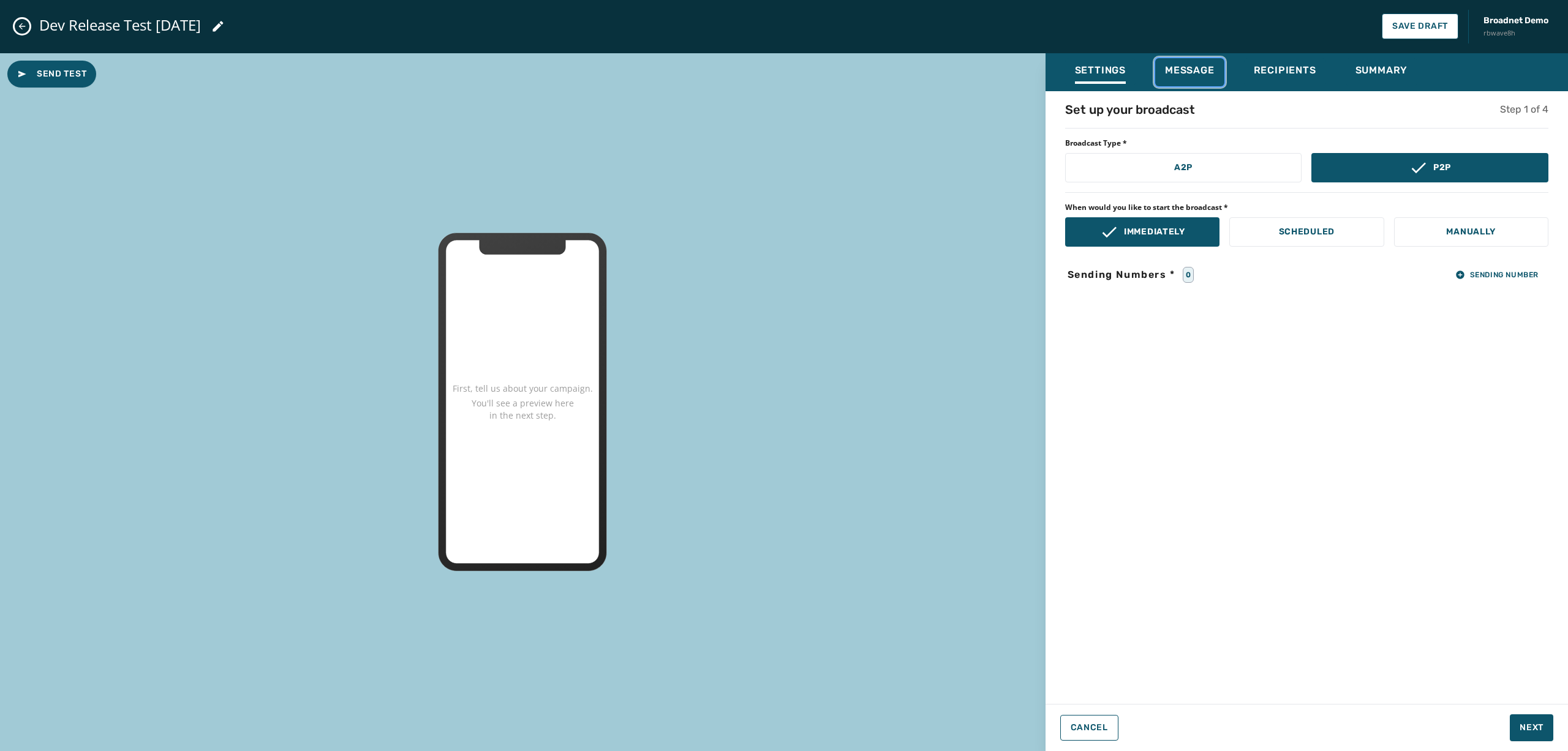
click at [1176, 76] on span "Message" at bounding box center [1190, 70] width 50 height 12
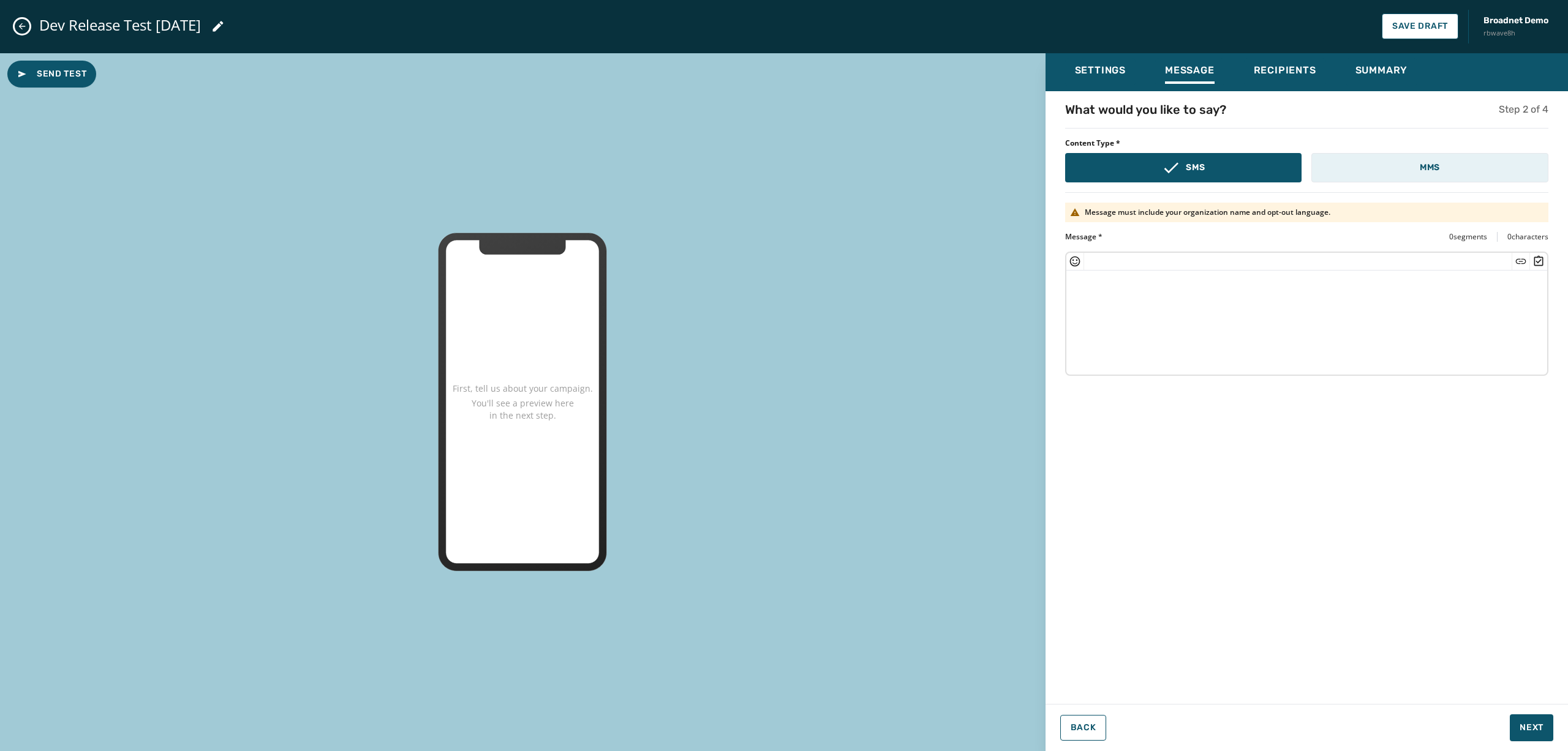
click at [1176, 167] on button "MMS" at bounding box center [1430, 168] width 237 height 29
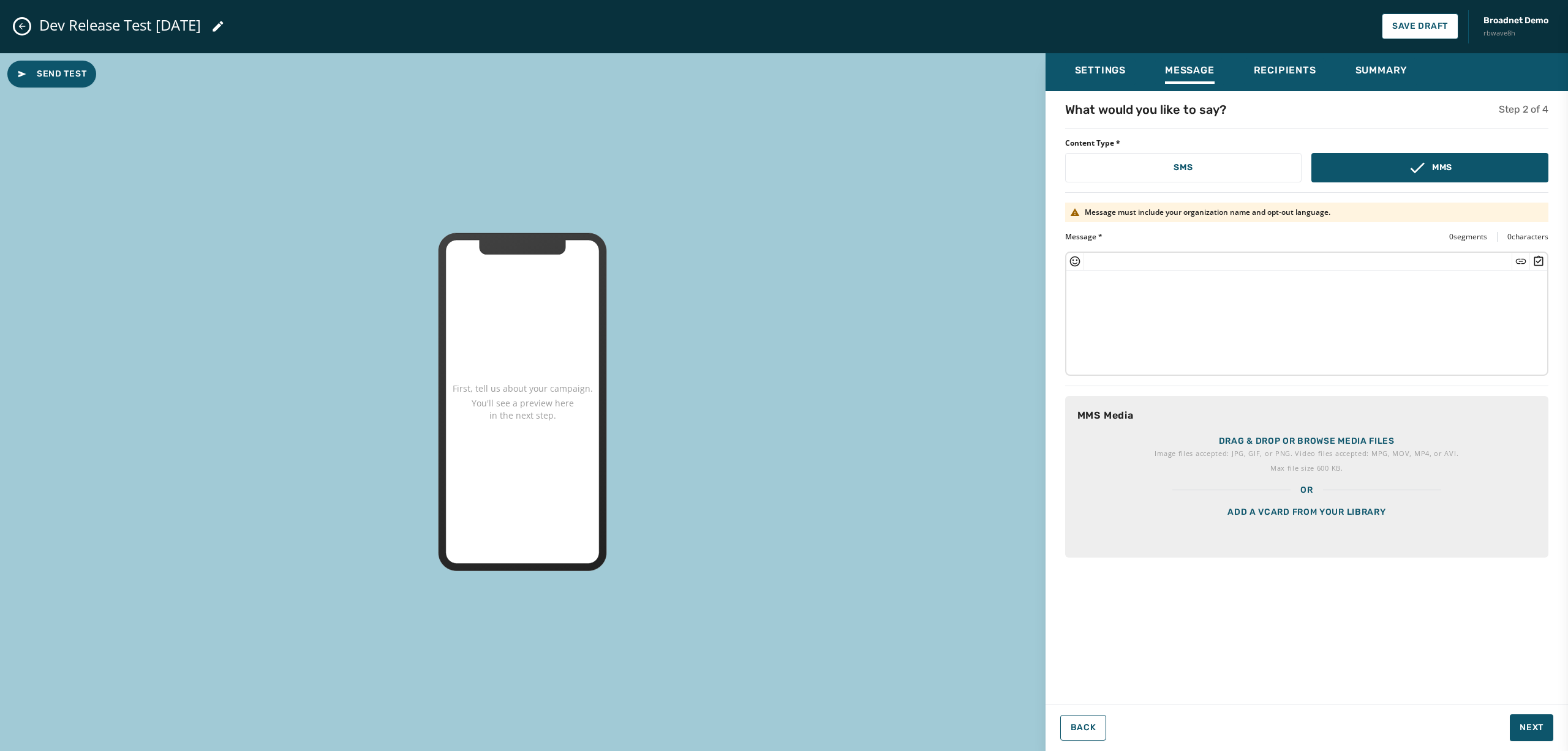
click at [1167, 317] on textarea at bounding box center [1307, 321] width 481 height 100
click at [1176, 514] on div "Add a vCard from your library" at bounding box center [1307, 527] width 483 height 61
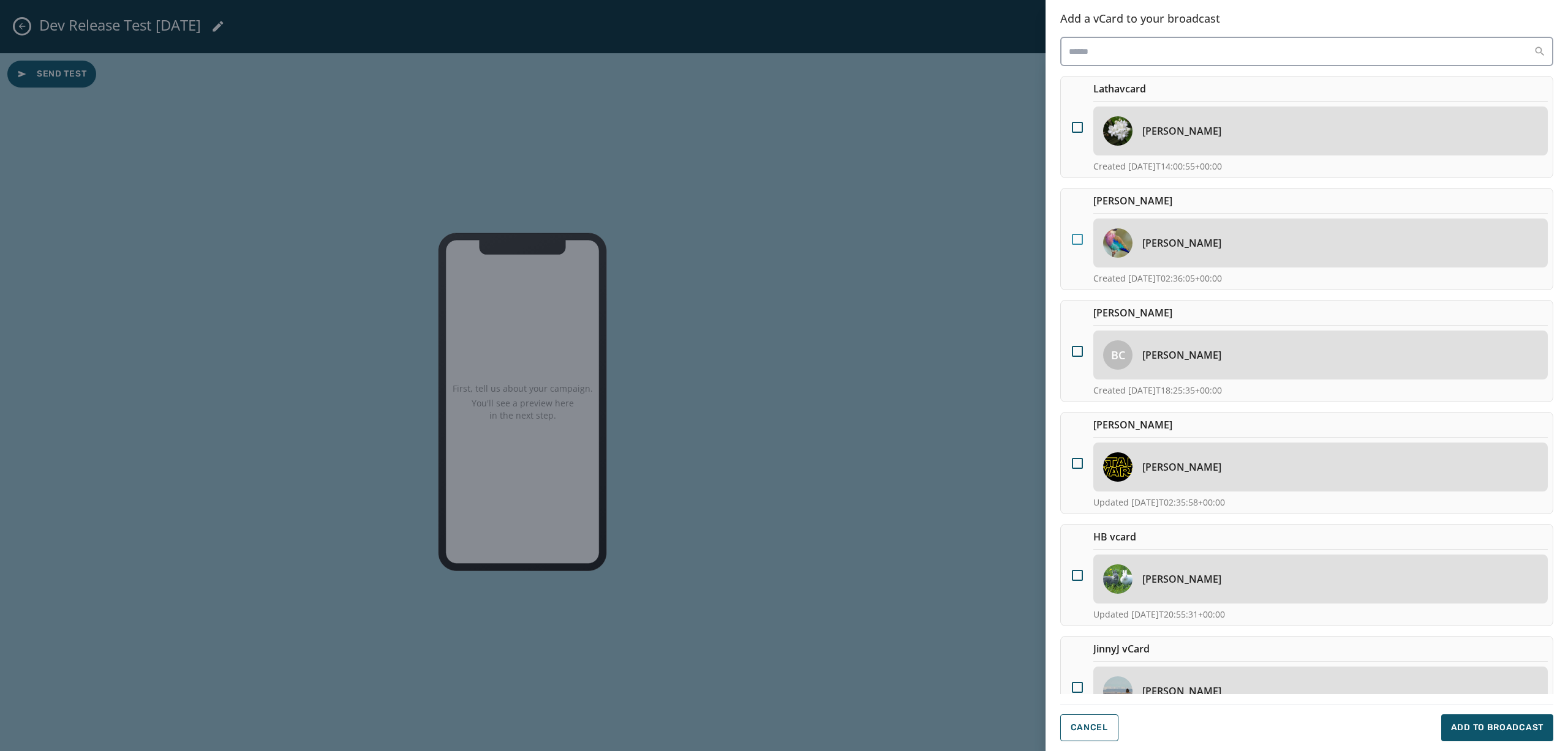
click at [1080, 241] on div at bounding box center [1077, 239] width 11 height 11
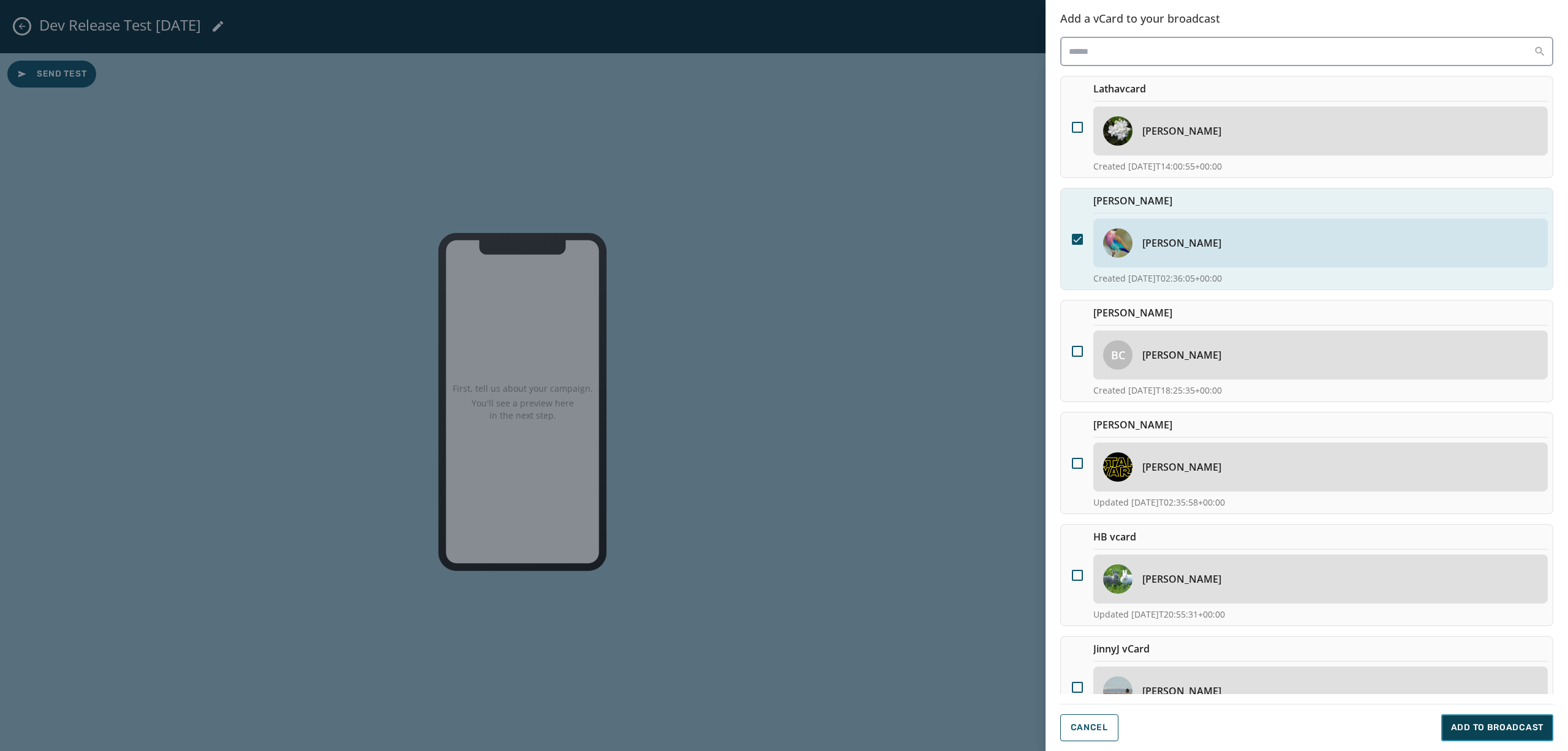
click at [1176, 530] on button "Add to Broadcast" at bounding box center [1497, 728] width 112 height 27
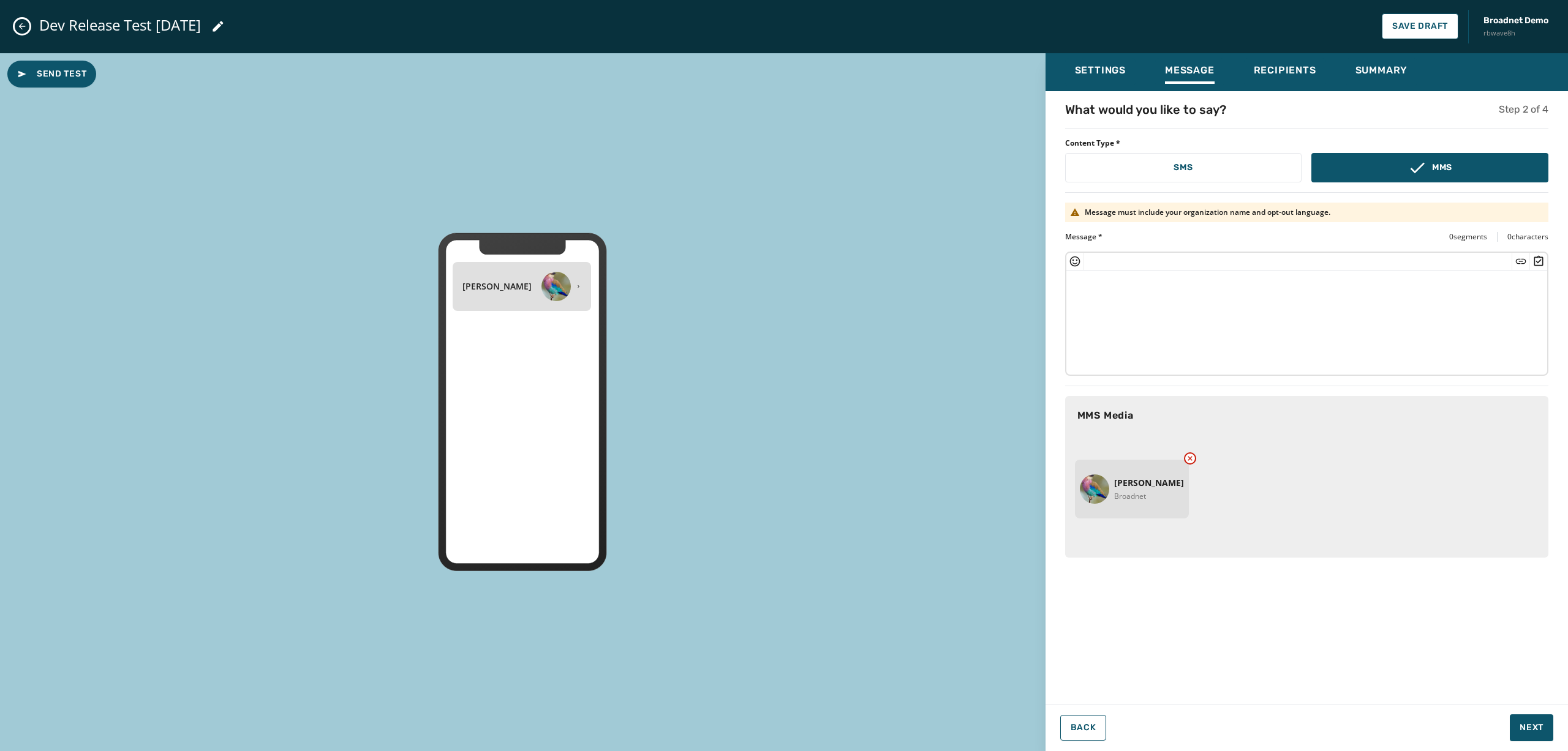
click at [1142, 309] on textarea at bounding box center [1307, 321] width 481 height 100
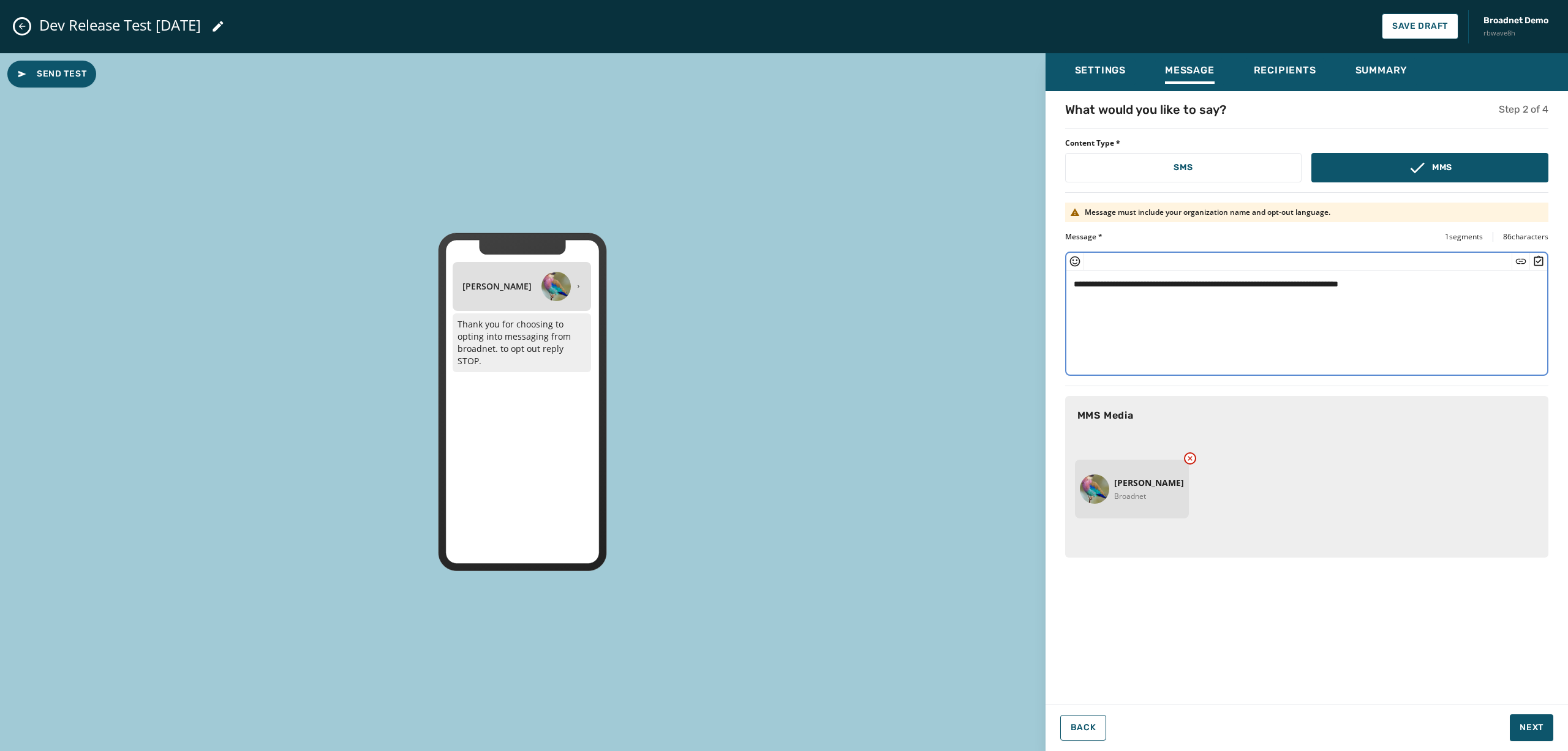
click at [1176, 272] on textarea "**********" at bounding box center [1307, 321] width 481 height 100
click at [1176, 279] on textarea "**********" at bounding box center [1307, 321] width 481 height 100
drag, startPoint x: 1268, startPoint y: 284, endPoint x: 1327, endPoint y: 276, distance: 59.5
click at [1176, 276] on textarea "**********" at bounding box center [1307, 321] width 481 height 100
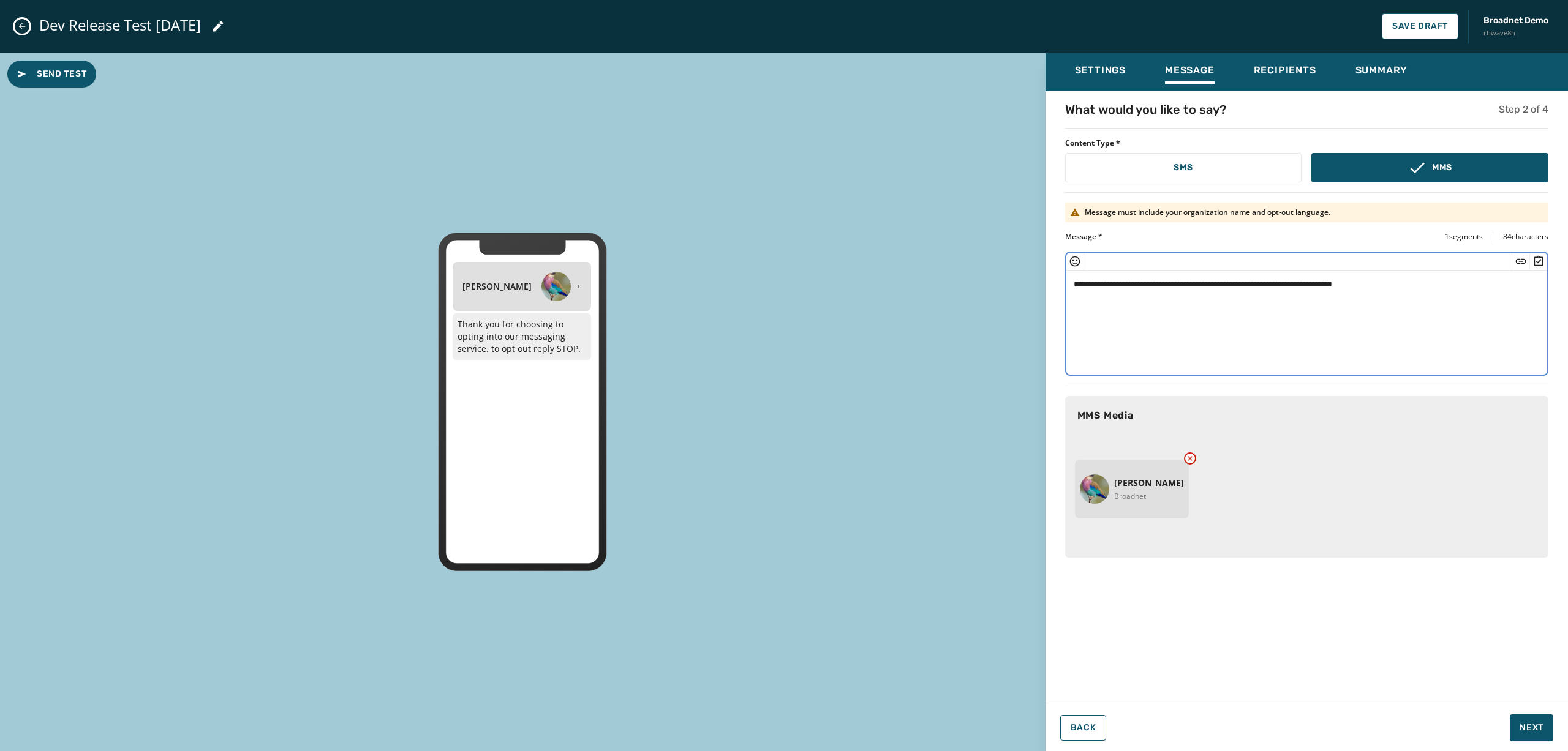
type textarea "**********"
click at [1176, 75] on span "Recipients" at bounding box center [1285, 70] width 63 height 12
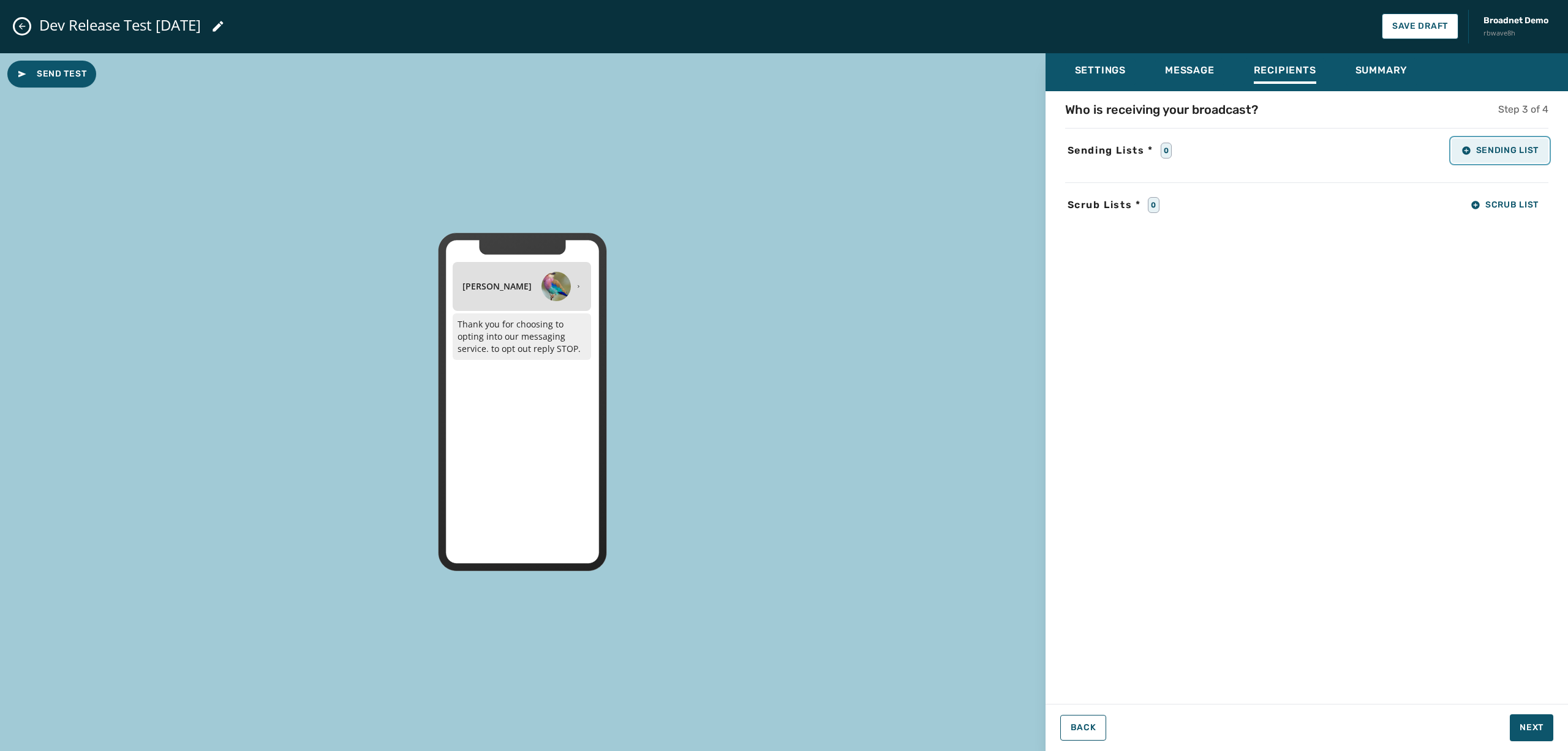
click at [1176, 146] on span "Sending List" at bounding box center [1500, 150] width 77 height 10
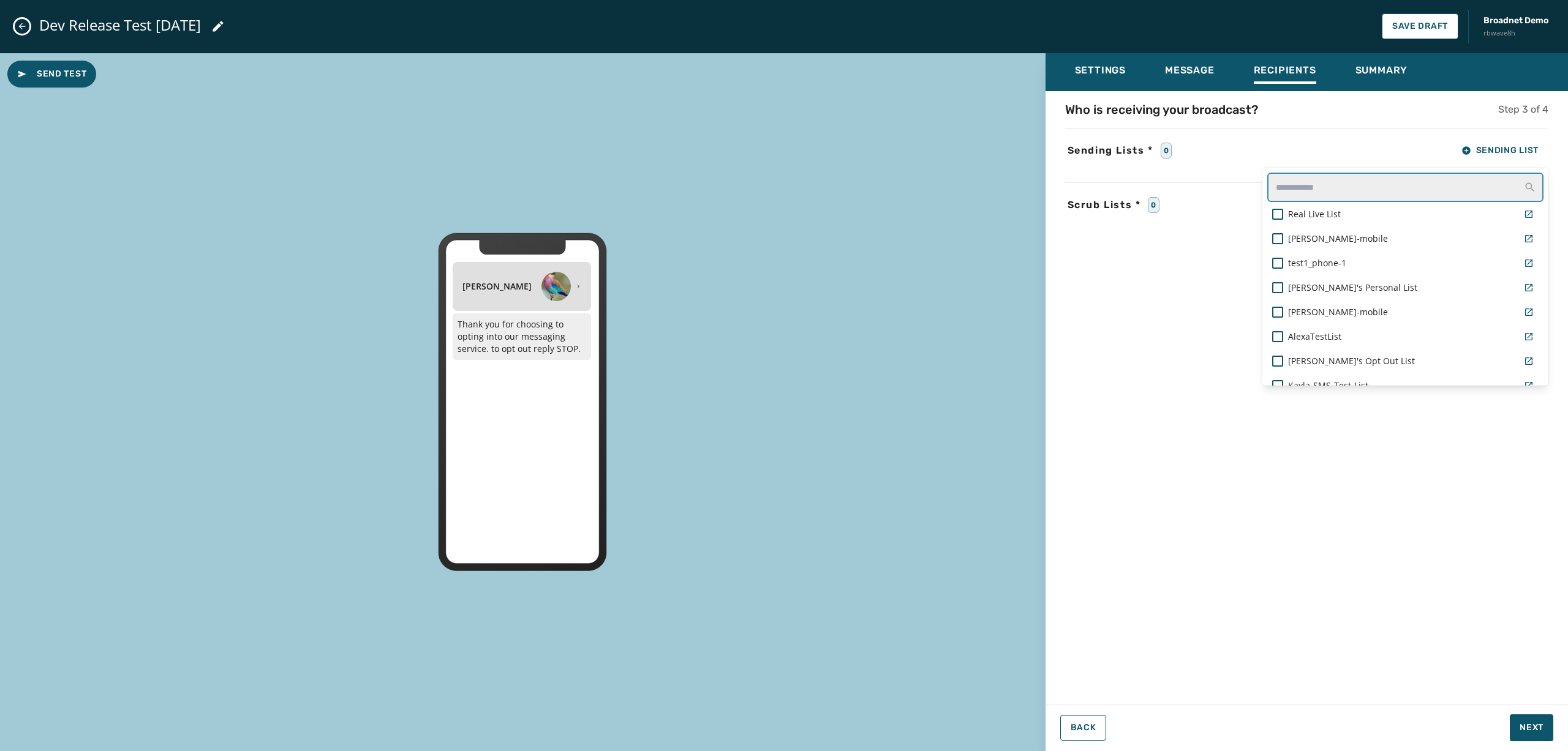
click at [1176, 183] on input "text" at bounding box center [1406, 187] width 276 height 29
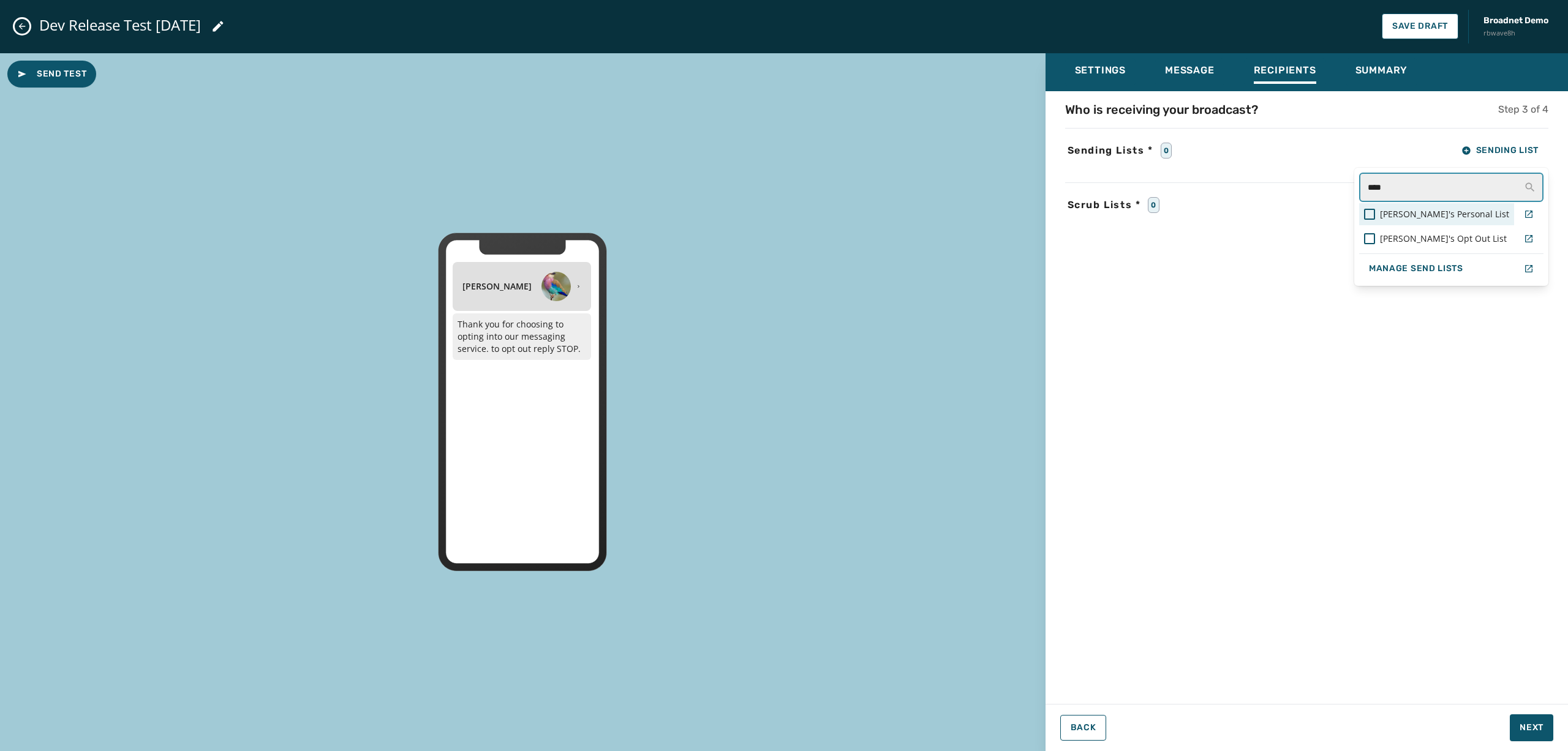
type input "****"
click at [1176, 216] on span "[PERSON_NAME]'s Personal List" at bounding box center [1445, 214] width 129 height 12
click at [1176, 187] on input "****" at bounding box center [1449, 187] width 188 height 29
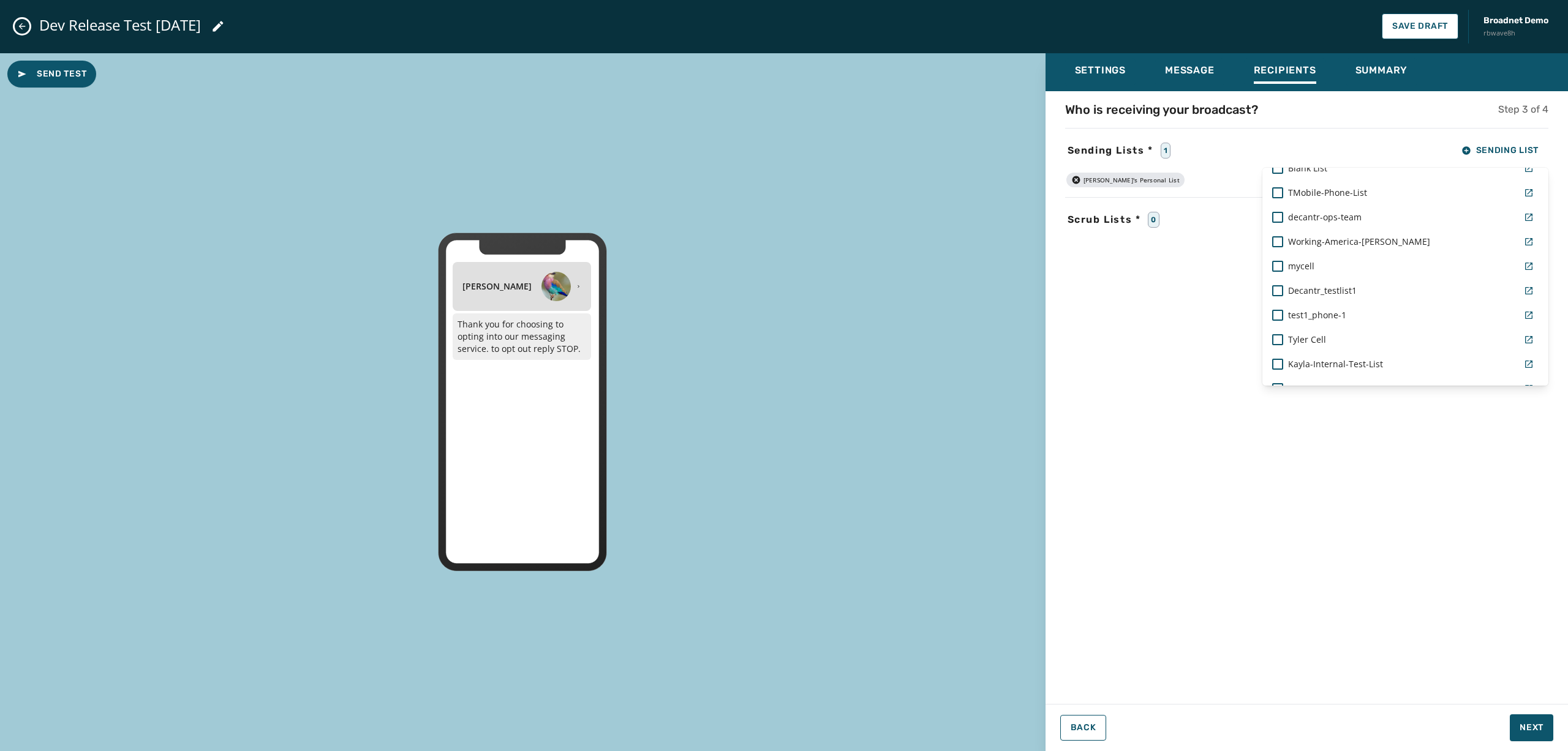
scroll to position [306, 0]
click at [1176, 298] on div "Tyler Cell" at bounding box center [1390, 300] width 237 height 12
click at [1176, 346] on div "Who is receiving your broadcast? Step 3 of 4 Sending Lists * 2 Sending List Rea…" at bounding box center [1307, 393] width 523 height 586
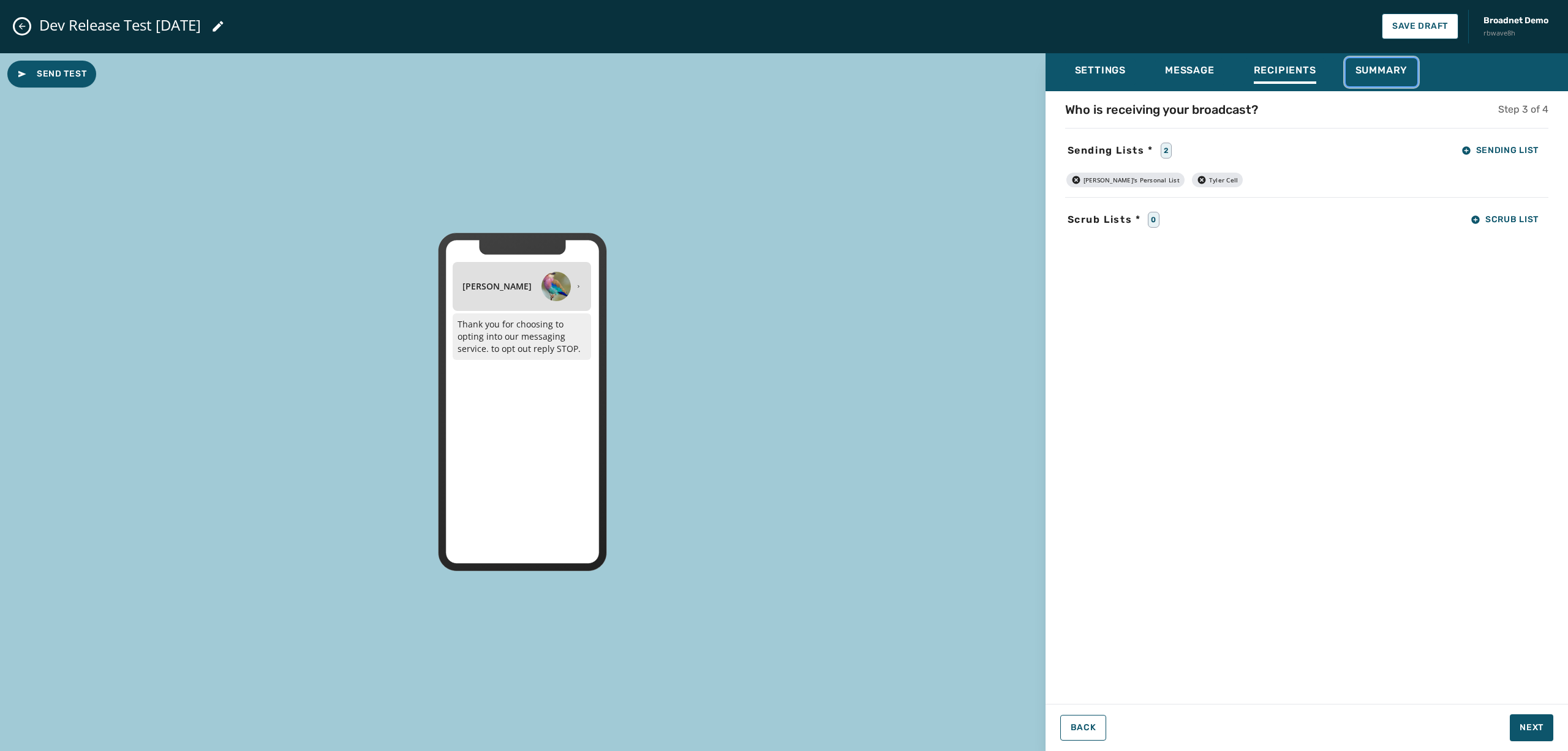
click at [1176, 61] on button "Summary" at bounding box center [1381, 72] width 72 height 28
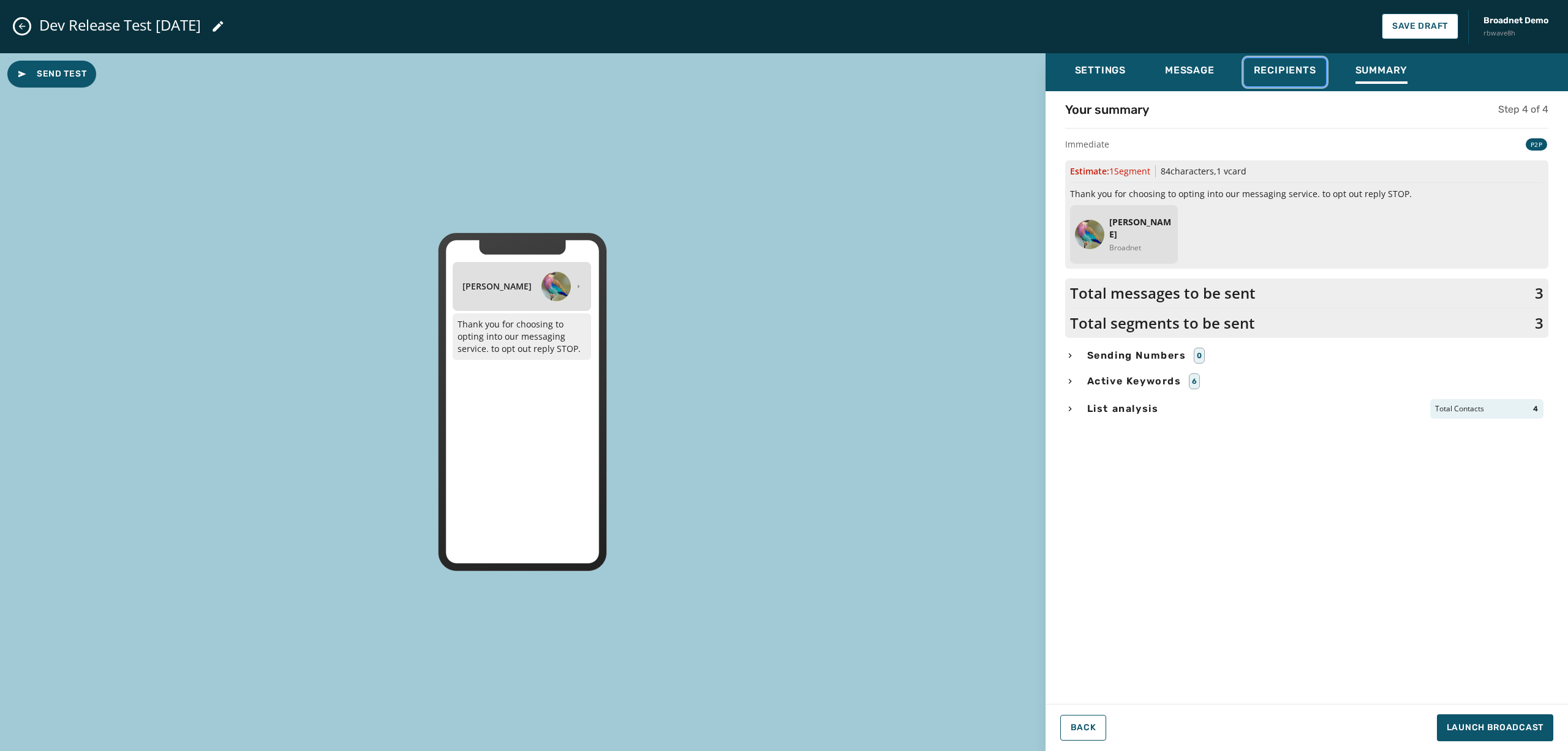
click at [1176, 75] on span "Recipients" at bounding box center [1285, 70] width 63 height 12
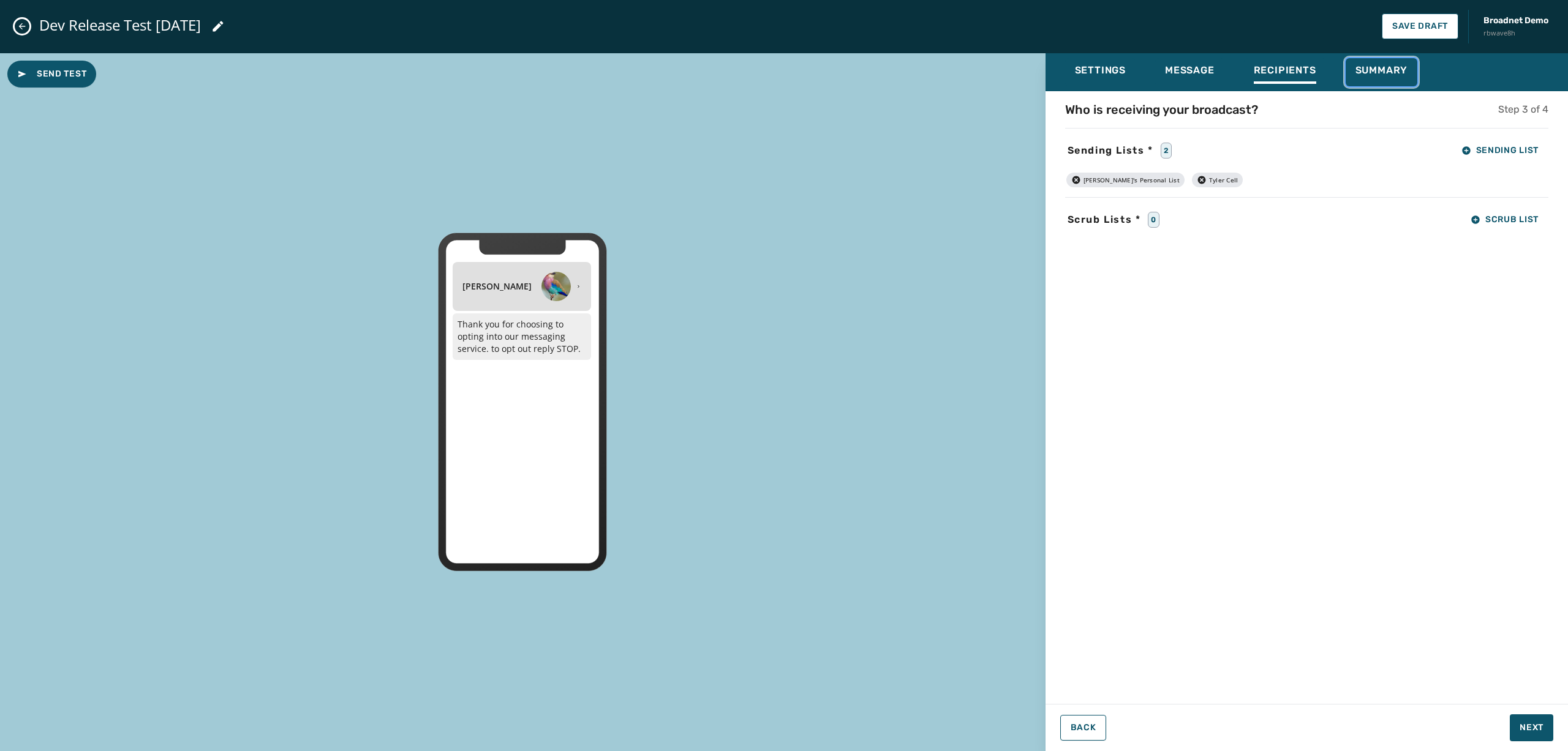
click at [1176, 75] on span "Summary" at bounding box center [1382, 70] width 52 height 12
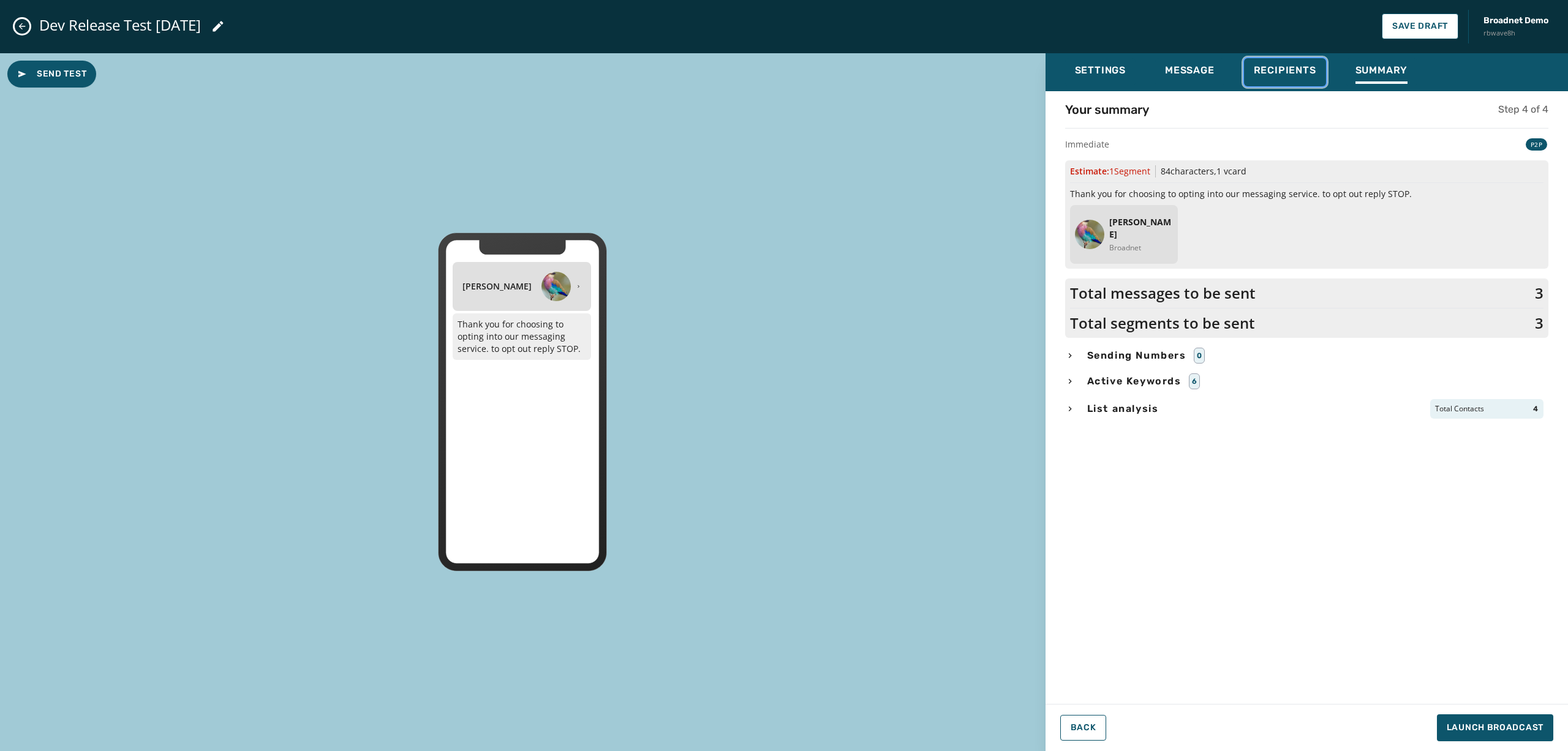
click at [1176, 73] on span "Recipients" at bounding box center [1285, 70] width 63 height 12
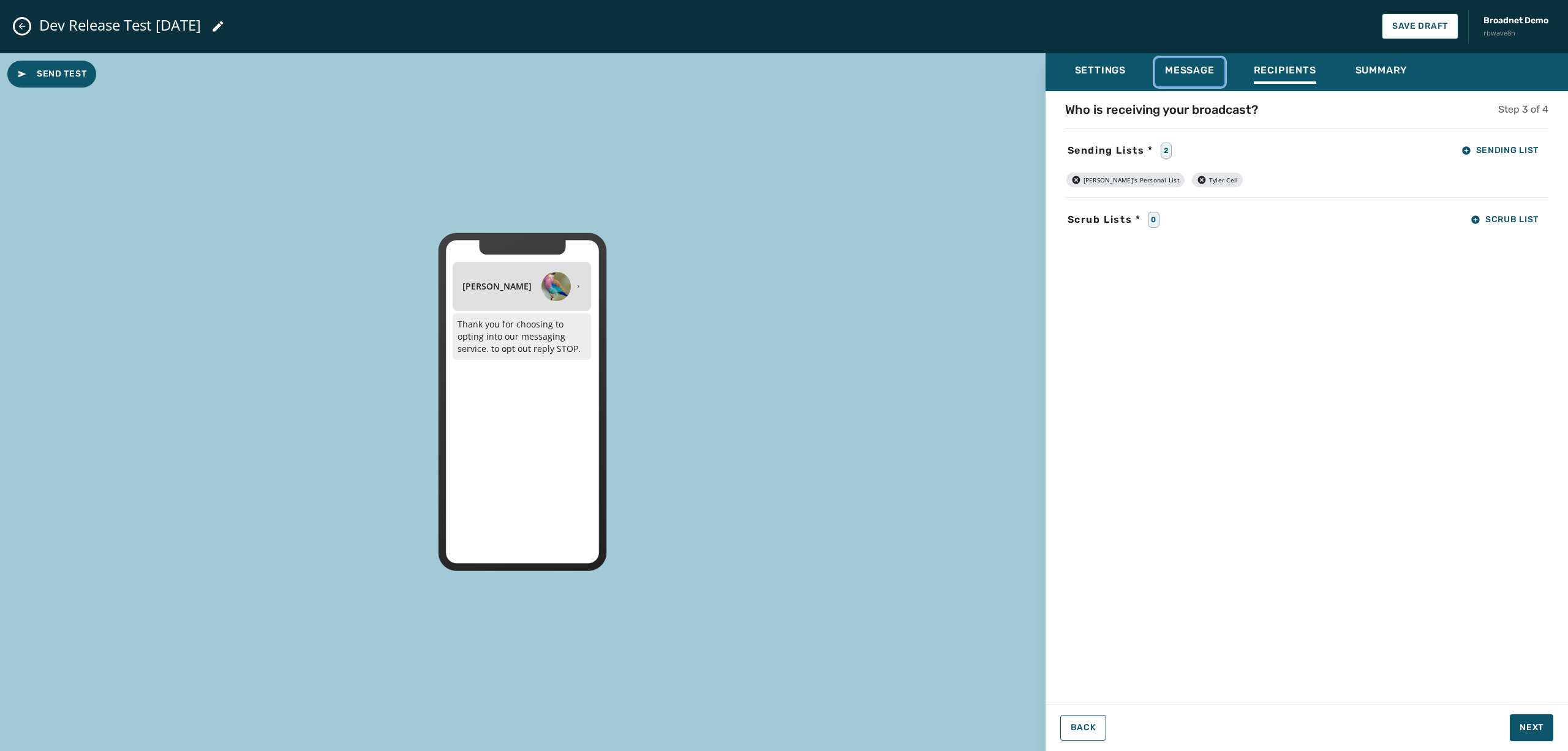
click at [1176, 73] on span "Message" at bounding box center [1190, 70] width 50 height 12
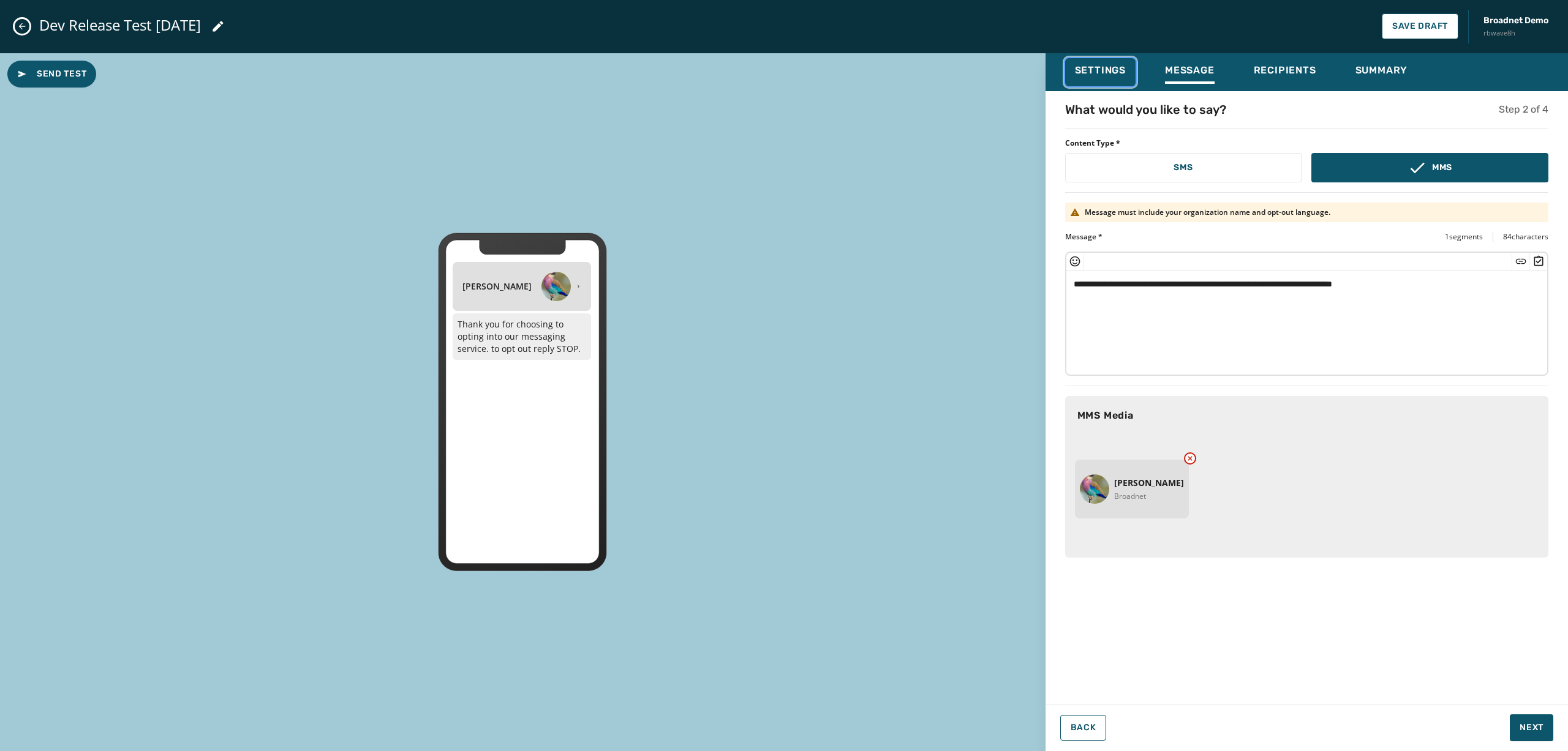
click at [1102, 77] on div "Settings" at bounding box center [1101, 74] width 51 height 20
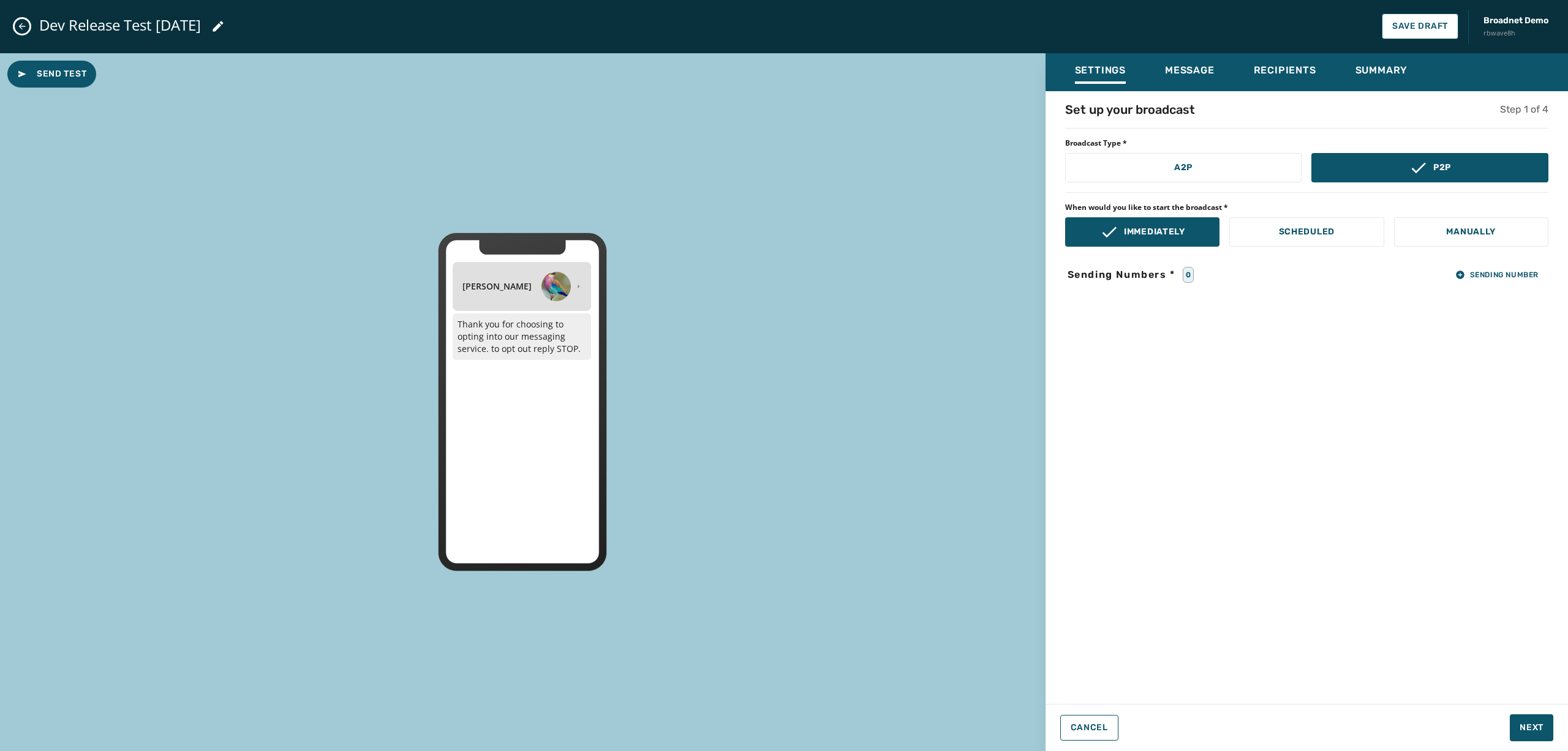
click at [1176, 263] on div "Set up your broadcast Step 1 of 4 Broadcast Type * A2P P2P When would you like …" at bounding box center [1307, 393] width 523 height 586
click at [1176, 272] on icon "button" at bounding box center [1460, 275] width 10 height 10
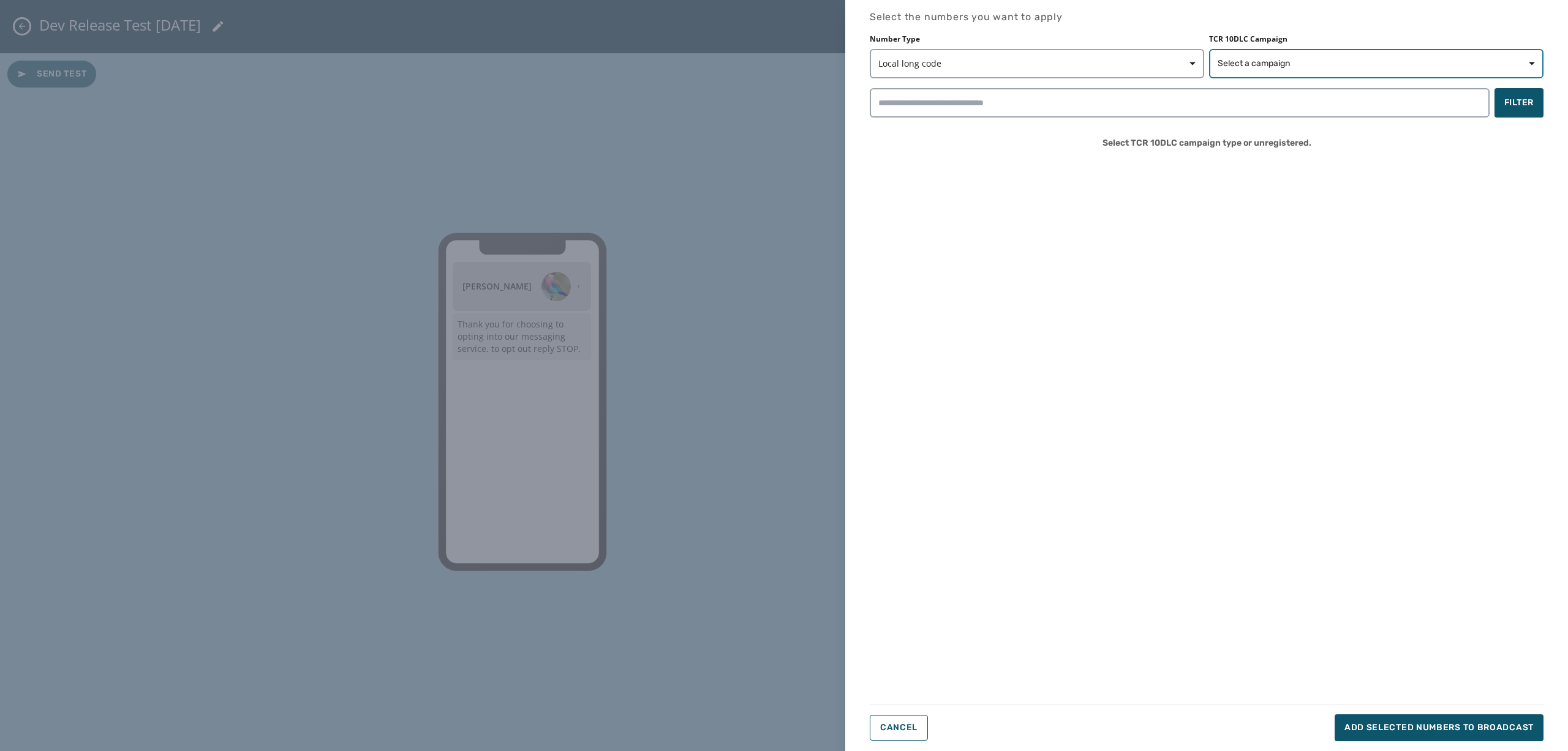
click at [1176, 74] on button "Select a campaign" at bounding box center [1376, 64] width 334 height 29
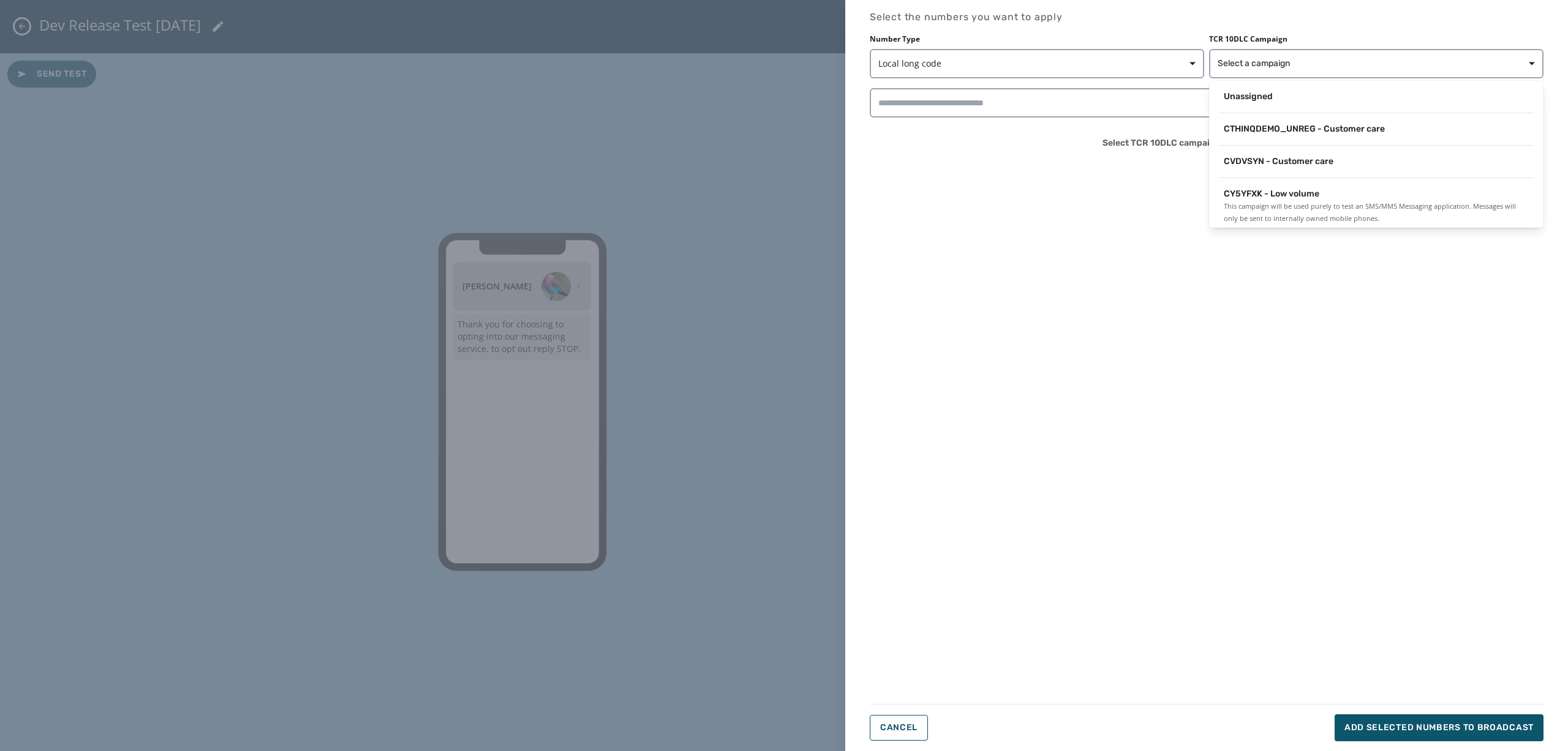
click at [1176, 96] on div "Unassigned" at bounding box center [1376, 96] width 305 height 12
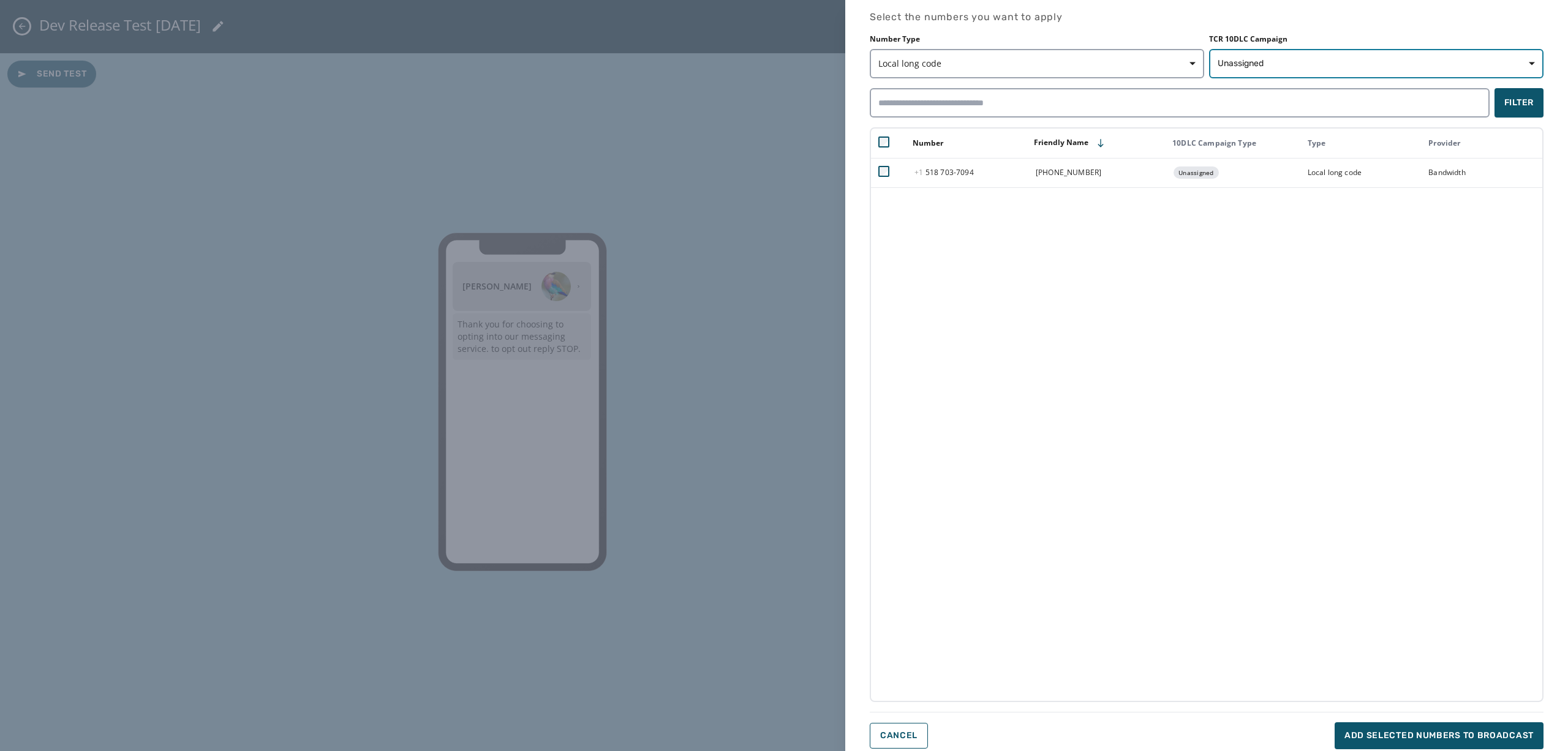
click at [1176, 63] on span "Unassigned" at bounding box center [1376, 63] width 318 height 12
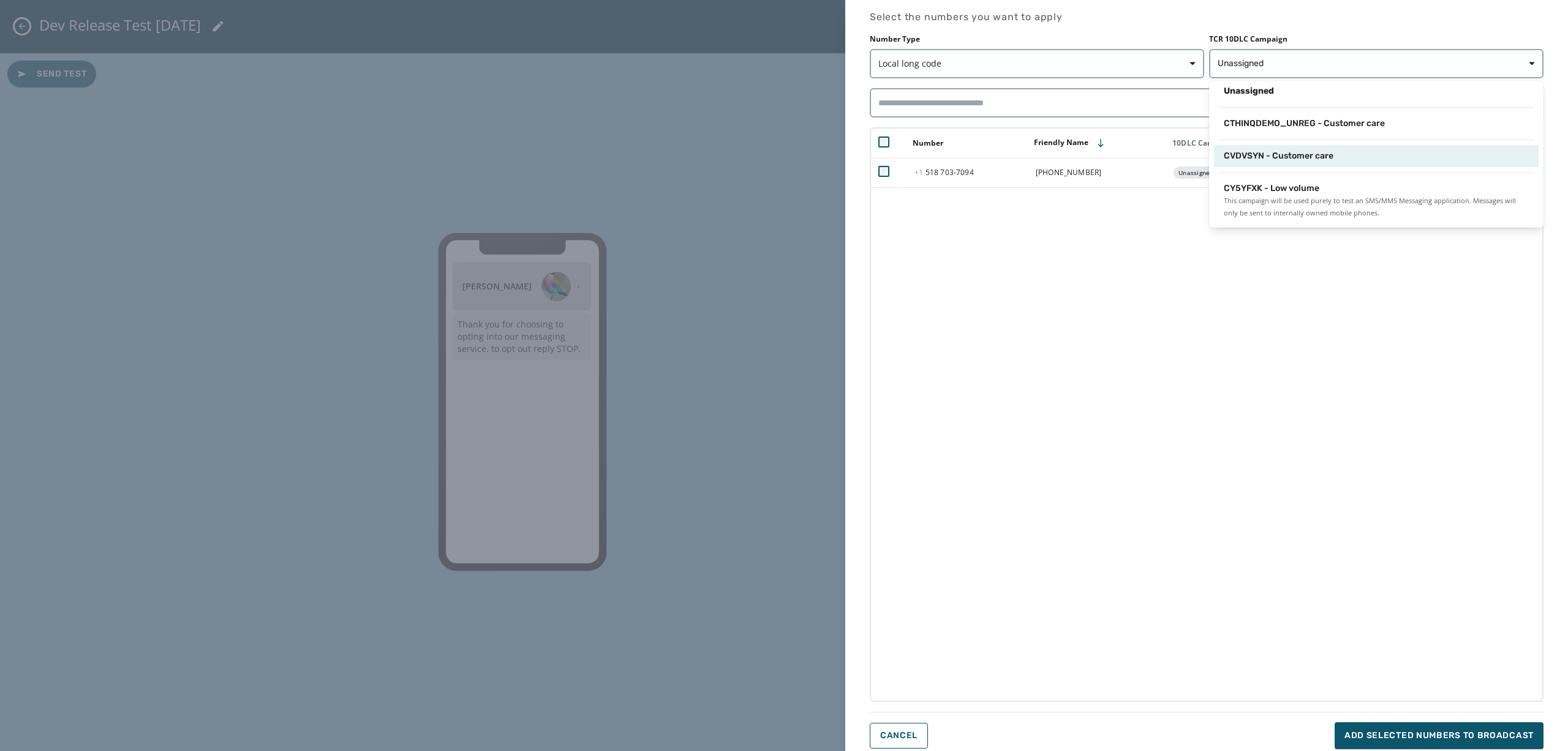
scroll to position [7, 0]
click at [1176, 151] on span "CVDVSYN - Customer care" at bounding box center [1279, 155] width 110 height 12
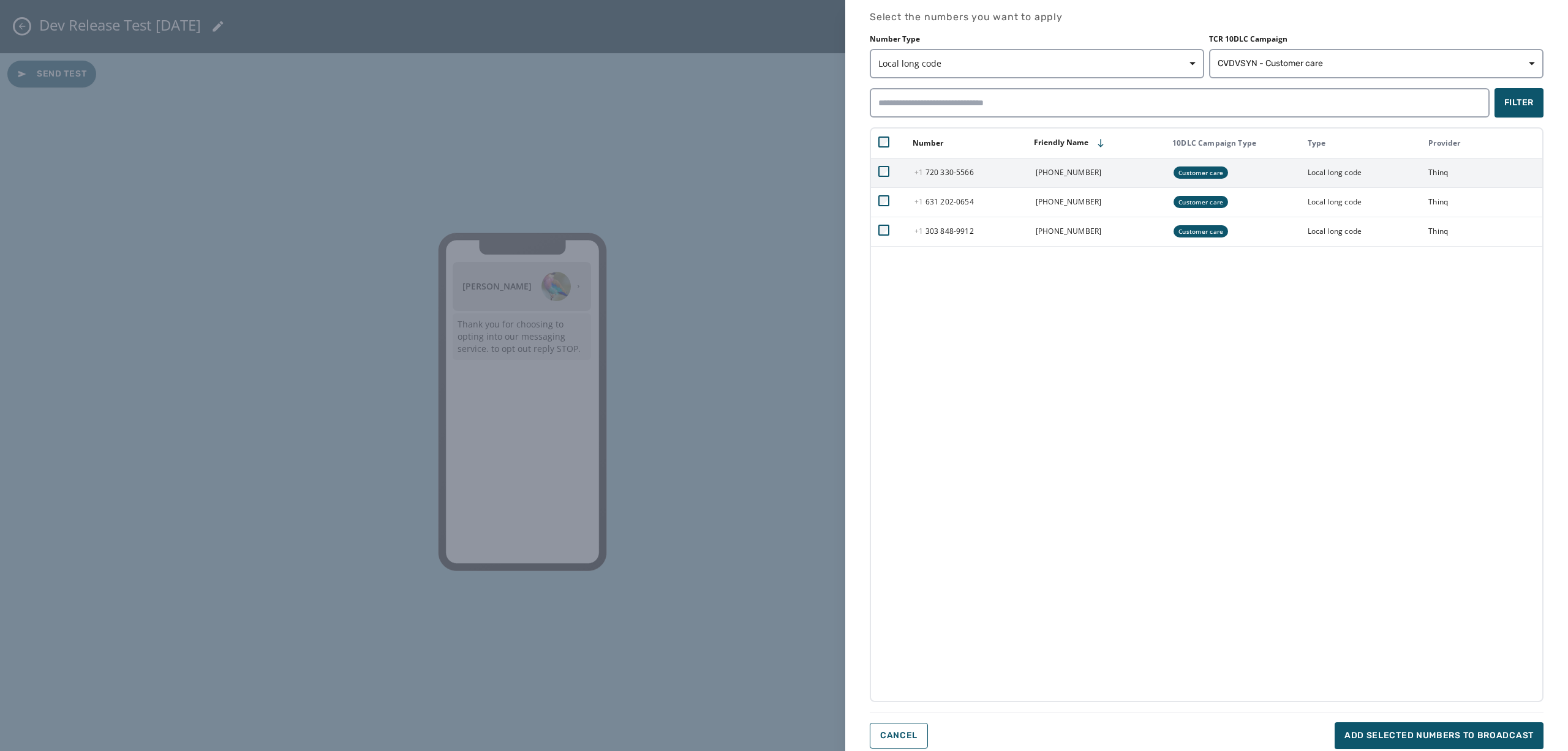
click at [895, 167] on td at bounding box center [889, 172] width 36 height 29
click at [1176, 59] on span "CVDVSYN - Customer care" at bounding box center [1270, 63] width 105 height 12
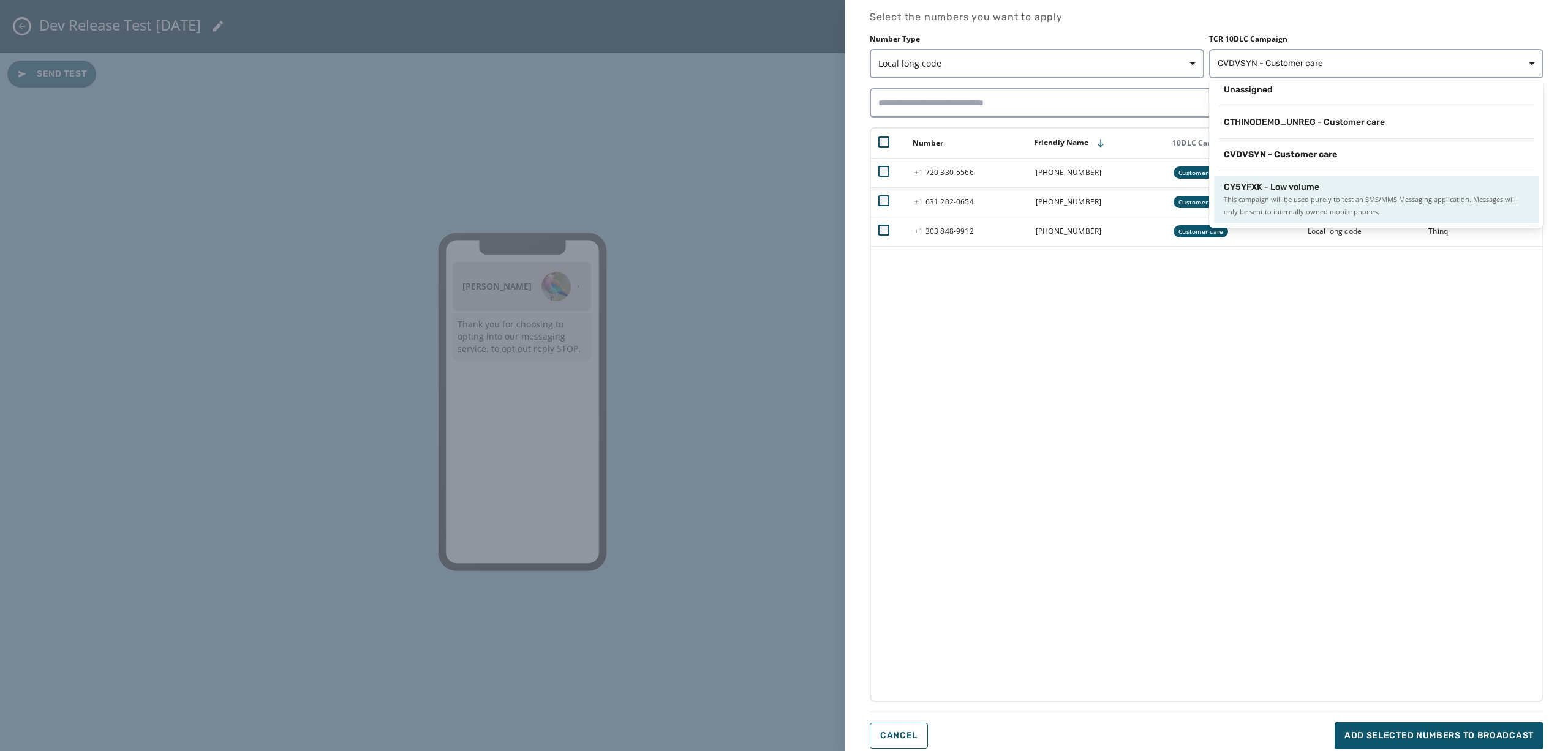
click at [1176, 209] on span "This campaign will be used purely to test an SMS/MMS Messaging application. Mes…" at bounding box center [1376, 206] width 305 height 24
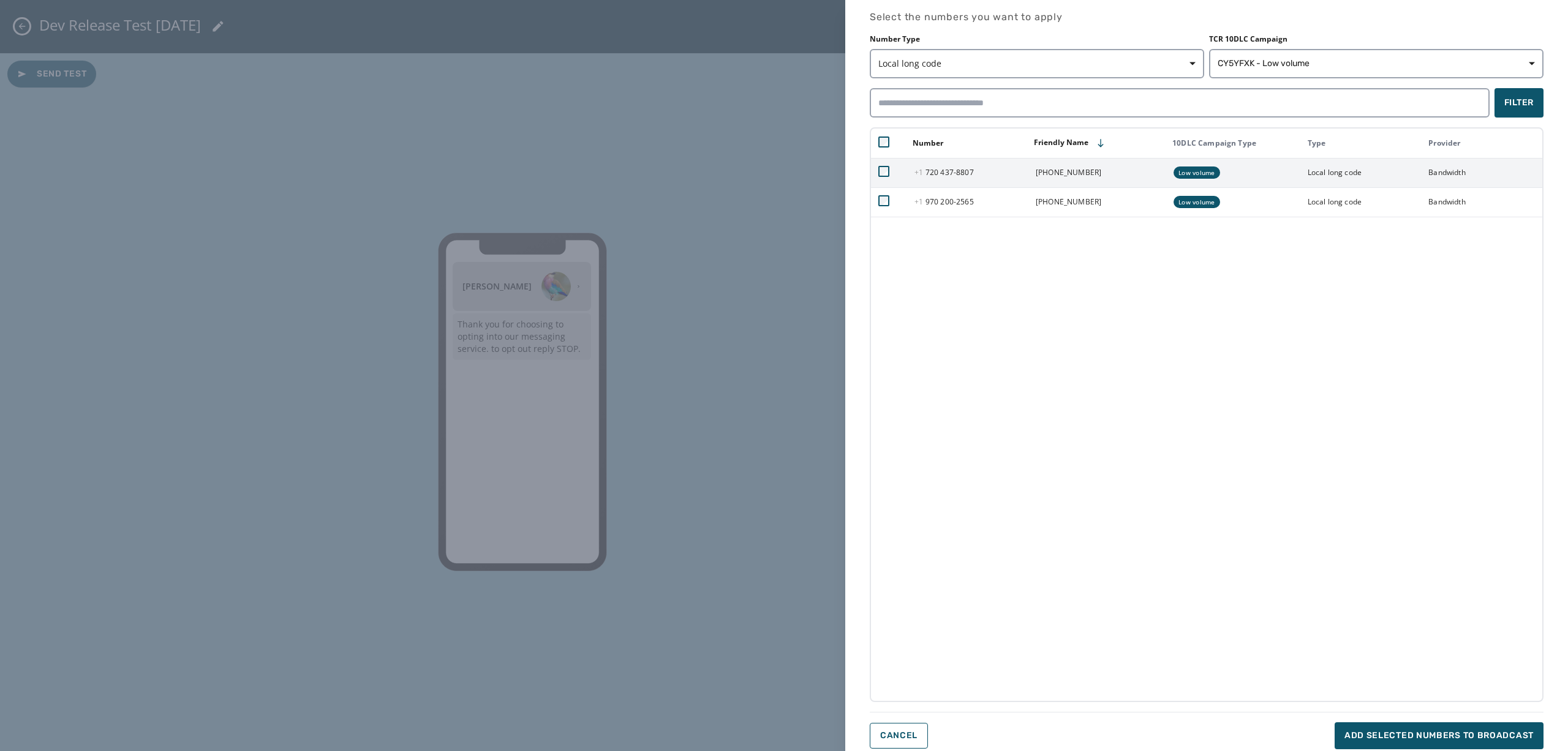
click at [878, 170] on td at bounding box center [889, 172] width 36 height 29
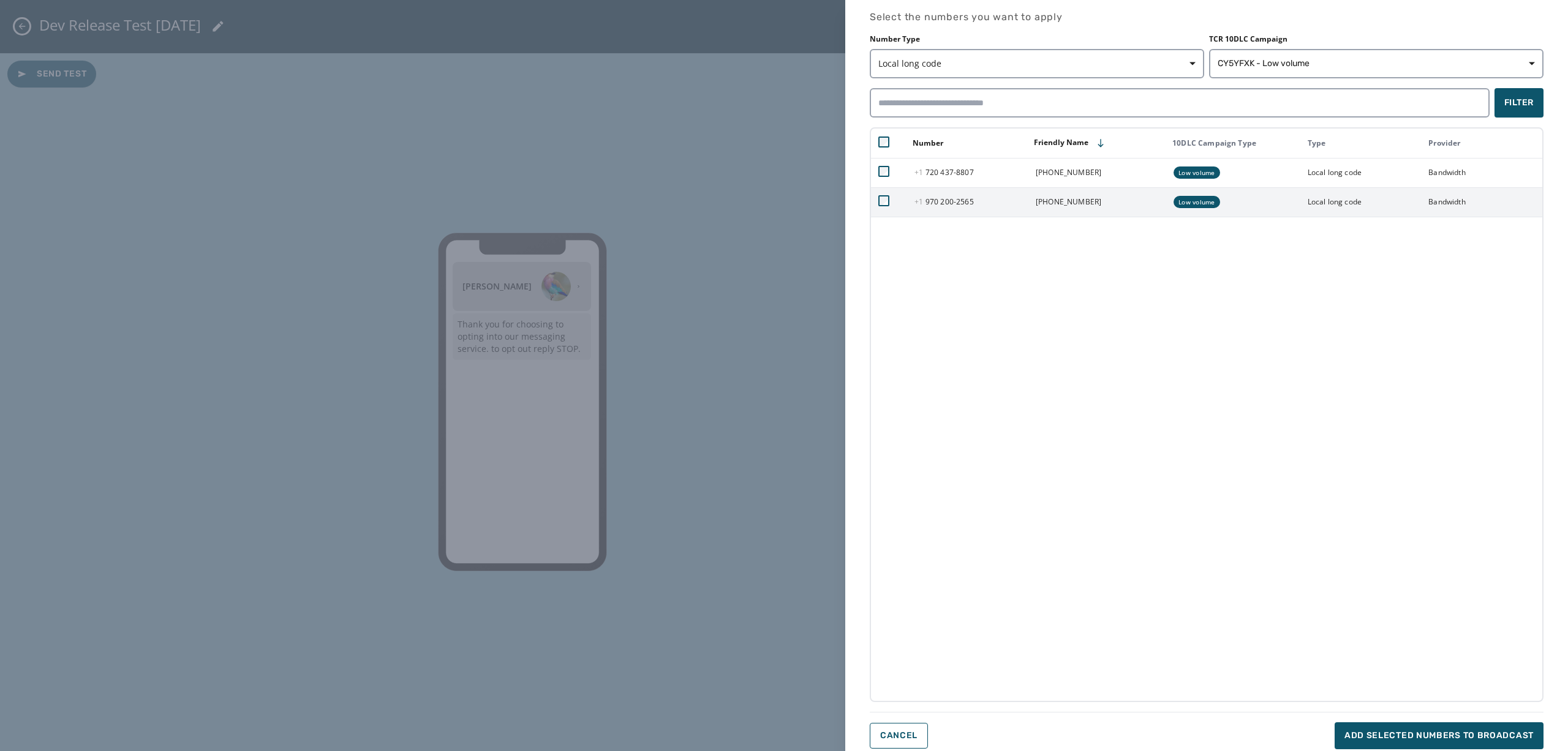
click at [881, 207] on td at bounding box center [889, 202] width 36 height 29
click at [1176, 68] on span "CY5YFXK - Low volume" at bounding box center [1264, 63] width 92 height 12
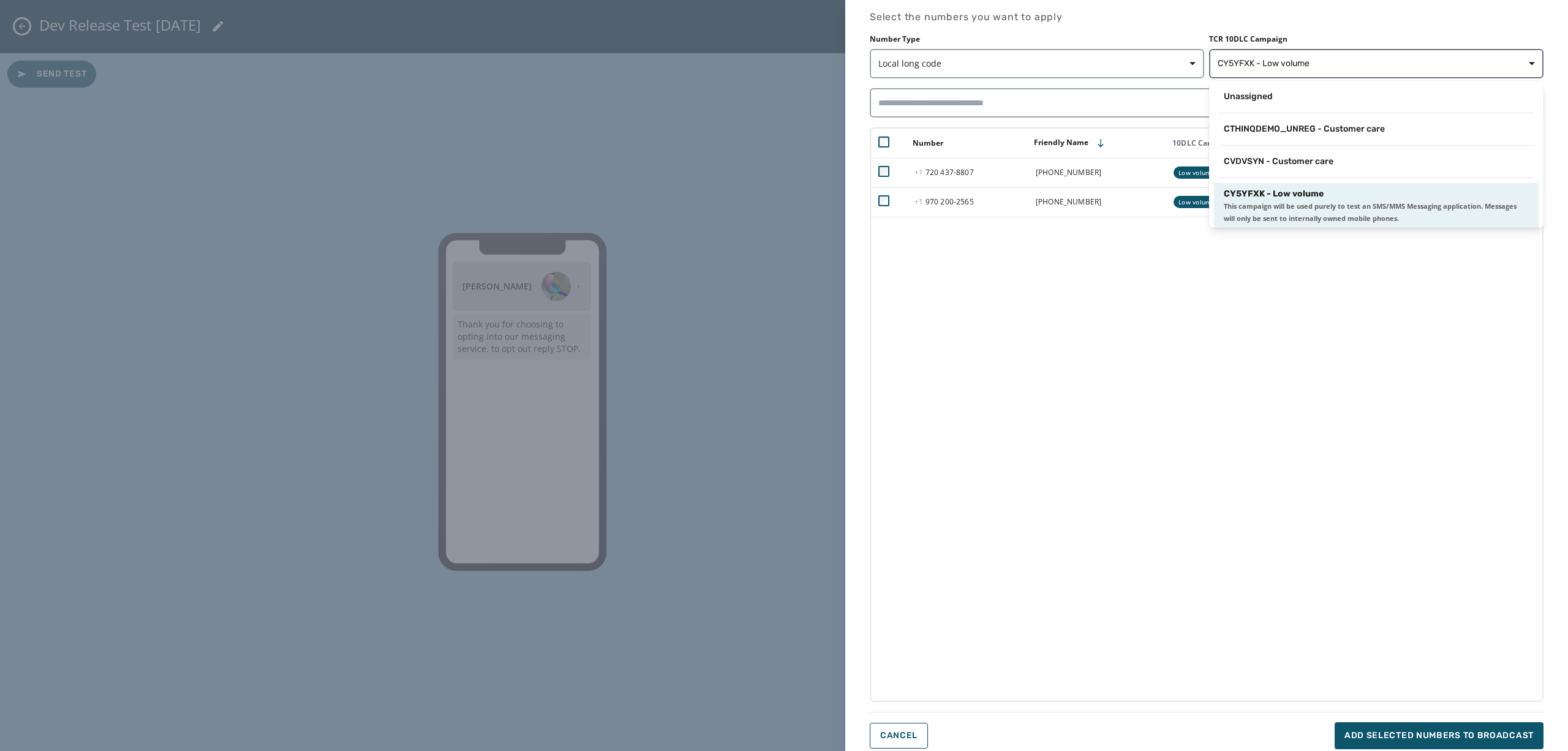
scroll to position [2, 0]
click at [1176, 196] on div "CY5YFXK - Low volume" at bounding box center [1376, 192] width 305 height 12
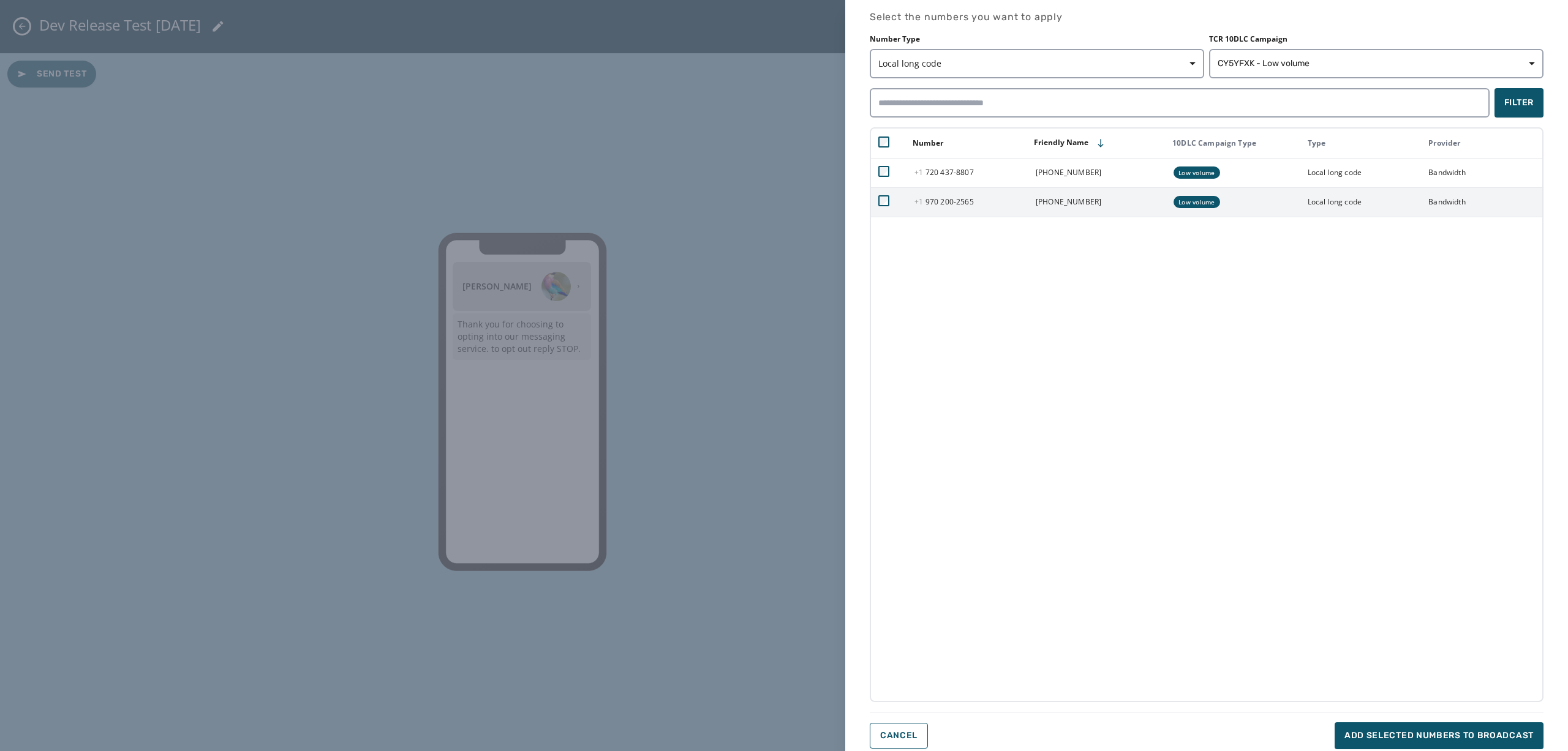
click at [892, 204] on td at bounding box center [889, 202] width 36 height 29
click at [1176, 530] on div "Select the numbers you want to apply Number Type Local long code TCR 10DLC Camp…" at bounding box center [1206, 379] width 674 height 740
click at [1176, 530] on button "Add selected numbers to broadcast" at bounding box center [1439, 736] width 209 height 27
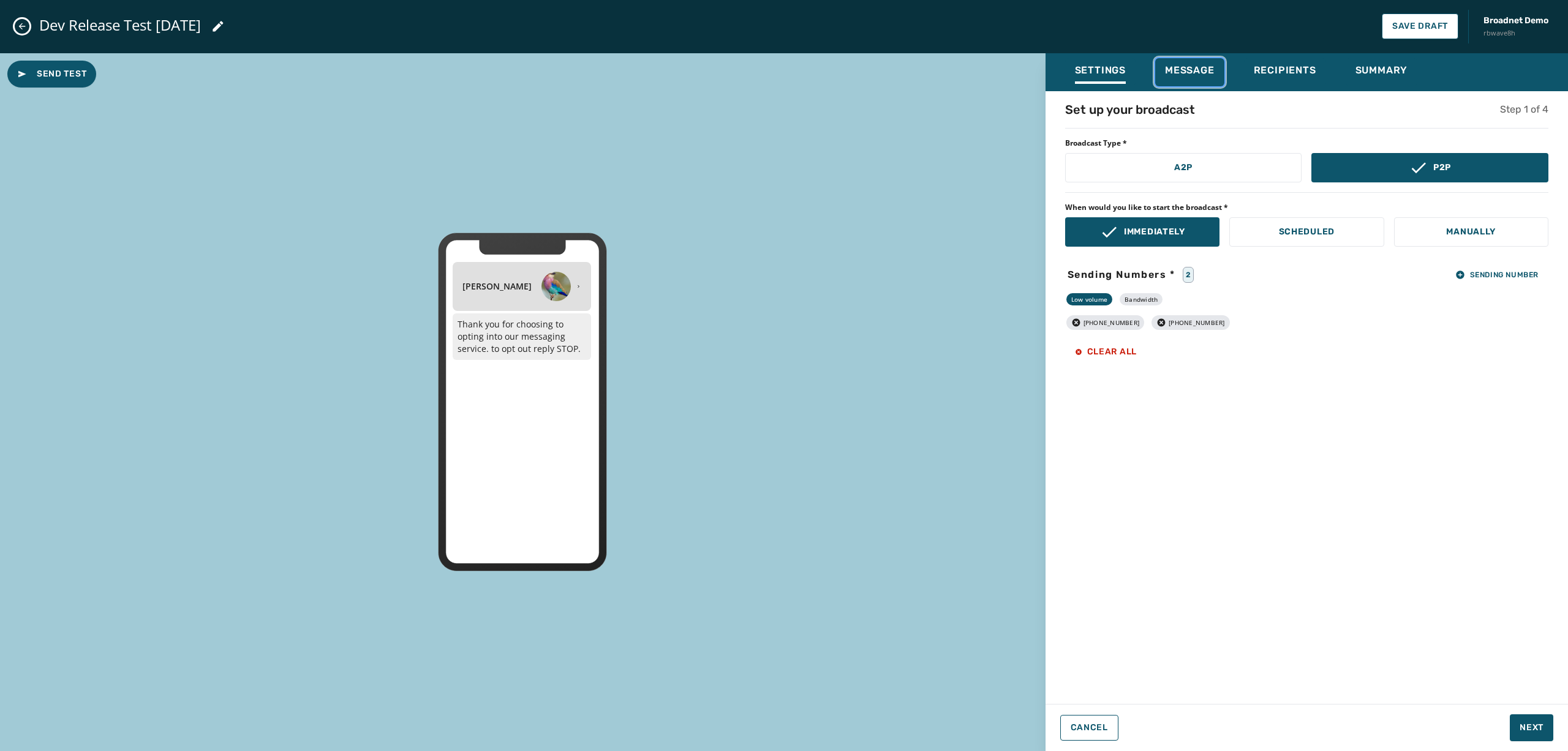
click at [1176, 73] on span "Message" at bounding box center [1190, 70] width 50 height 12
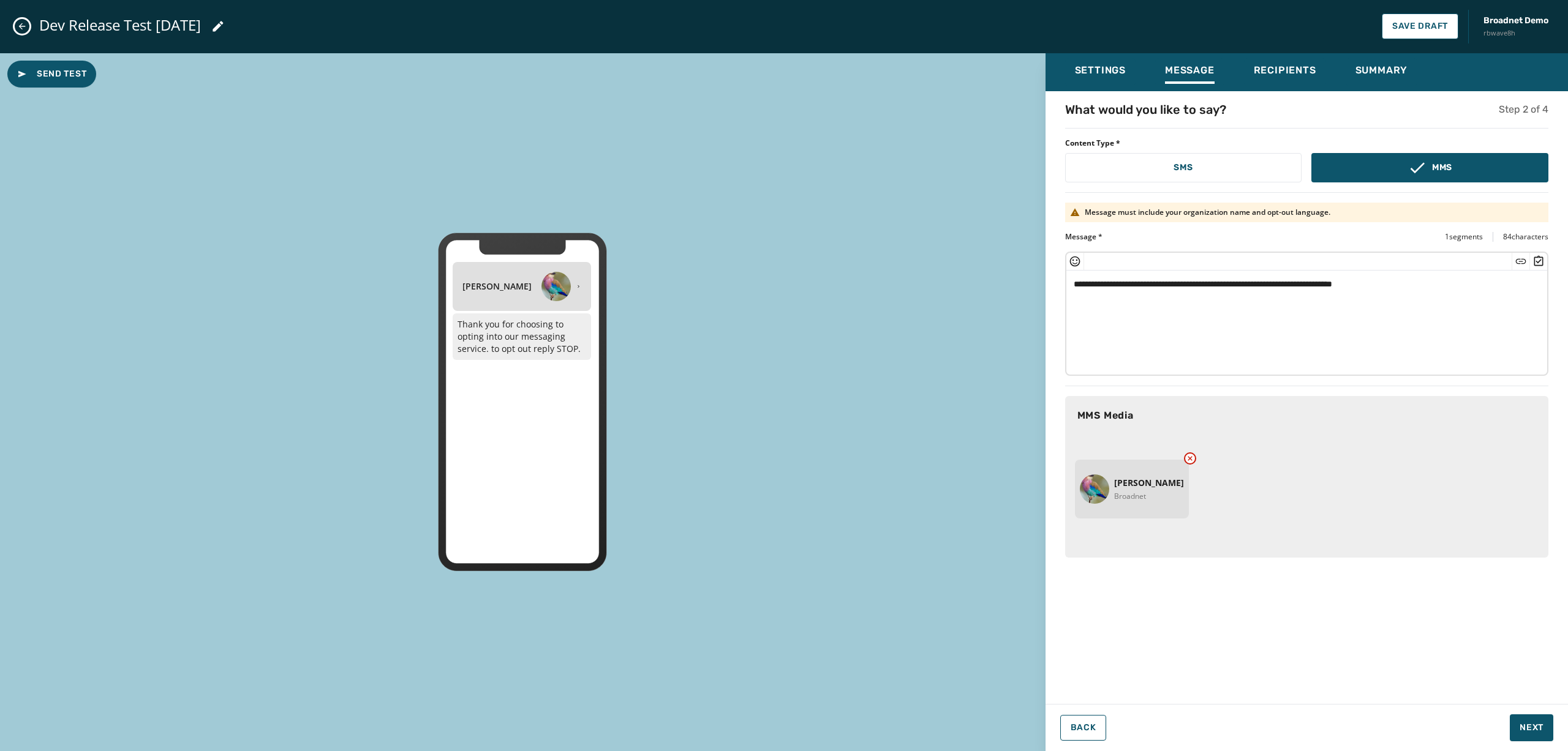
click at [1176, 456] on icon at bounding box center [1190, 458] width 10 height 10
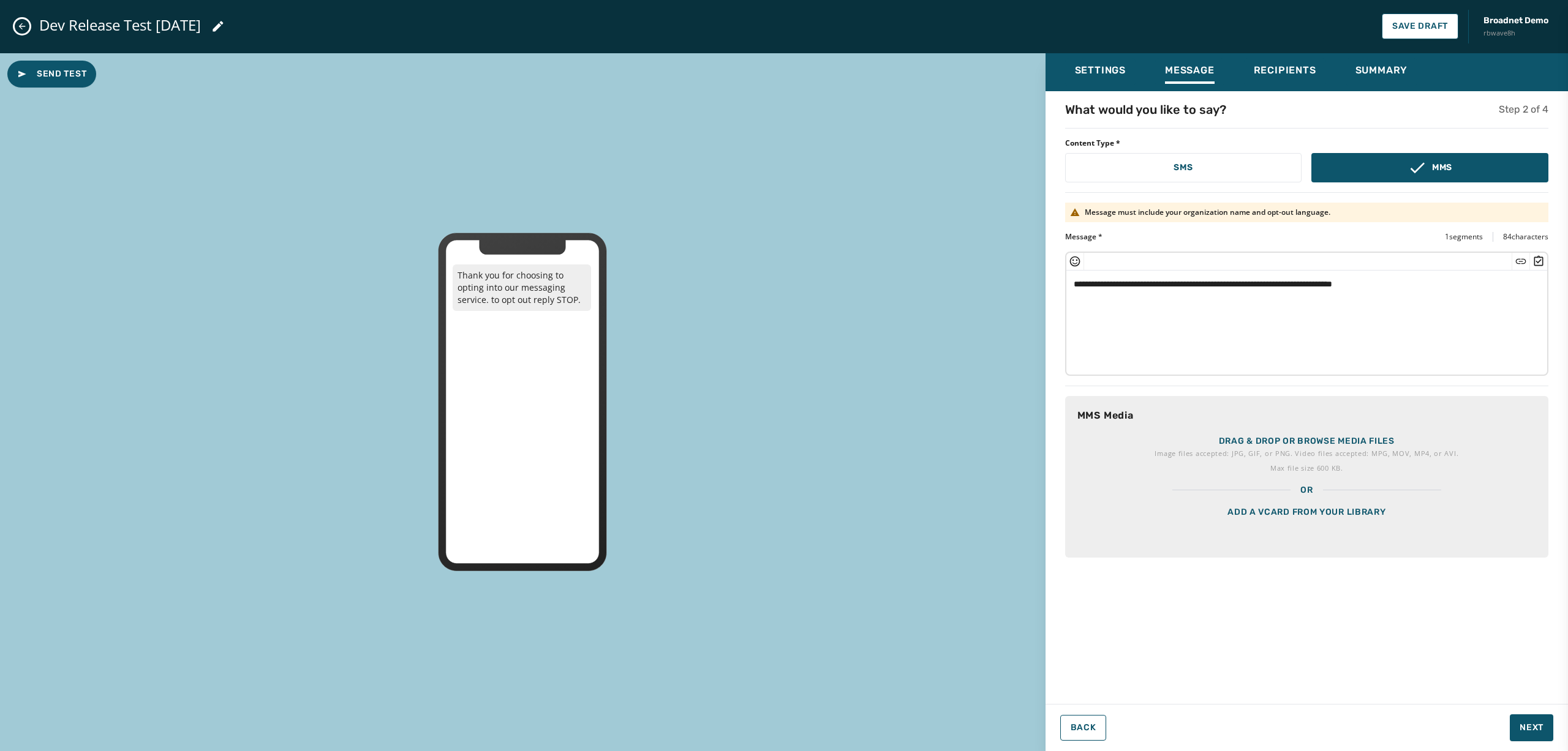
click at [1176, 510] on div "Add a vCard from your library" at bounding box center [1307, 527] width 483 height 61
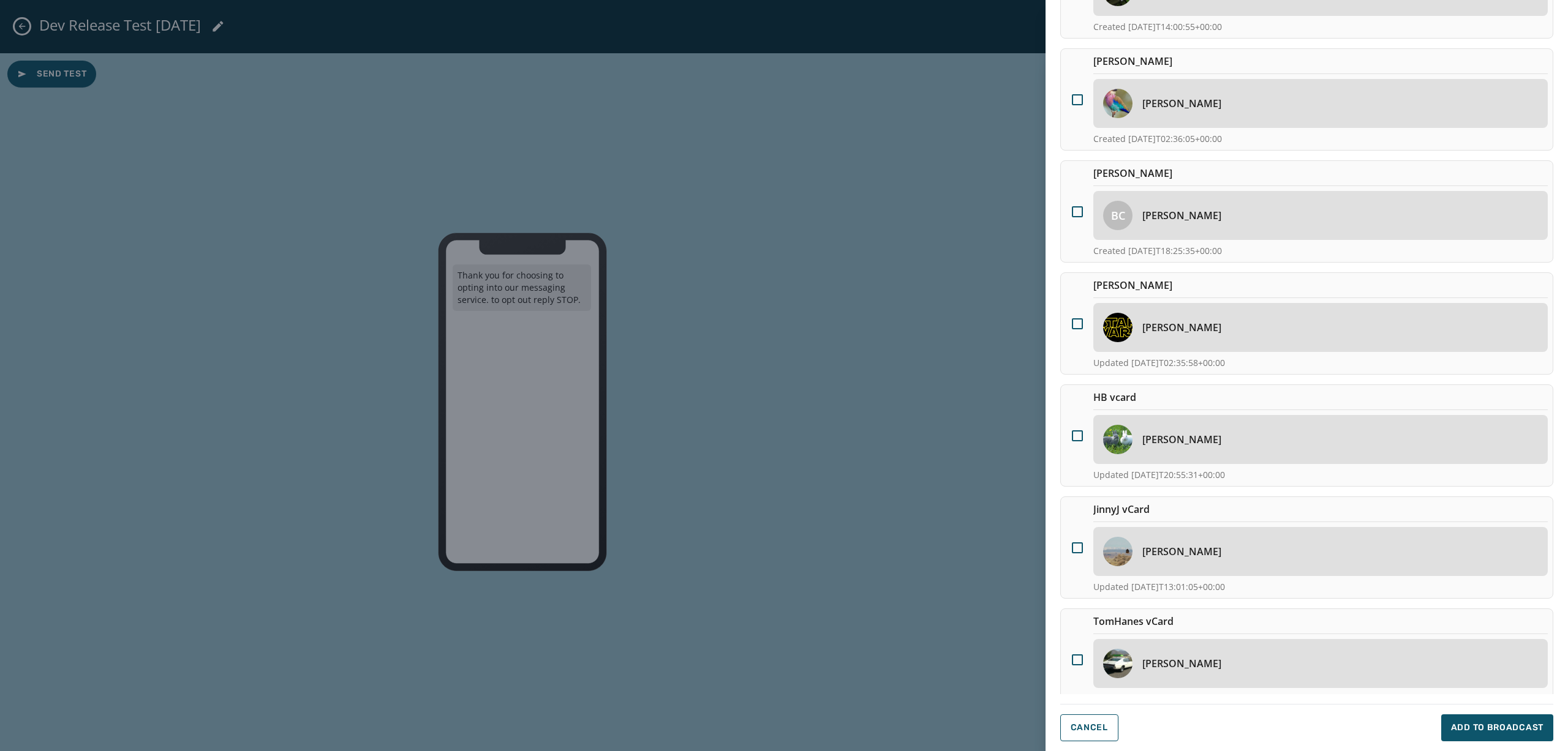
scroll to position [156, 0]
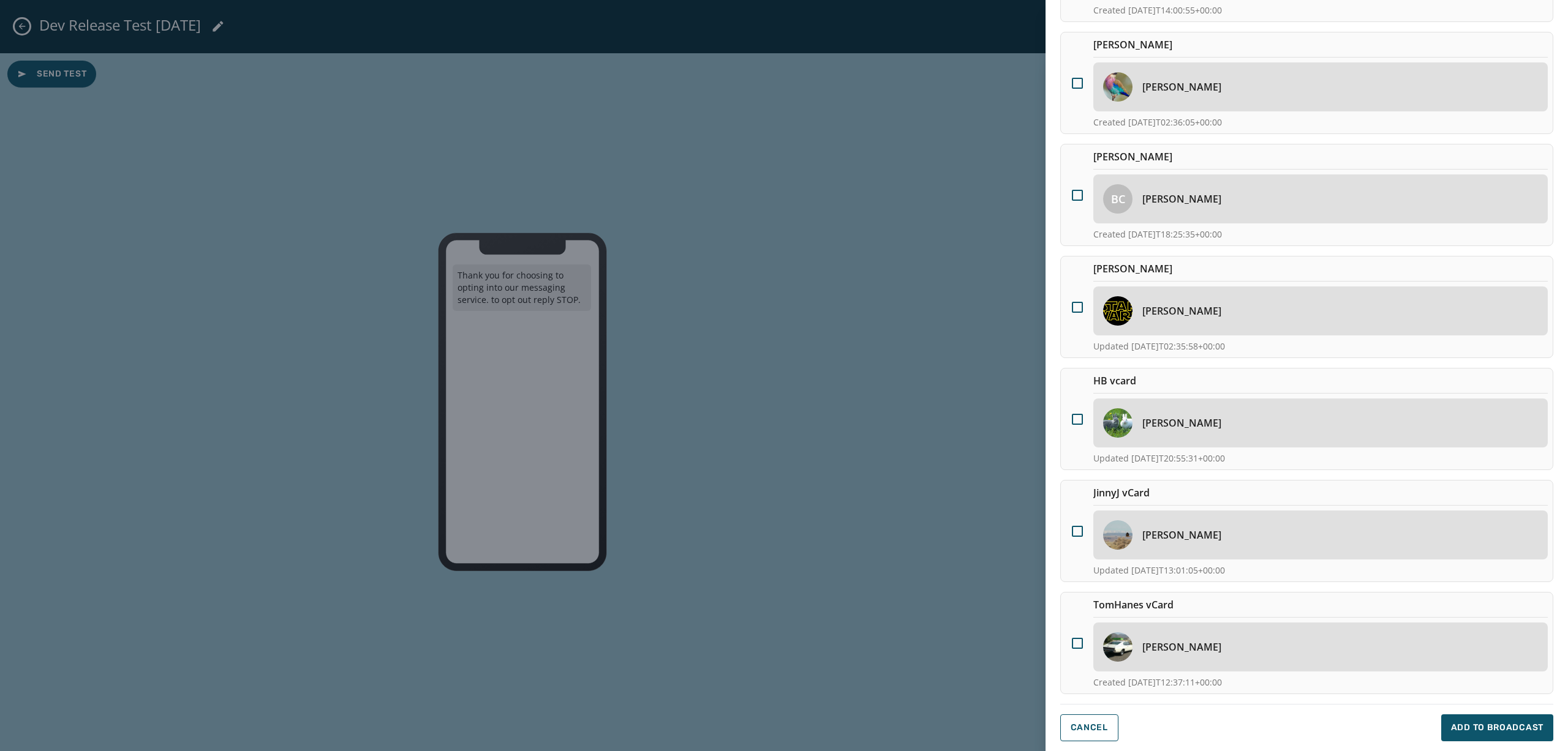
click at [1091, 110] on div "[PERSON_NAME] [PERSON_NAME] Created [DATE]T02:36:05+00:00" at bounding box center [1307, 83] width 493 height 102
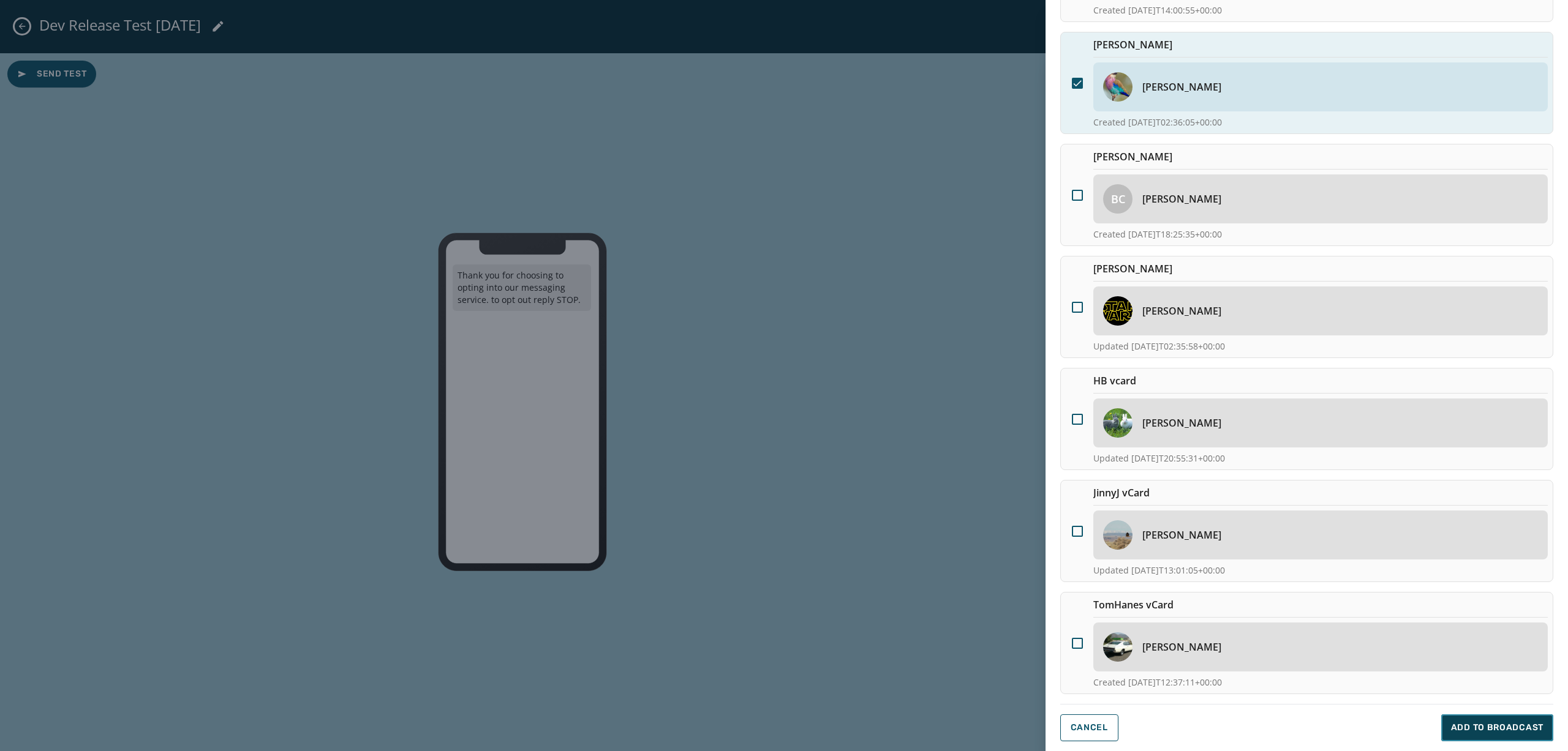
click at [1176, 530] on span "Add to Broadcast" at bounding box center [1497, 727] width 93 height 12
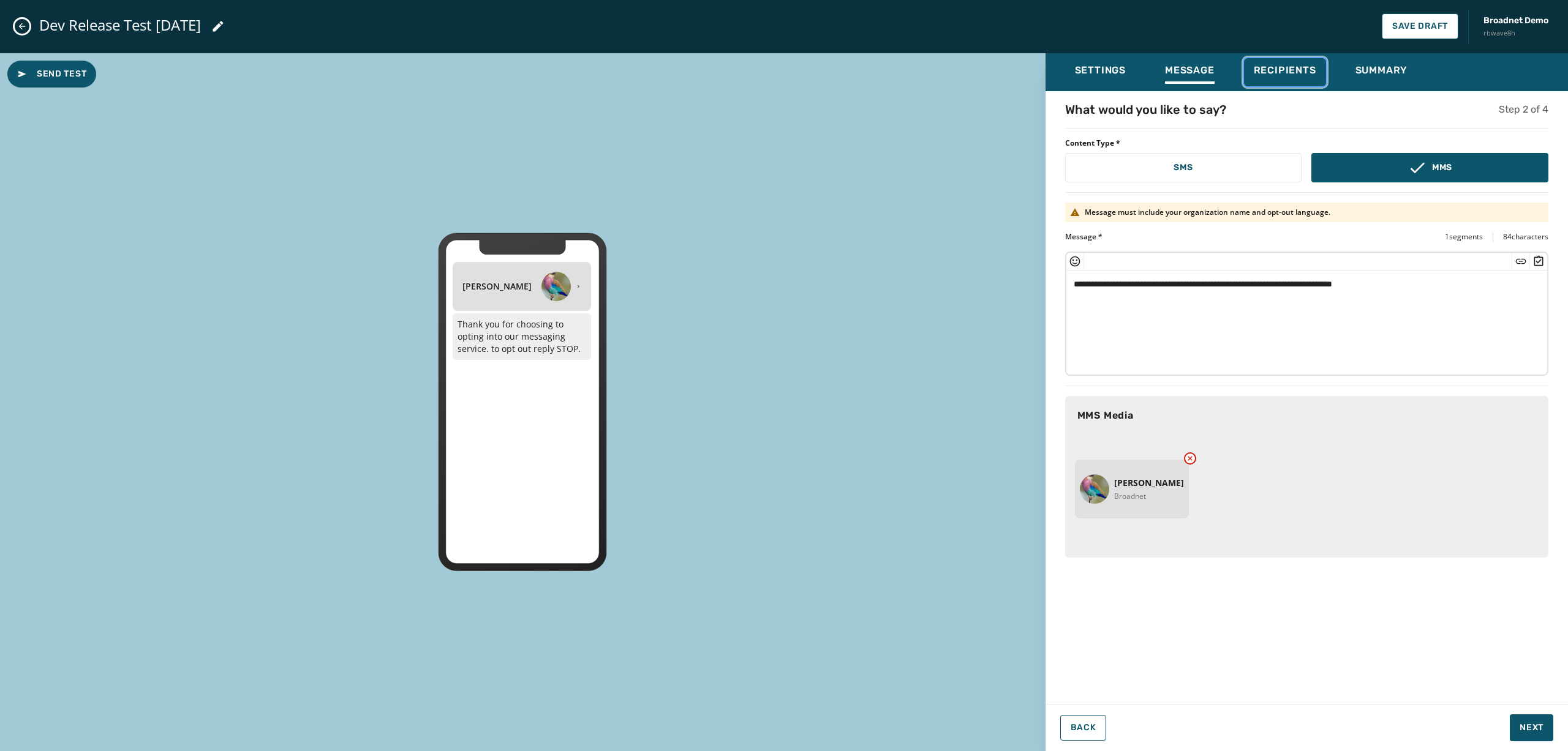
click at [1176, 63] on button "Recipients" at bounding box center [1285, 72] width 82 height 28
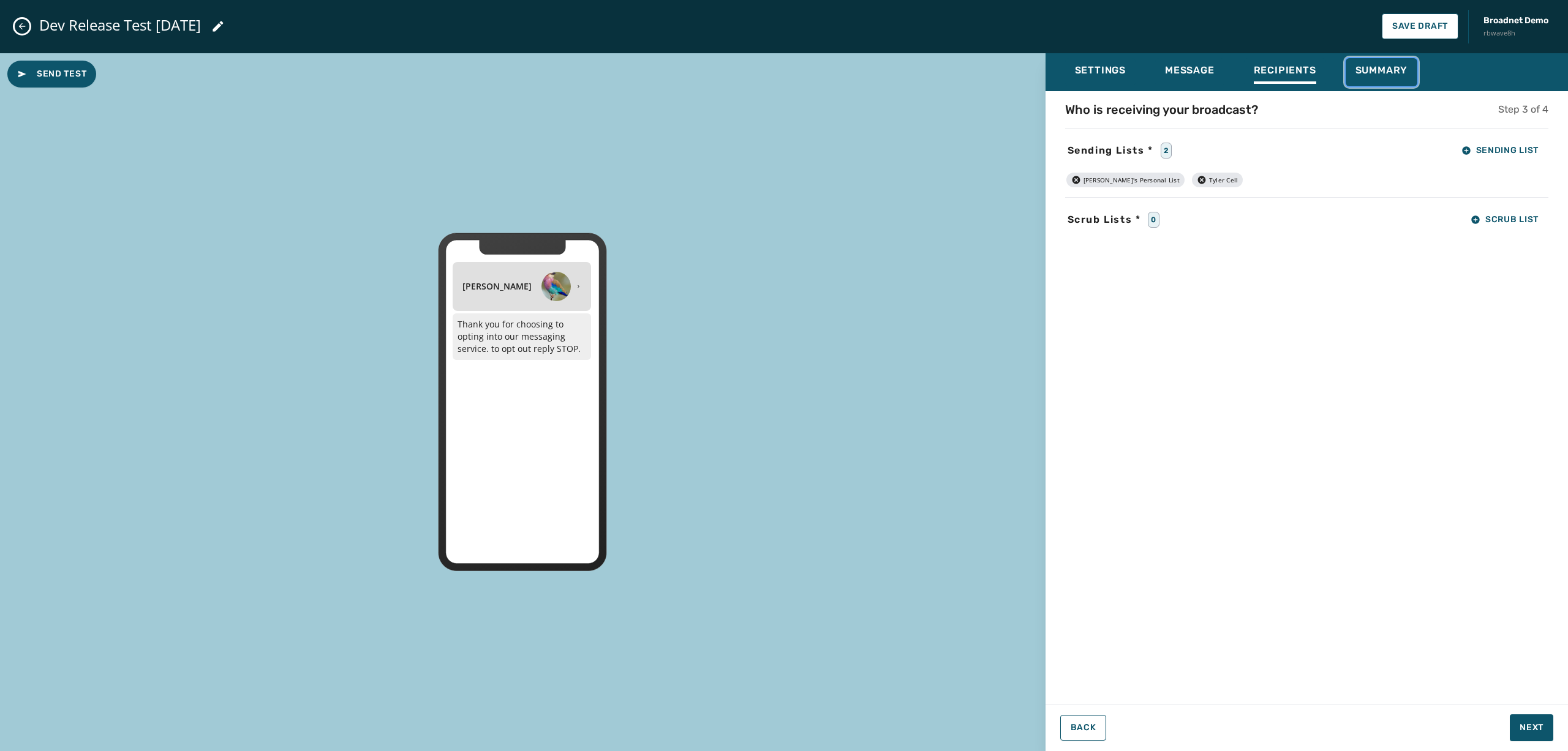
click at [1176, 66] on span "Summary" at bounding box center [1382, 70] width 52 height 12
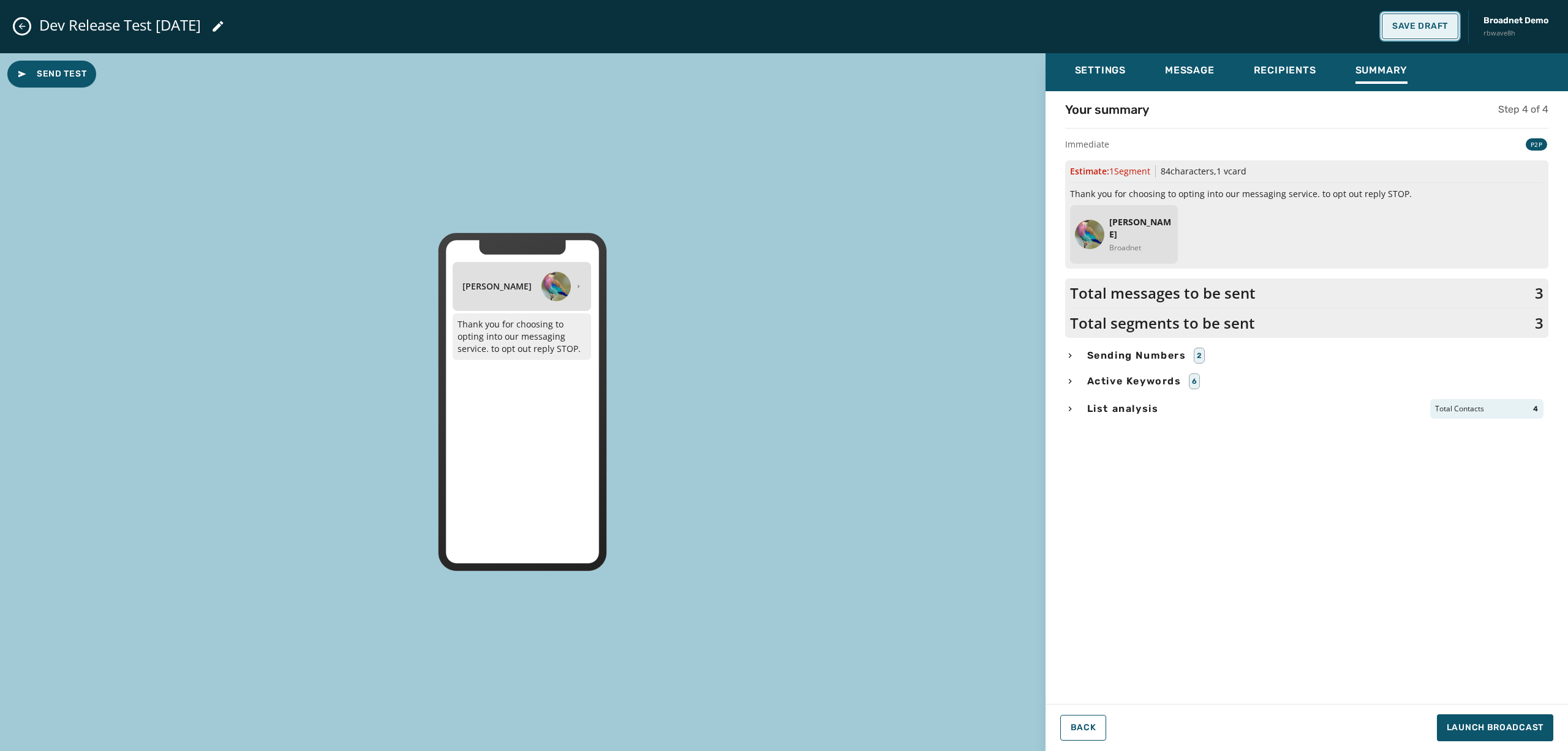
click at [1176, 26] on span "Save Draft" at bounding box center [1420, 26] width 56 height 10
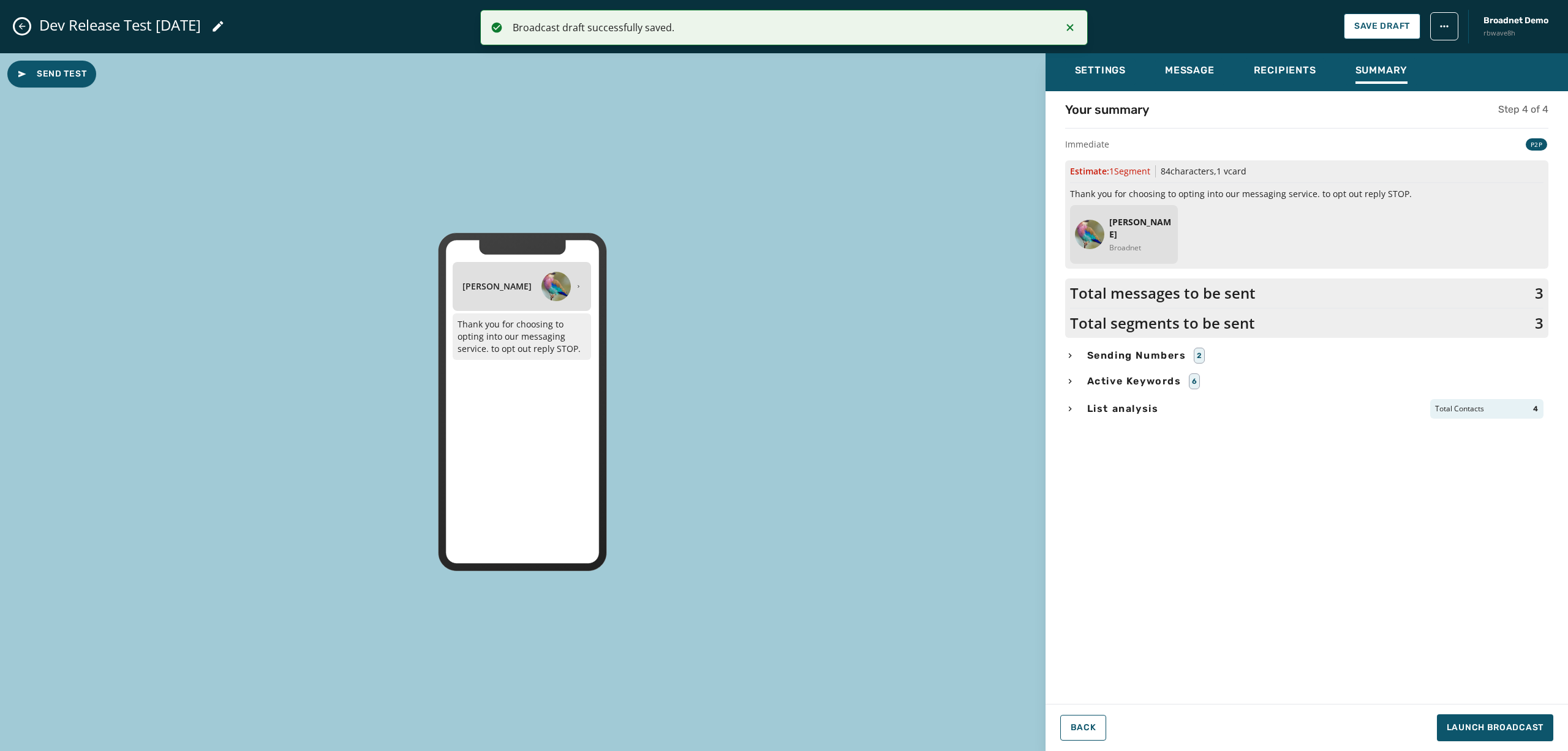
click at [1134, 374] on span "Active Keywords" at bounding box center [1134, 381] width 99 height 15
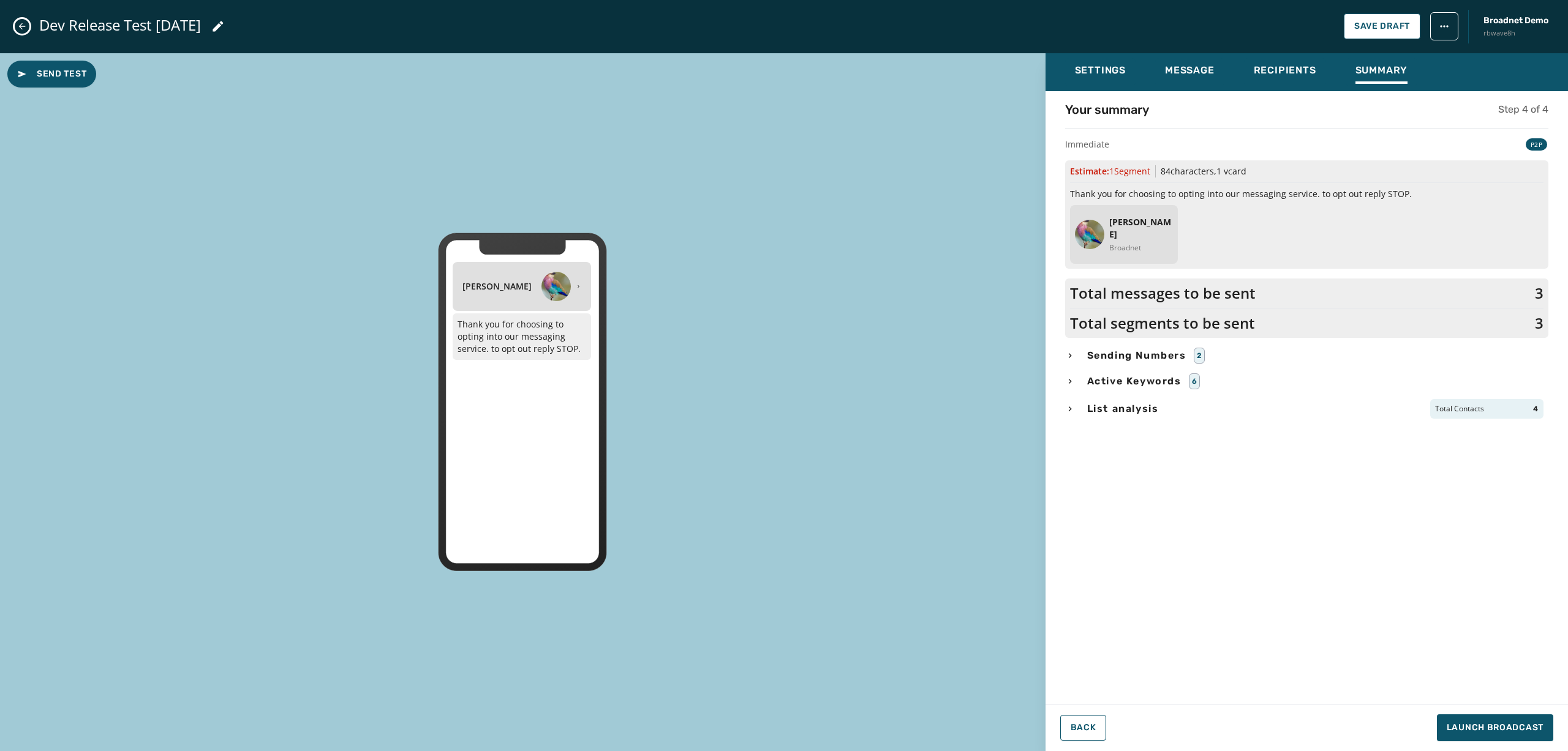
click at [1132, 353] on span "Sending Numbers" at bounding box center [1137, 355] width 104 height 15
click at [1132, 354] on span "Sending Numbers" at bounding box center [1137, 355] width 104 height 15
click at [1176, 64] on span "Recipients" at bounding box center [1285, 70] width 63 height 12
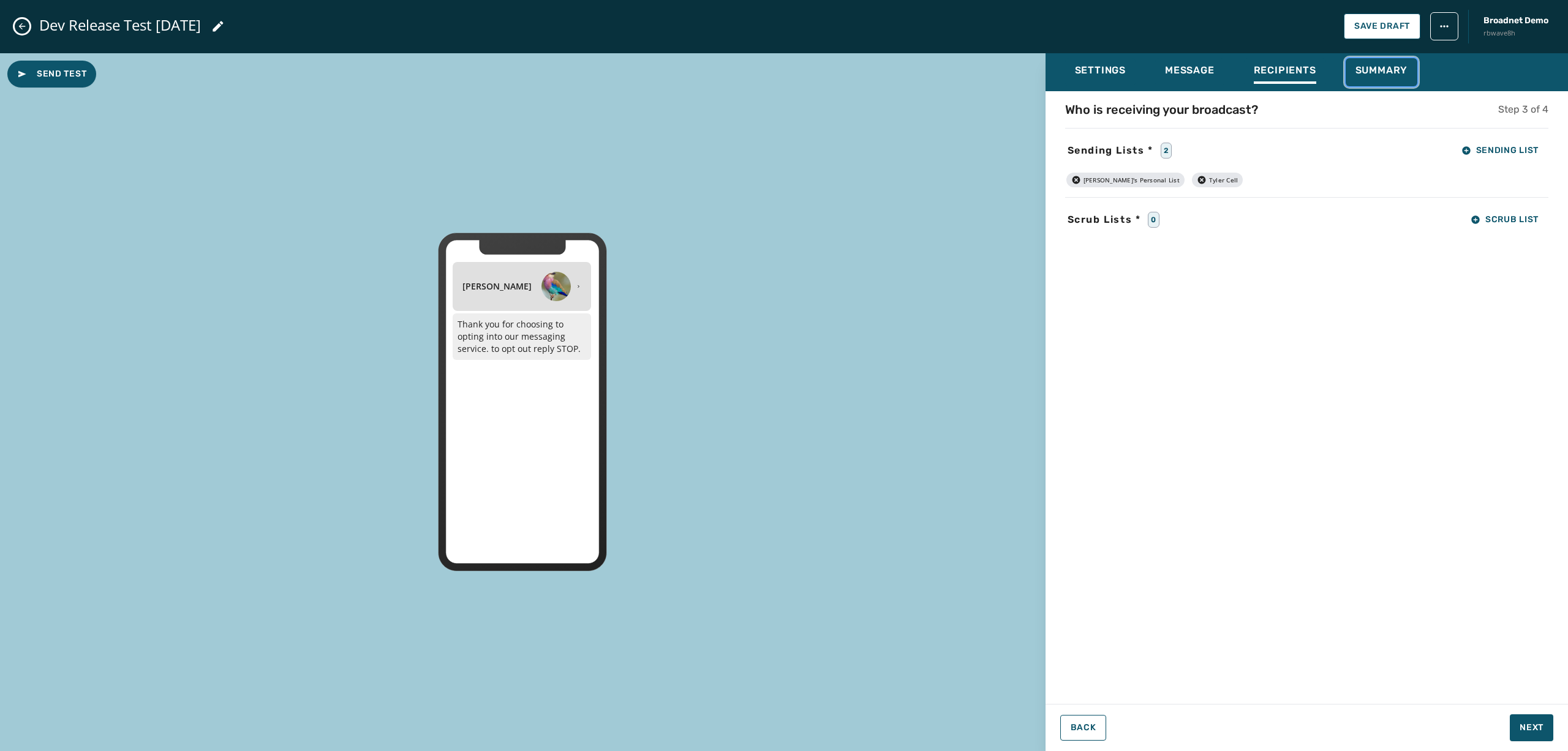
click at [1176, 66] on span "Summary" at bounding box center [1382, 70] width 52 height 12
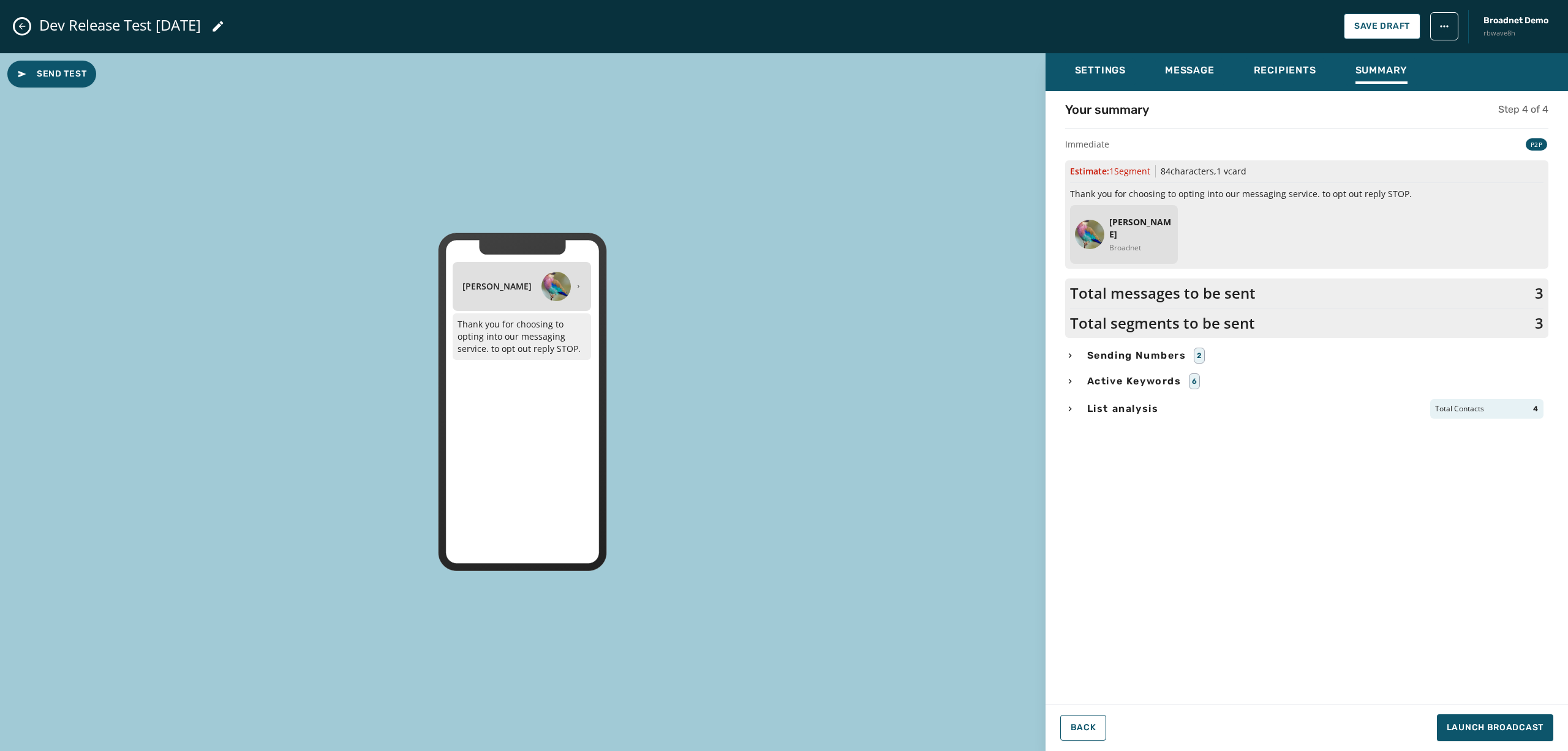
click at [1176, 530] on div "Settings Message Recipients Summary Your summary Step 4 of 4 Immediate P2P Esti…" at bounding box center [1307, 402] width 523 height 699
click at [1176, 530] on button "Launch Broadcast" at bounding box center [1495, 728] width 116 height 27
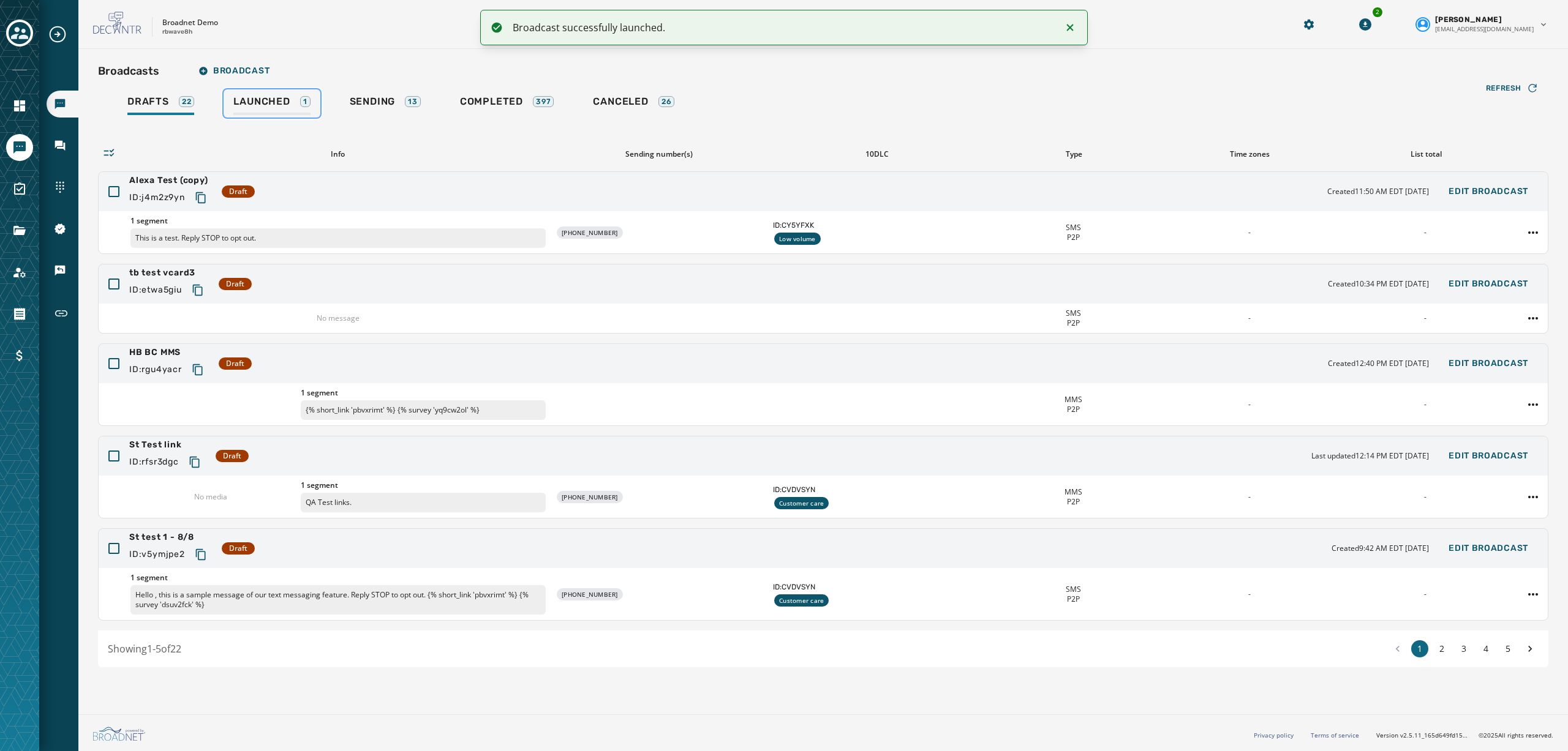
click at [289, 103] on span "Launched" at bounding box center [261, 102] width 56 height 12
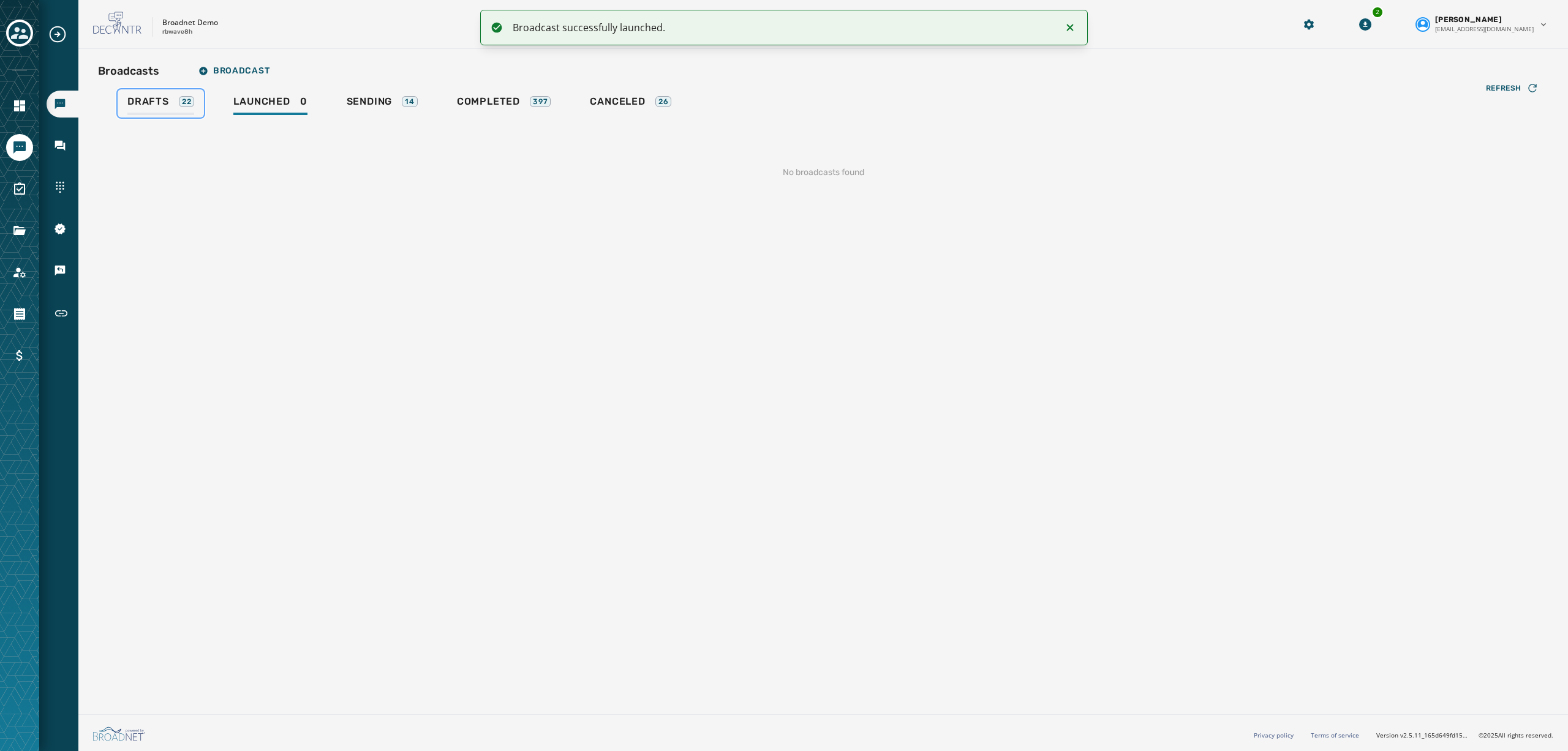
click at [176, 103] on div "Drafts 22" at bounding box center [160, 105] width 66 height 20
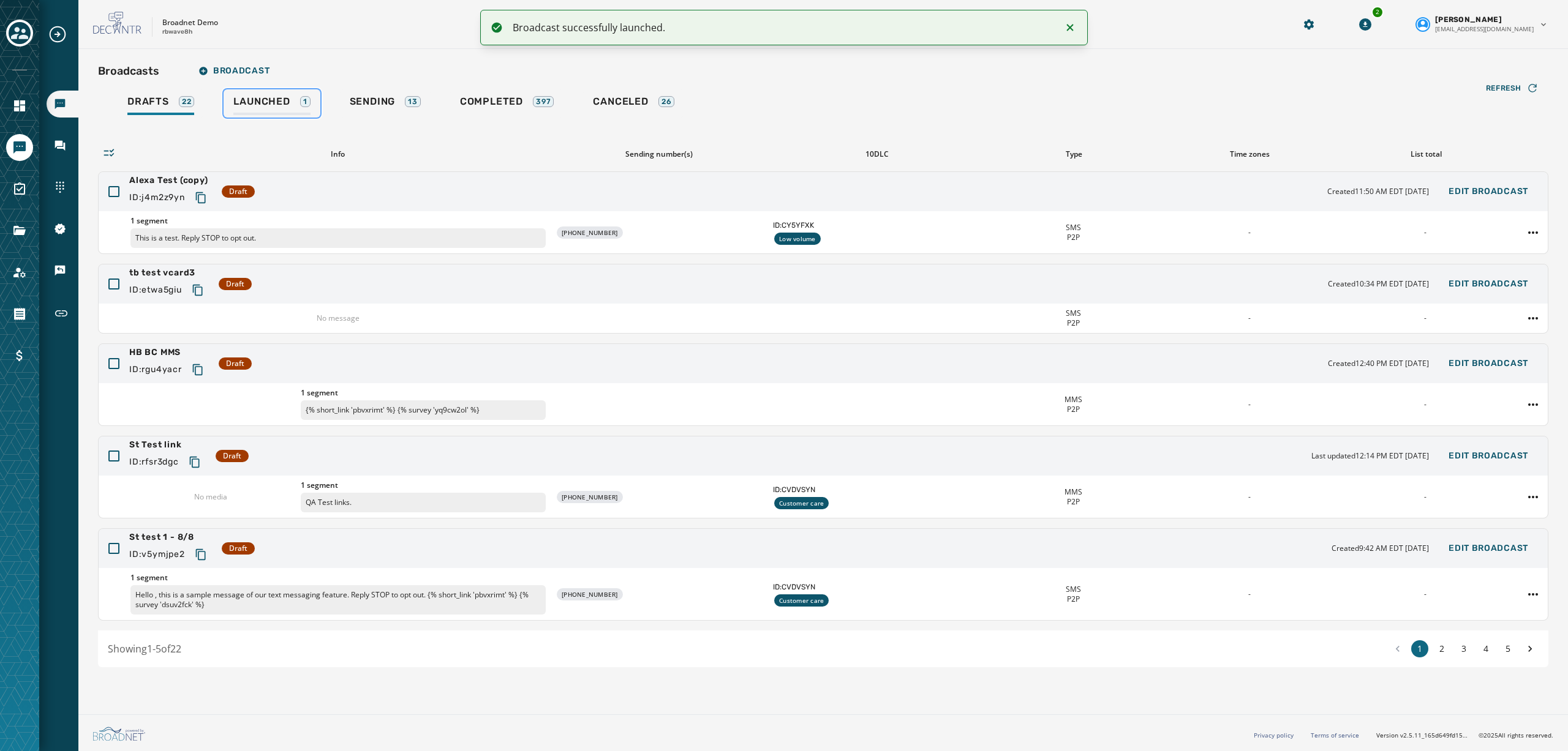
click at [245, 98] on span "Launched" at bounding box center [261, 102] width 56 height 12
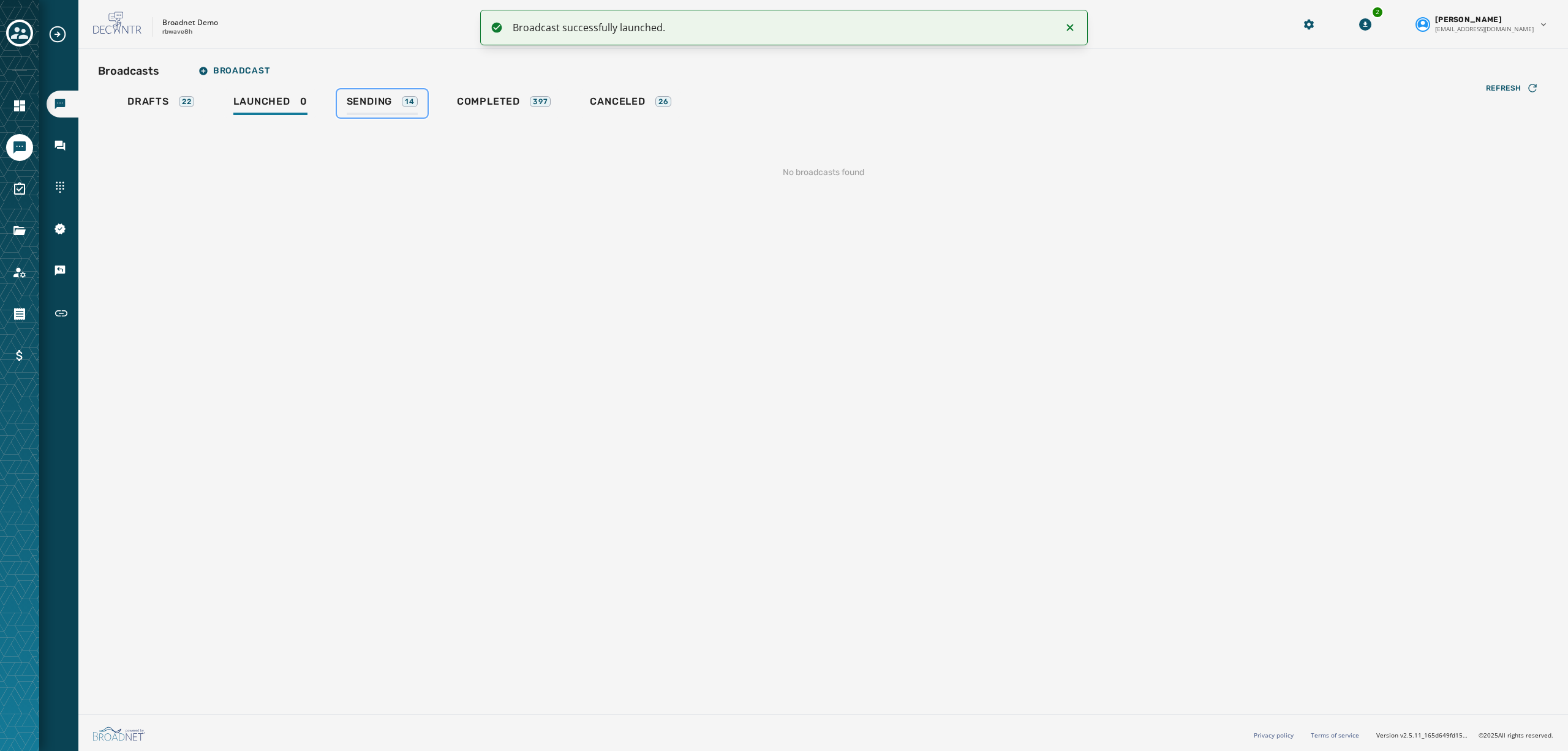
click at [380, 97] on span "Sending" at bounding box center [370, 102] width 46 height 12
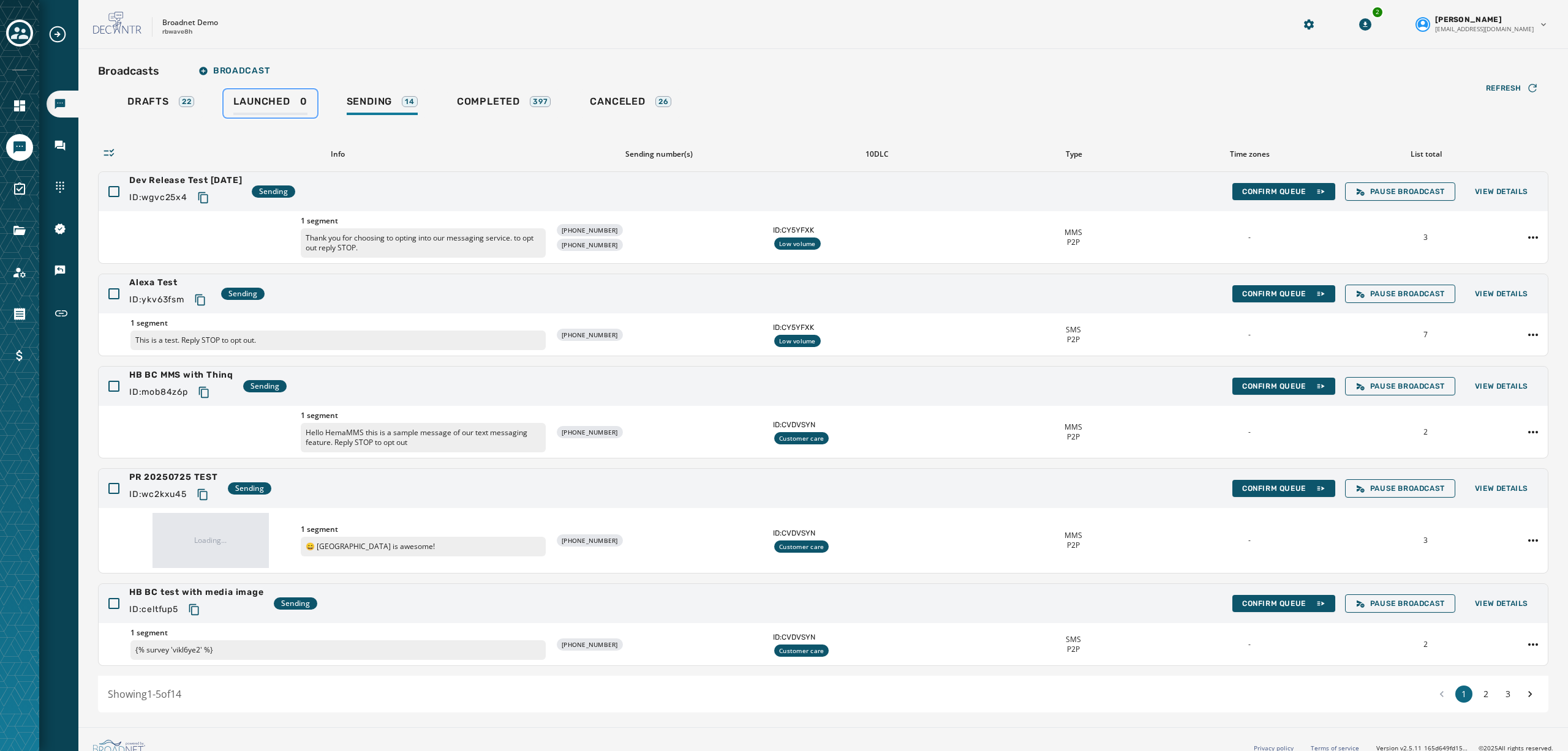
click at [279, 109] on div "Launched 0" at bounding box center [270, 105] width 73 height 20
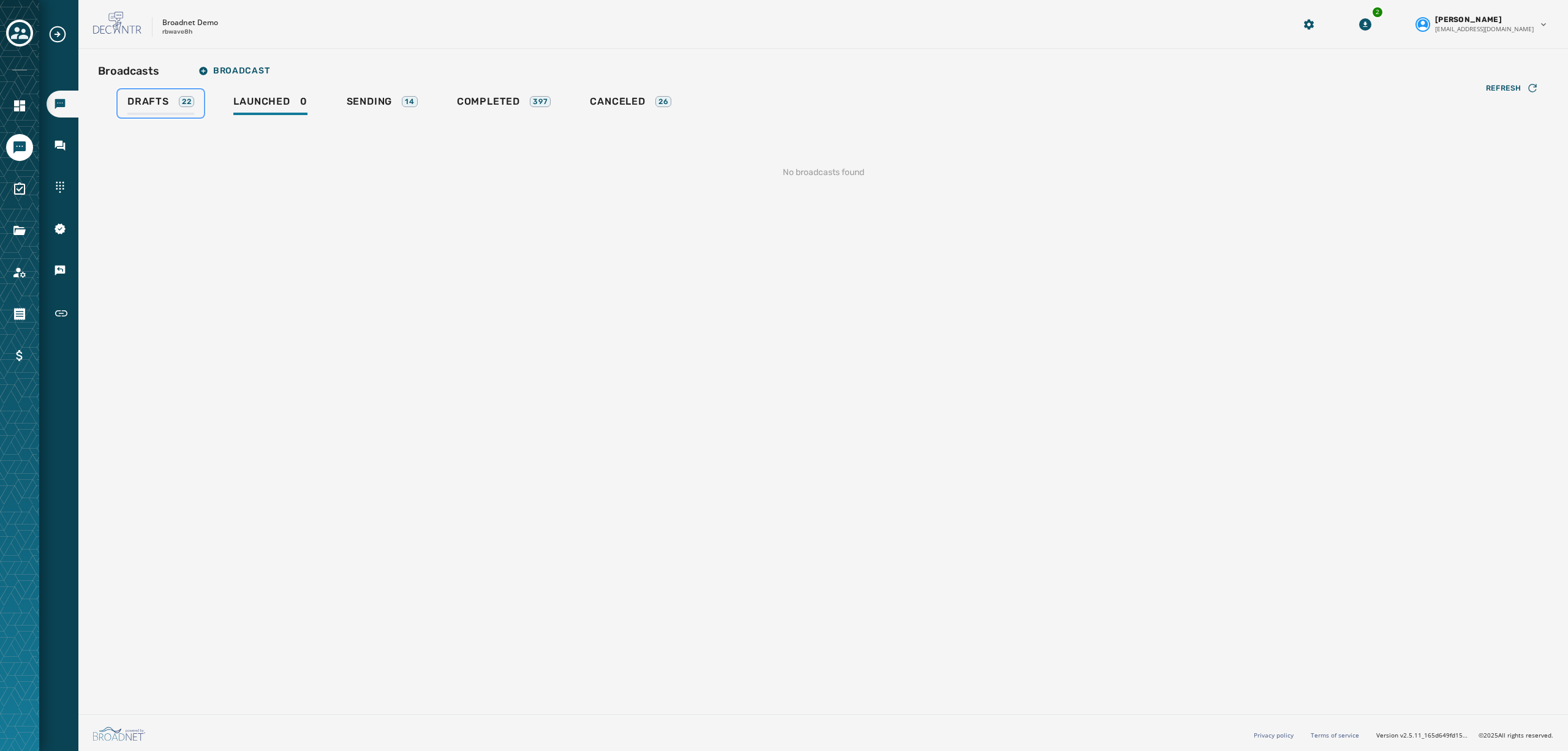
click at [173, 102] on div "Drafts 22" at bounding box center [160, 105] width 66 height 20
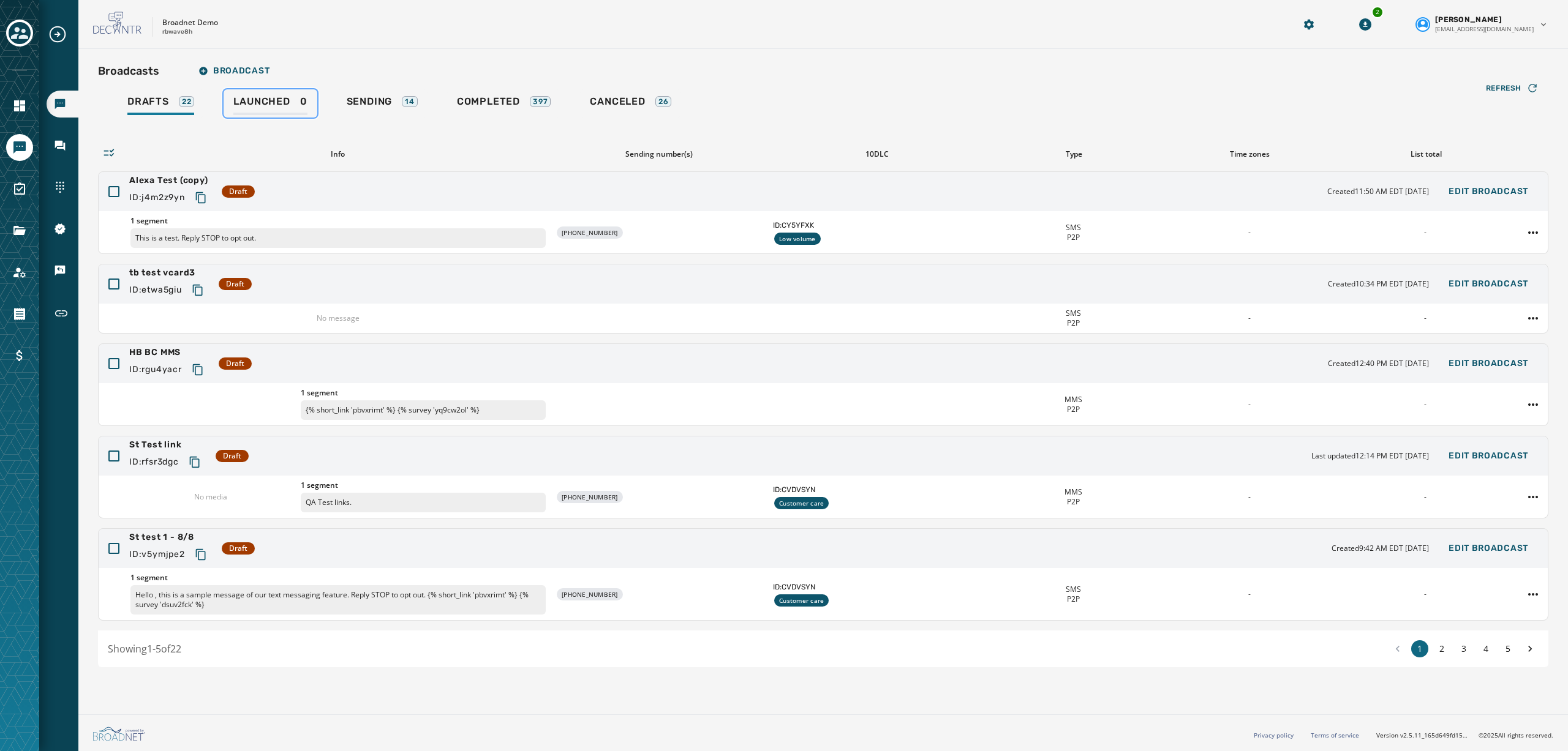
click at [268, 104] on span "Launched" at bounding box center [261, 102] width 56 height 12
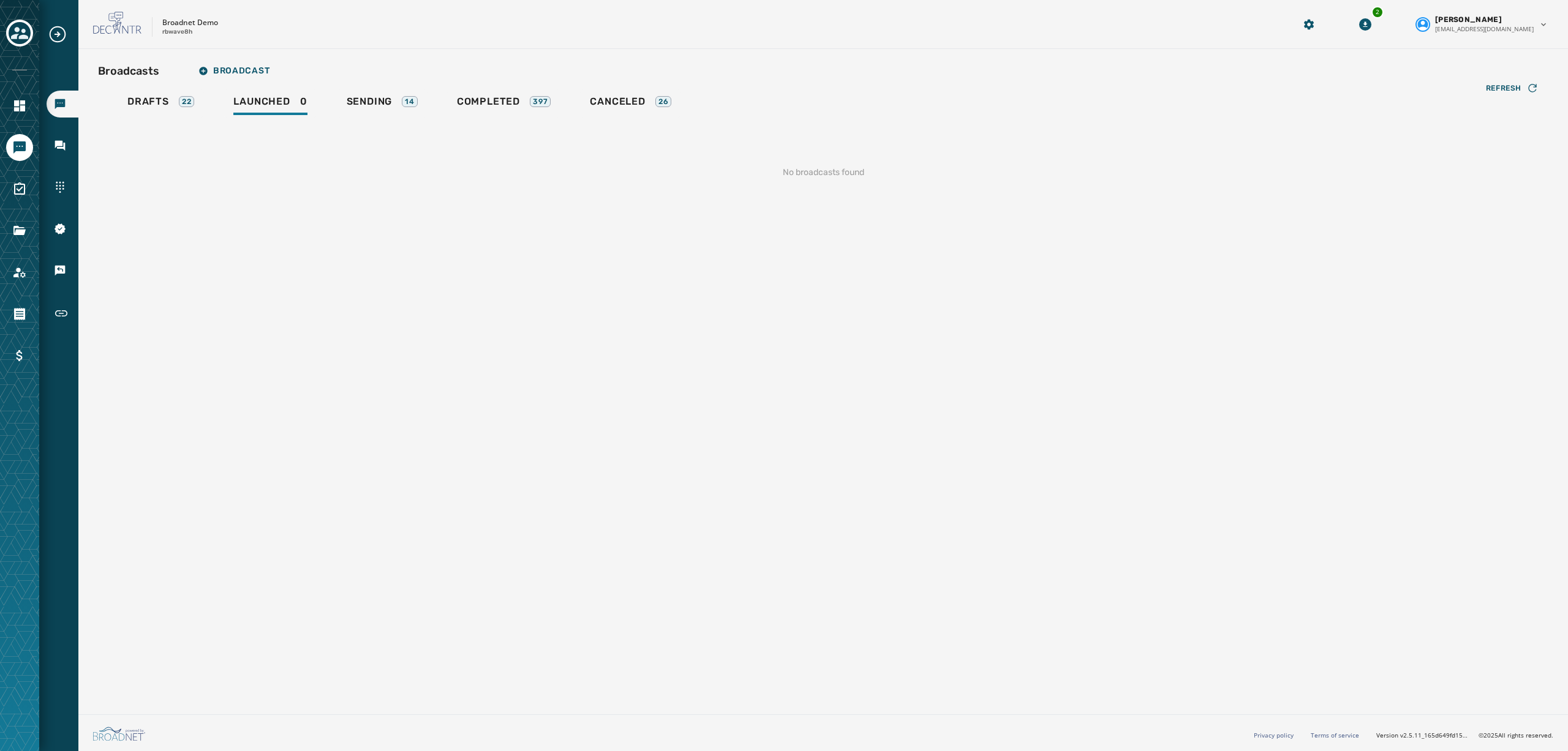
click at [1176, 87] on div "Broadcasts Broadcast Drafts 22 Launched 0 Sending 14 Completed 397 Canceled 26 …" at bounding box center [823, 128] width 1450 height 140
click at [1176, 91] on span "Refresh" at bounding box center [1504, 87] width 36 height 10
click at [384, 102] on span "Sending" at bounding box center [370, 102] width 46 height 12
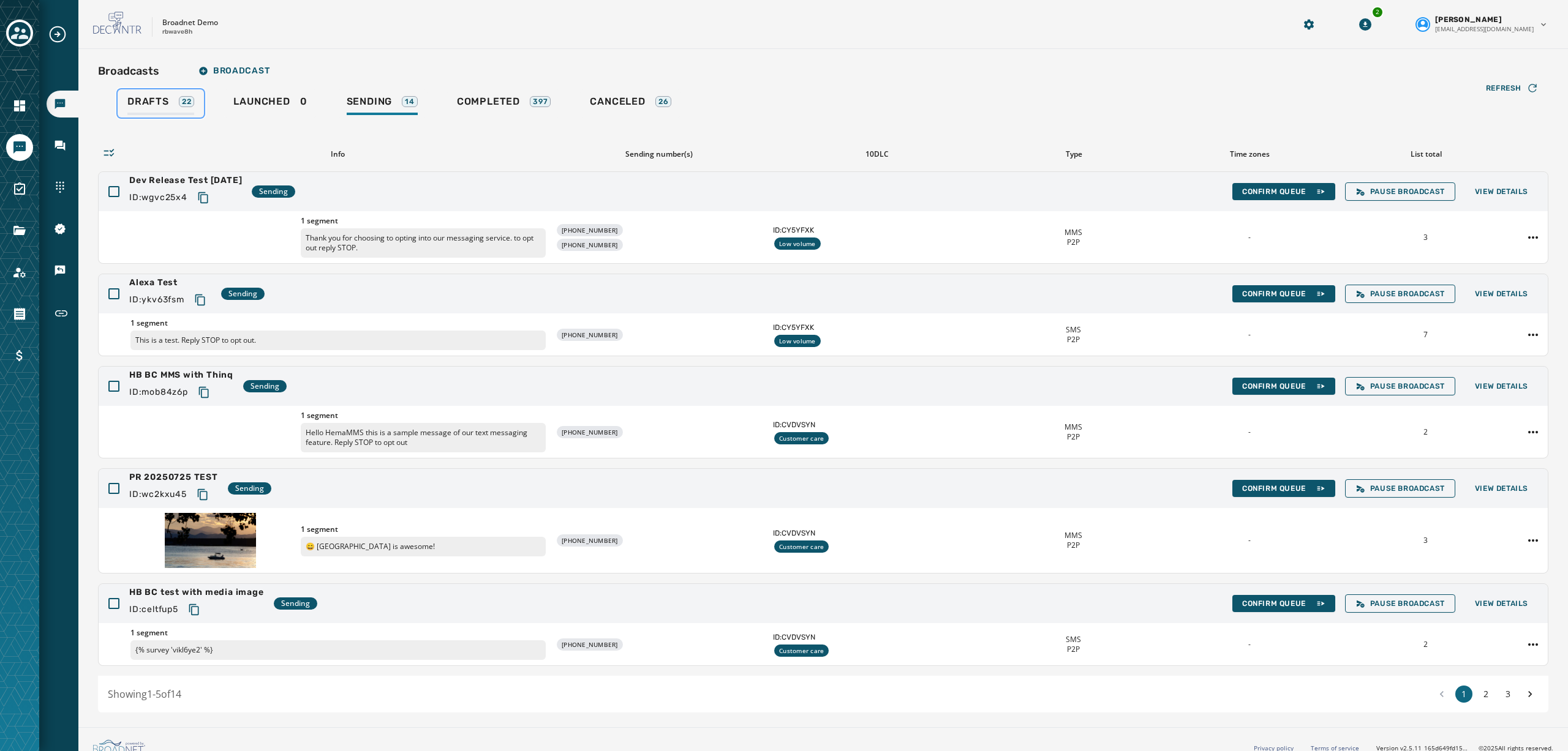
click at [176, 114] on div "Drafts 22" at bounding box center [160, 105] width 66 height 20
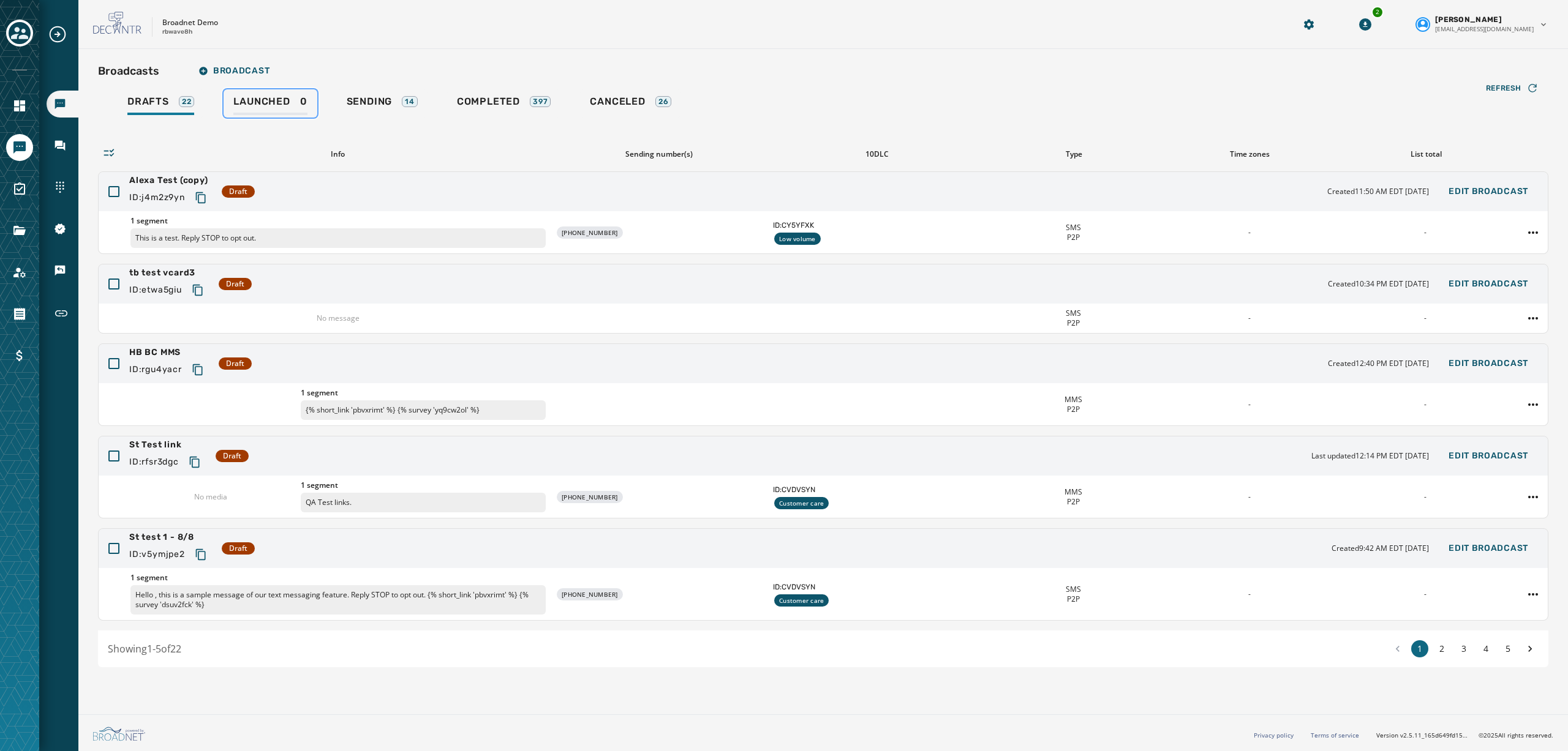
click at [278, 104] on span "Launched" at bounding box center [261, 102] width 56 height 12
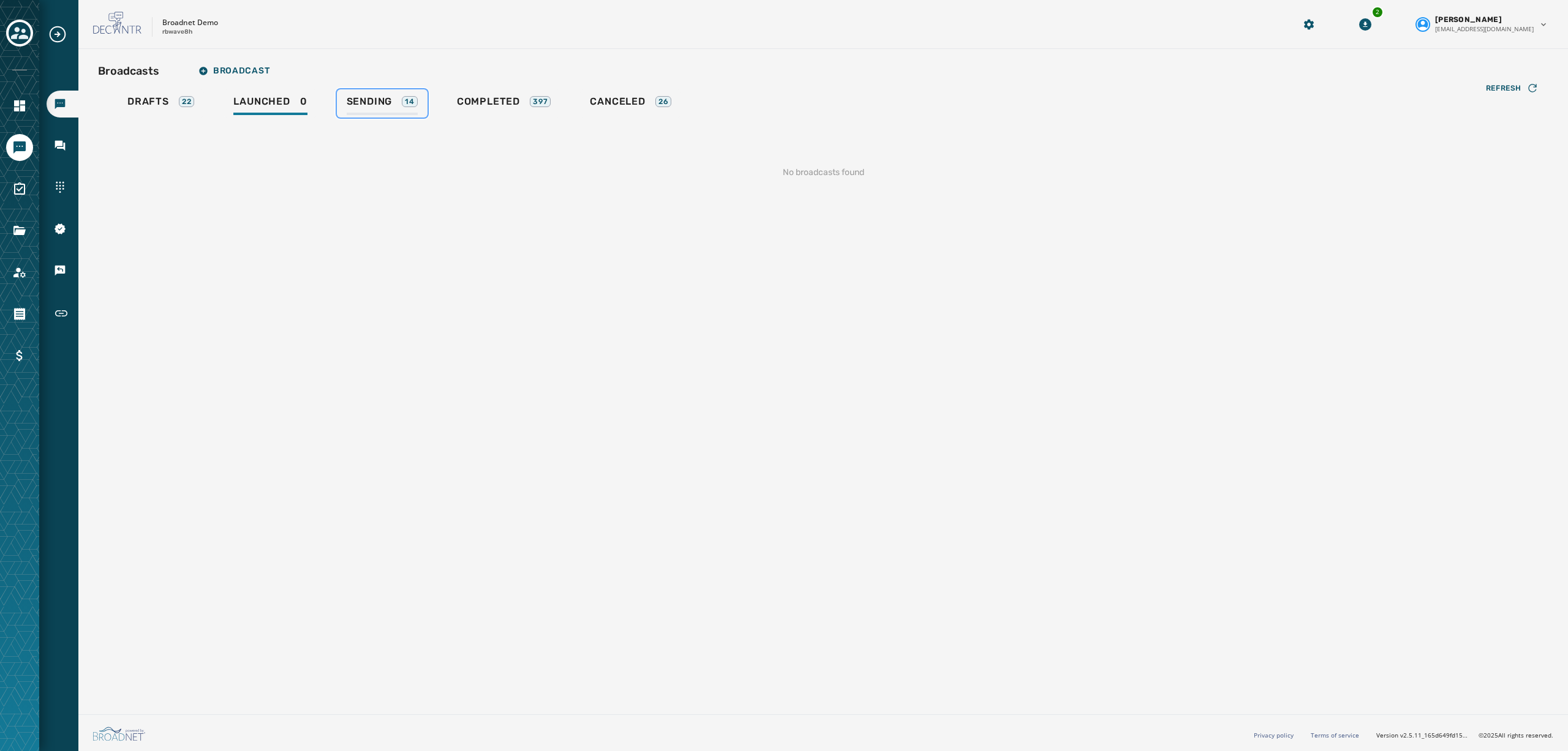
click at [385, 102] on span "Sending" at bounding box center [370, 102] width 46 height 12
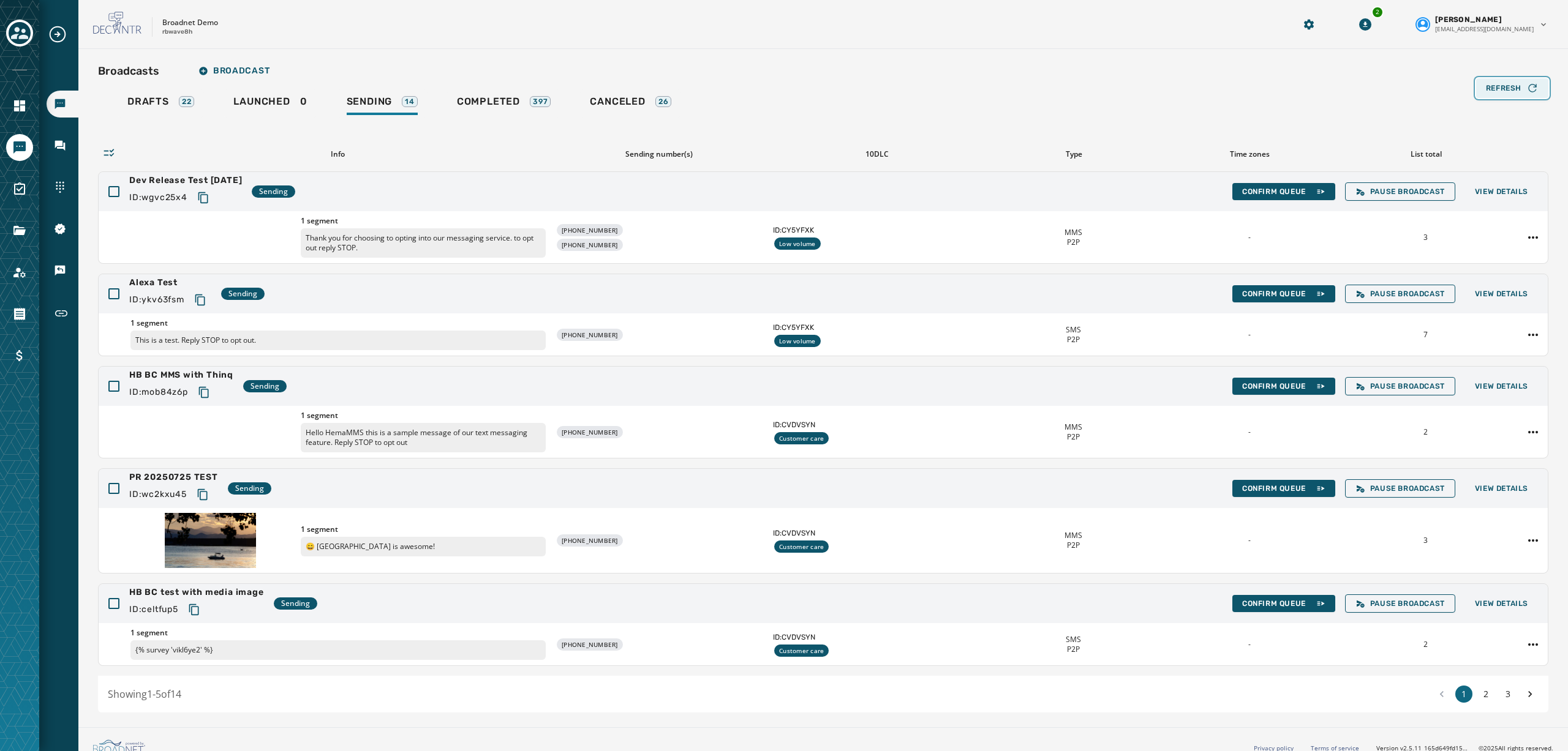
click at [1176, 86] on span "Refresh" at bounding box center [1504, 87] width 36 height 10
click at [298, 122] on div "Refresh Info Sending number(s) 10DLC Type Time zones List total Dev Release Tes…" at bounding box center [823, 415] width 1450 height 595
click at [279, 110] on div "Launched 0" at bounding box center [270, 105] width 73 height 20
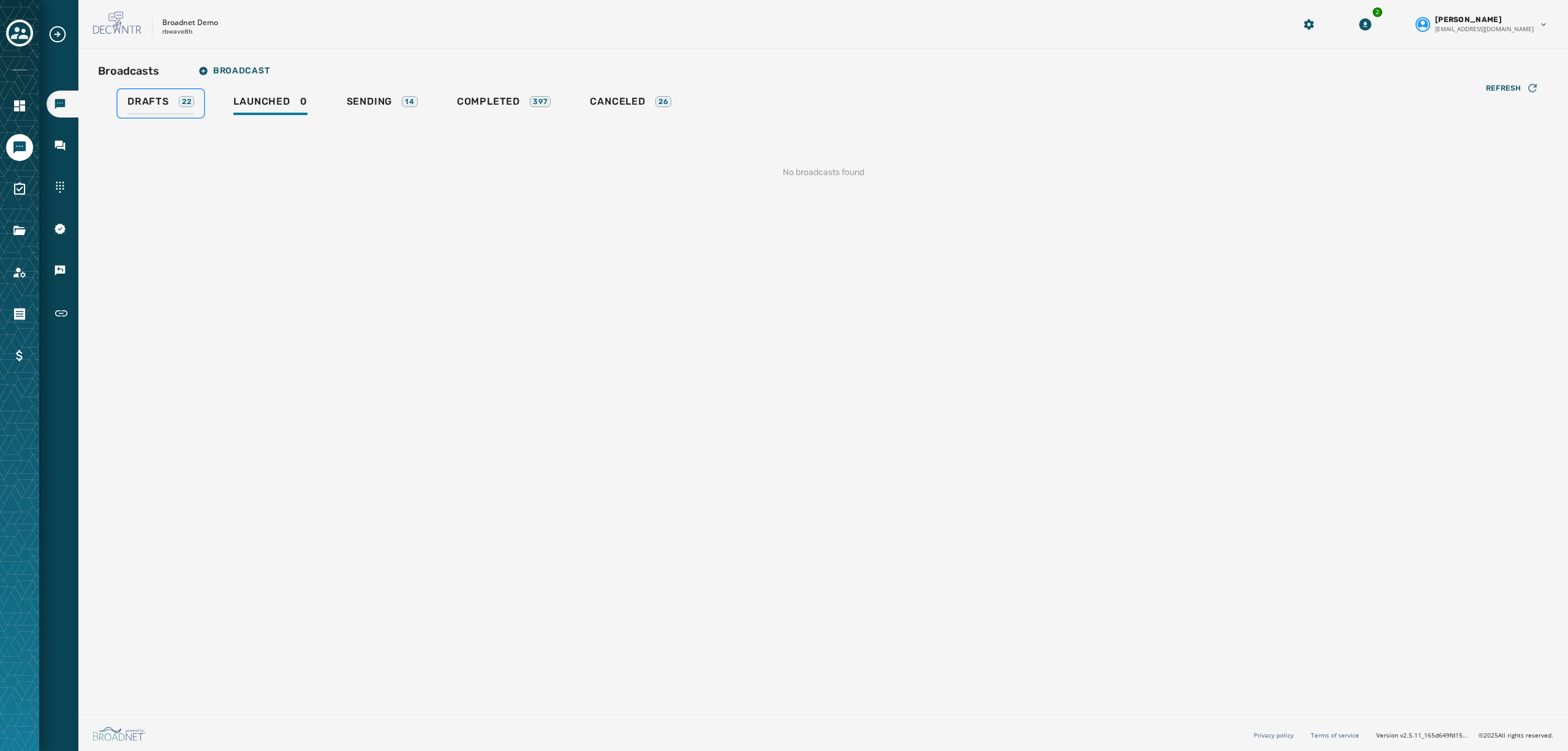
click at [181, 105] on div "22" at bounding box center [187, 102] width 16 height 11
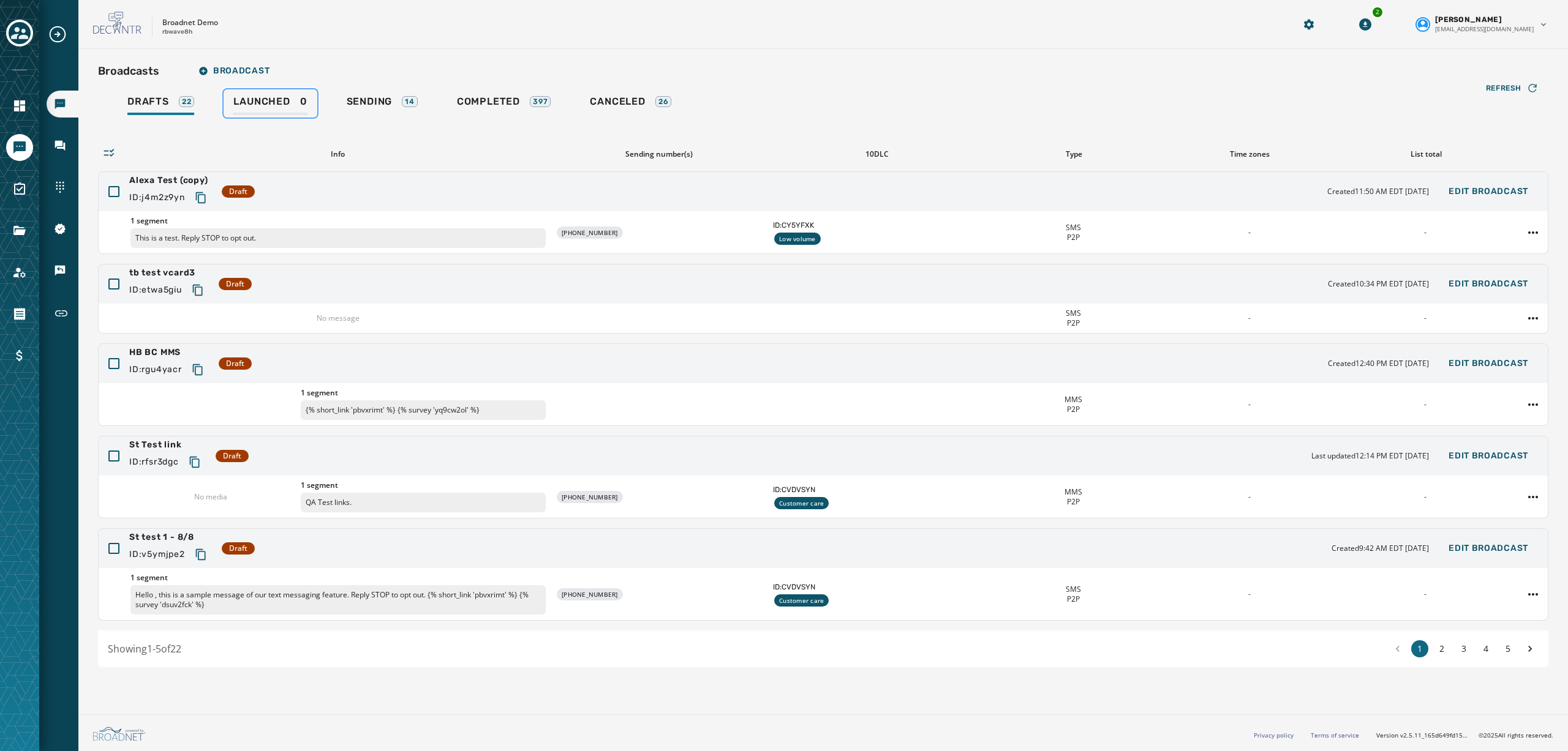
click at [268, 99] on span "Launched" at bounding box center [261, 102] width 56 height 12
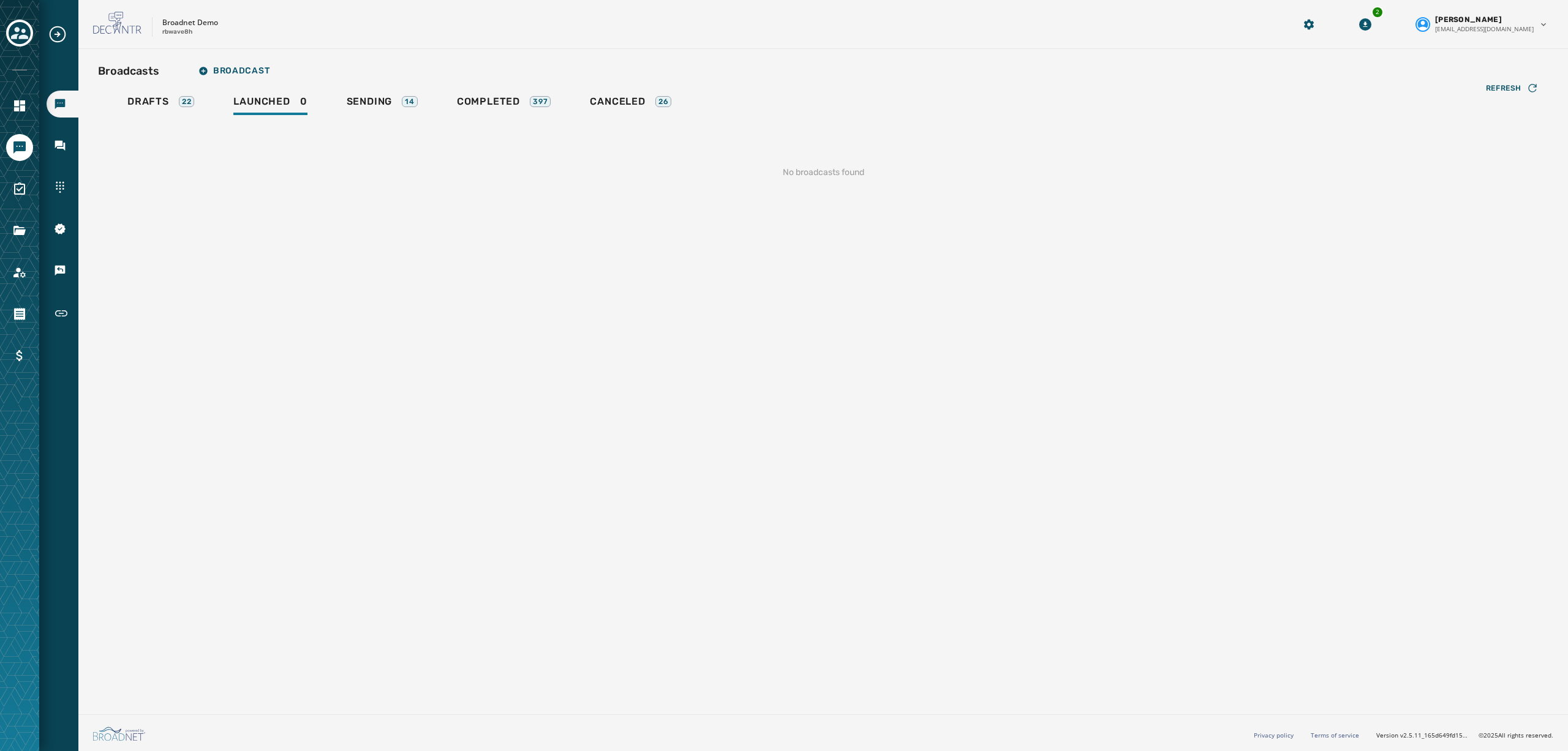
click at [105, 109] on div "Drafts 22 Launched 0 Sending 14 Completed 397 Canceled 26" at bounding box center [823, 103] width 1450 height 28
click at [146, 109] on div "Drafts 22" at bounding box center [160, 105] width 66 height 20
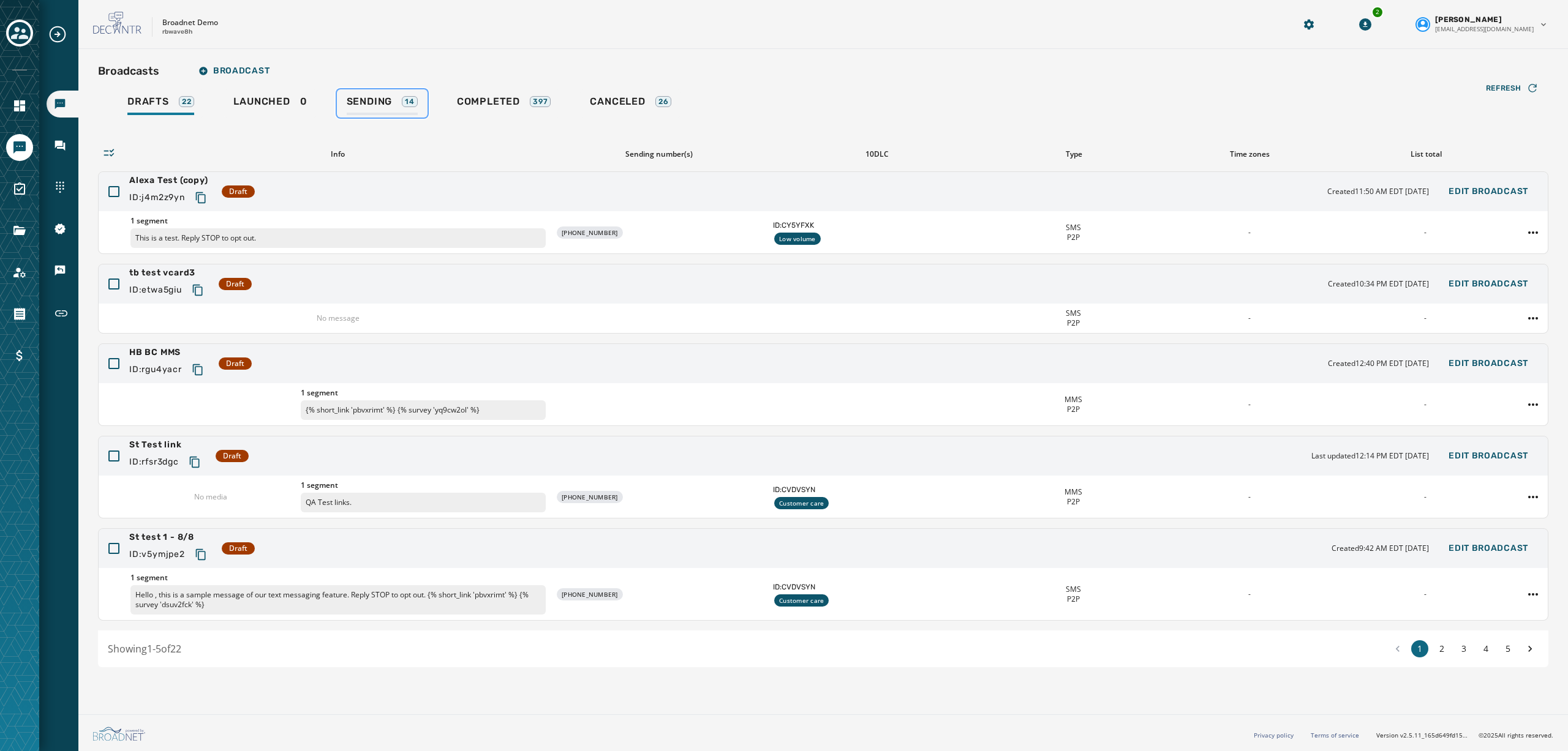
click at [388, 100] on span "Sending" at bounding box center [370, 102] width 46 height 12
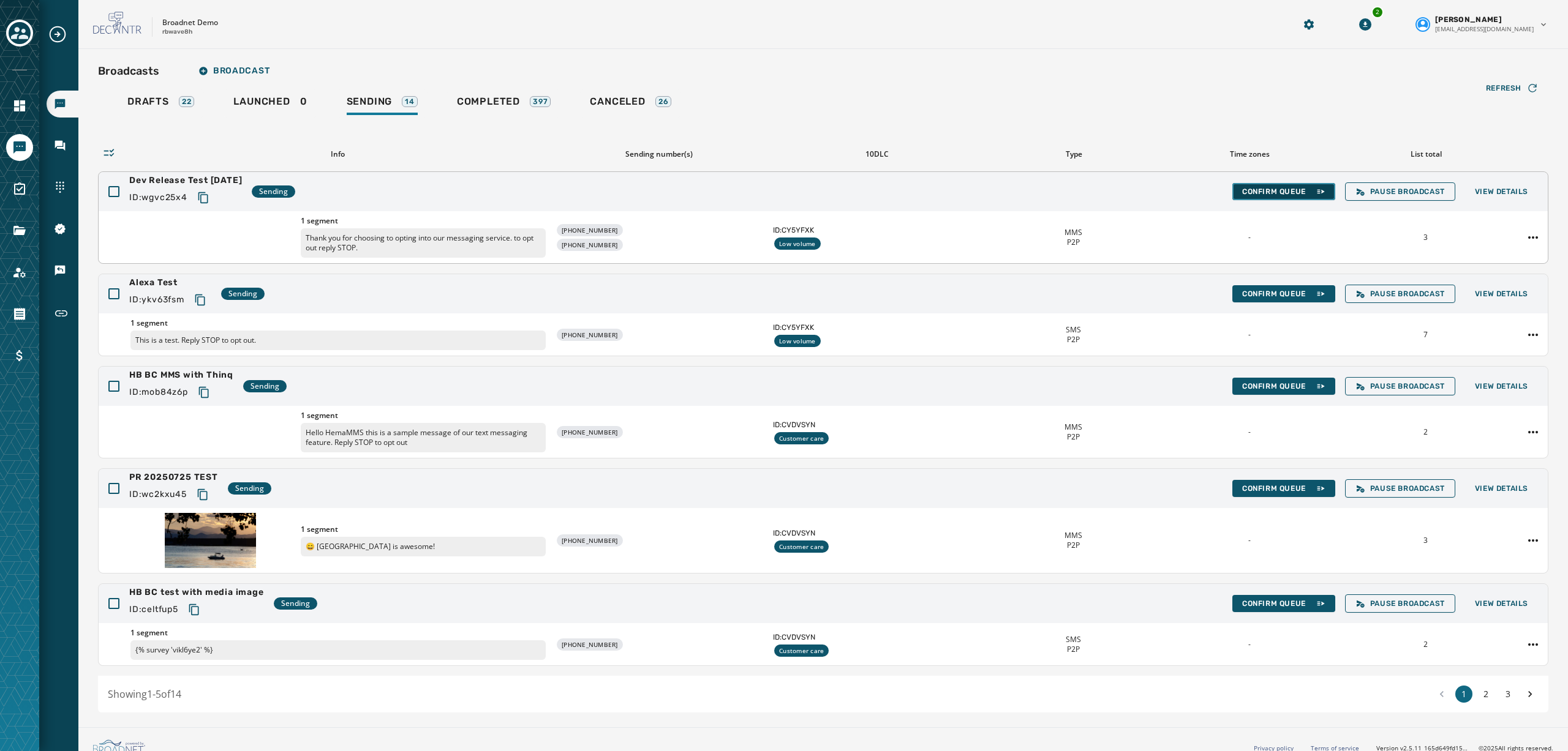
click at [1176, 187] on span "Confirm Queue" at bounding box center [1284, 191] width 83 height 10
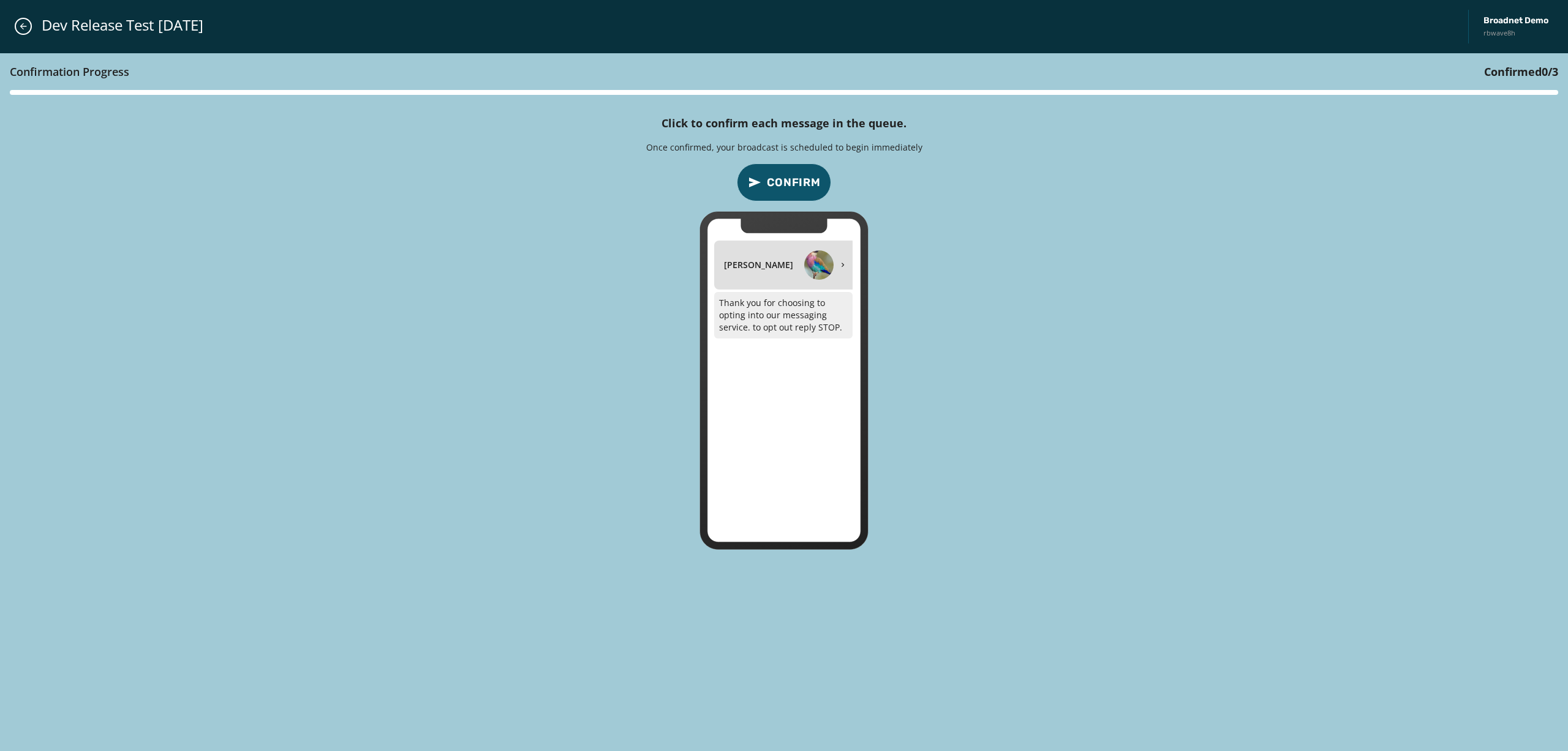
click at [779, 182] on span "Confirm" at bounding box center [794, 182] width 54 height 17
click at [791, 185] on span "Confirm" at bounding box center [794, 182] width 54 height 17
click at [794, 184] on span "Confirm" at bounding box center [794, 182] width 54 height 17
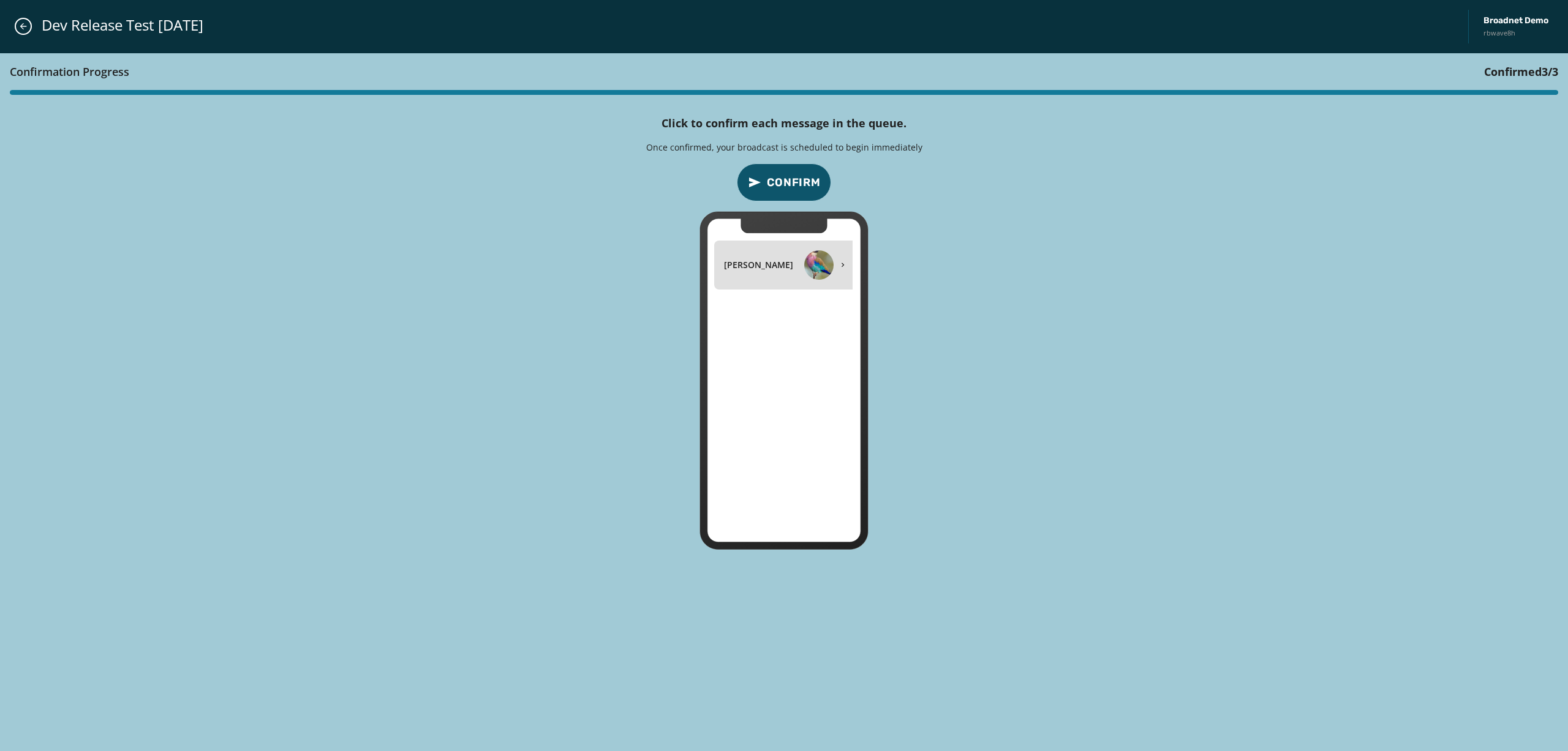
click at [797, 184] on span "Confirm" at bounding box center [794, 182] width 54 height 17
